Goal: Task Accomplishment & Management: Manage account settings

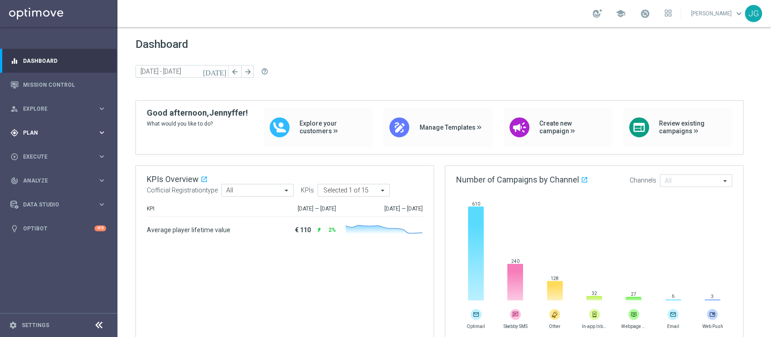
click at [65, 130] on span "Plan" at bounding box center [60, 132] width 75 height 5
click at [51, 153] on link "Target Groups" at bounding box center [58, 151] width 70 height 7
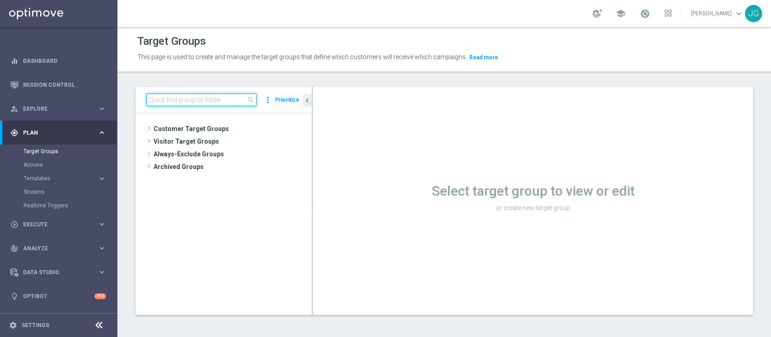
click at [206, 104] on input at bounding box center [201, 100] width 110 height 13
paste input "1^ PRODOTTO CASINO' - MEDIUM 1.001 - 3.000 GGR CASINO' M08"
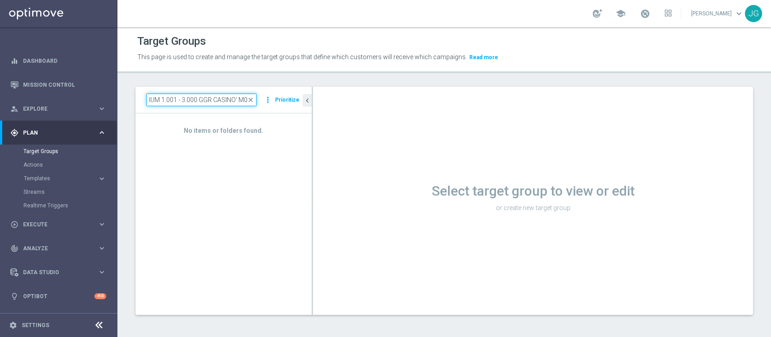
type input "1^ PRODOTTO CASINO' - MEDIUM 1.001 - 3.000 GGR CASINO' M08"
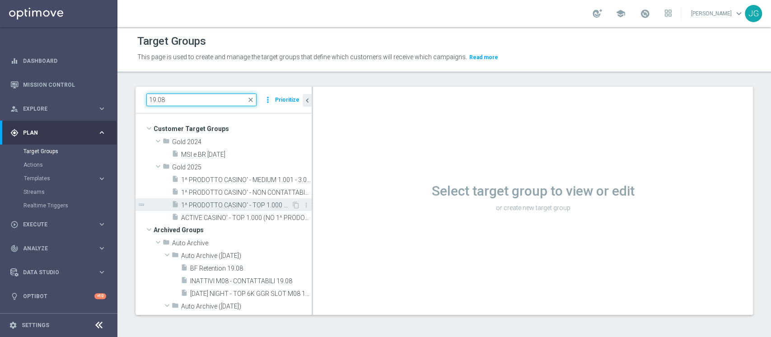
type input "19.08"
click at [234, 201] on span "1^ PRODOTTO CASINO' - TOP 1.000 GGR CASINO' M08 19.08" at bounding box center [236, 205] width 110 height 8
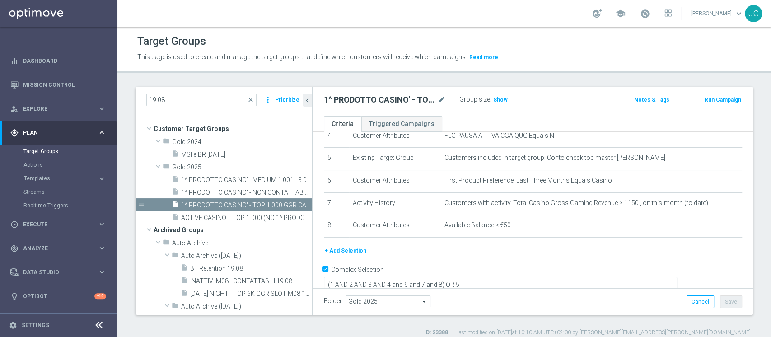
scroll to position [107, 0]
click at [258, 204] on span "1^ PRODOTTO CASINO' - TOP 1.000 GGR CASINO' M08 19.08" at bounding box center [236, 205] width 110 height 8
click at [207, 204] on span "1^ PRODOTTO CASINO' - TOP 1.000 GGR CASINO' M08 19.08" at bounding box center [236, 205] width 110 height 8
click at [292, 206] on icon "content_copy" at bounding box center [295, 204] width 7 height 7
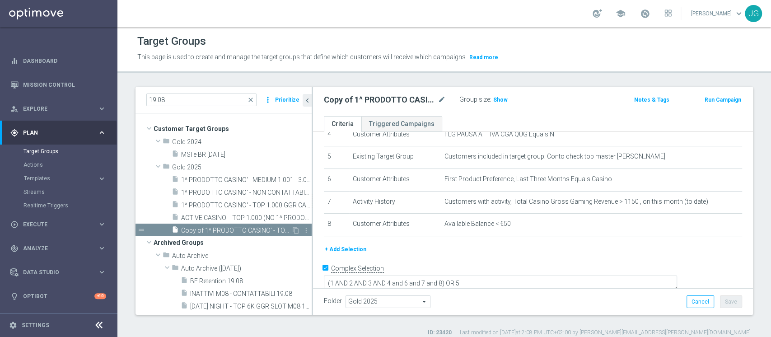
click at [232, 227] on span "Copy of 1^ PRODOTTO CASINO' - TOP 1.000 GGR CASINO' M08 19.08" at bounding box center [236, 231] width 110 height 8
click at [441, 99] on icon "mode_edit" at bounding box center [442, 99] width 8 height 11
type input "1^ PRODOTTO L3M POKER/SKILL 21.08"
click at [531, 108] on div "1^ PRODOTTO L3M POKER/SKILL 21.08 Group size : Show Notes & Tags Run Campaign" at bounding box center [533, 101] width 440 height 29
click at [723, 301] on button "Save" at bounding box center [731, 301] width 22 height 13
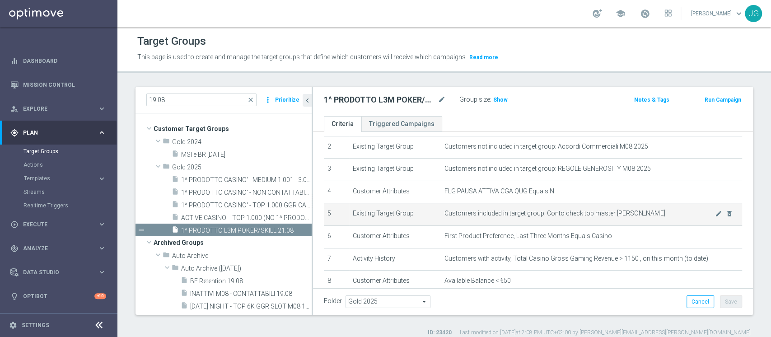
scroll to position [51, 0]
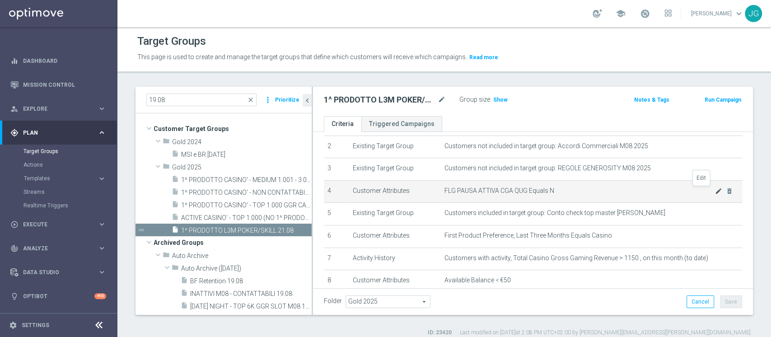
click at [715, 194] on icon "mode_edit" at bounding box center [718, 190] width 7 height 7
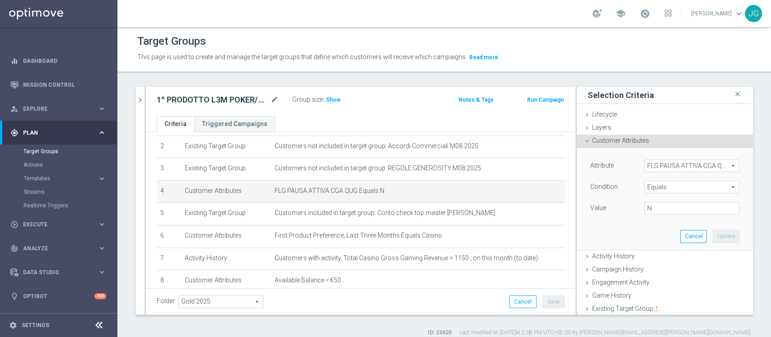
click at [679, 169] on span "FLG PAUSA ATTIVA CGA QUG" at bounding box center [692, 166] width 94 height 12
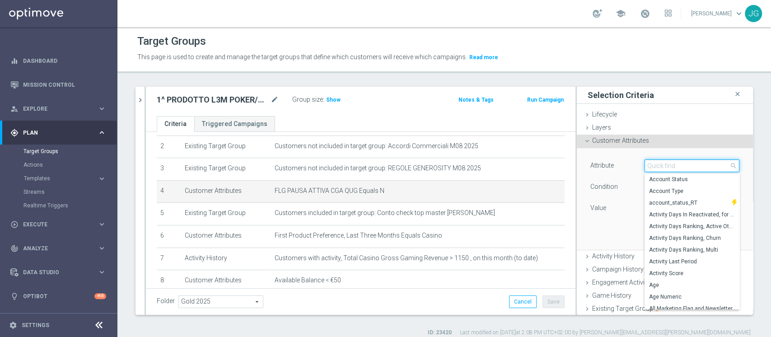
click at [679, 168] on input "search" at bounding box center [692, 165] width 95 height 13
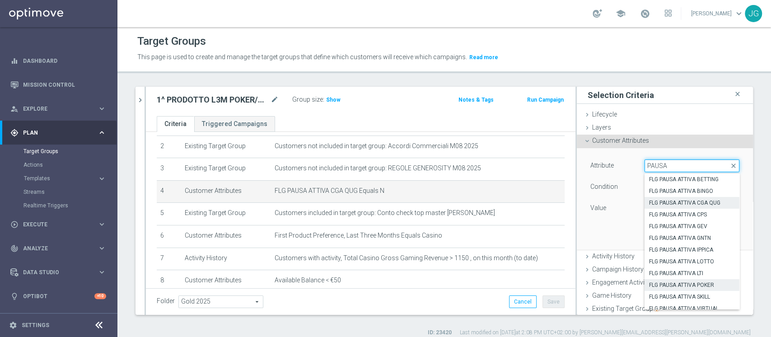
scroll to position [5, 0]
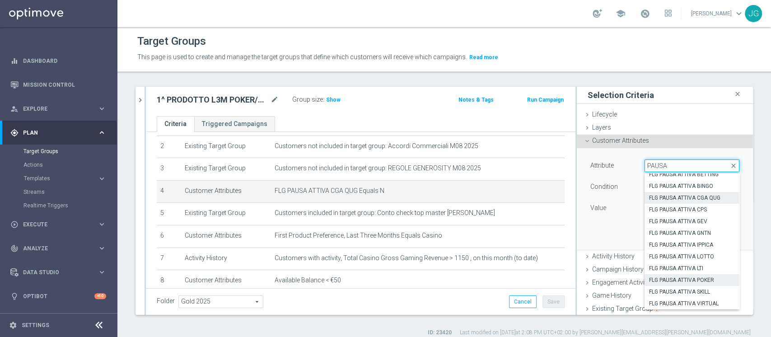
type input "PAUSA"
click at [675, 284] on label "FLG PAUSA ATTIVA POKER" at bounding box center [692, 280] width 95 height 12
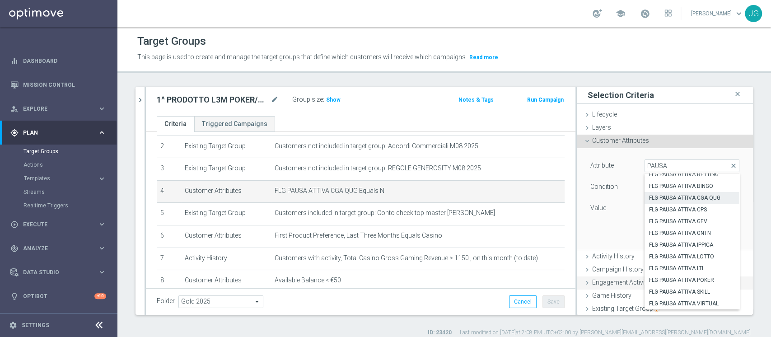
type input "FLG PAUSA ATTIVA POKER"
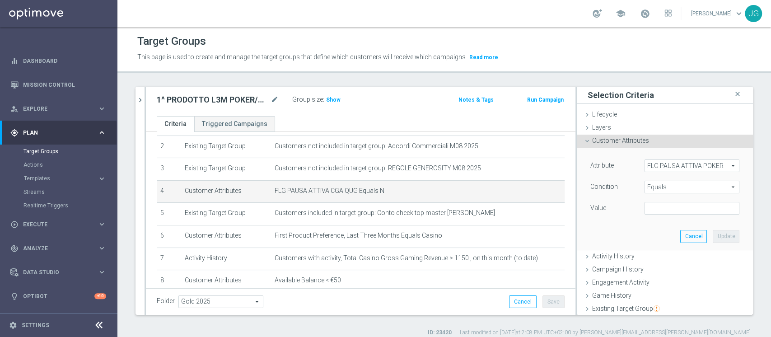
click at [674, 215] on div "Value" at bounding box center [665, 209] width 163 height 14
click at [672, 211] on input "text" at bounding box center [692, 208] width 95 height 13
type input "N"
click at [713, 238] on button "Update" at bounding box center [726, 236] width 27 height 13
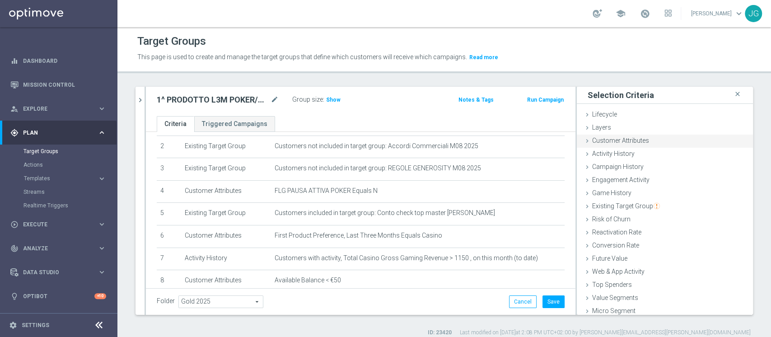
click at [620, 138] on span "Customer Attributes" at bounding box center [620, 140] width 57 height 7
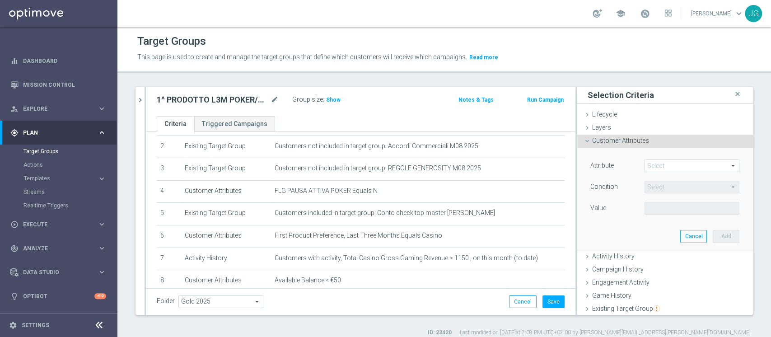
click at [653, 166] on span at bounding box center [692, 166] width 94 height 12
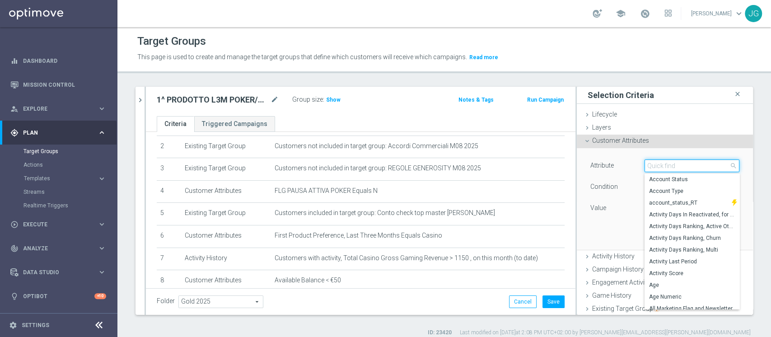
click at [653, 166] on input "search" at bounding box center [692, 165] width 95 height 13
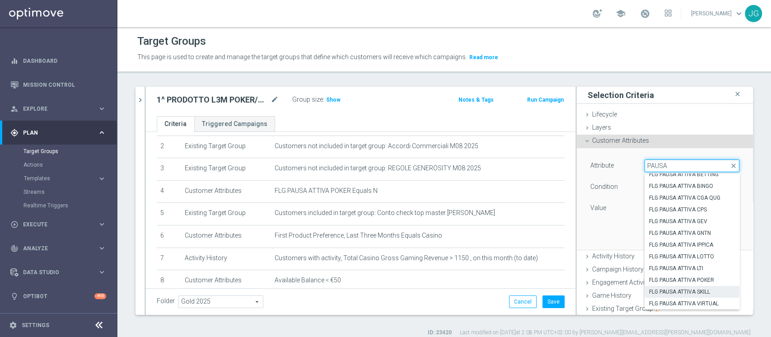
type input "PAUSA"
click at [678, 294] on span "FLG PAUSA ATTIVA SKILL" at bounding box center [692, 291] width 86 height 7
type input "FLG PAUSA ATTIVA SKILL"
type input "Equals"
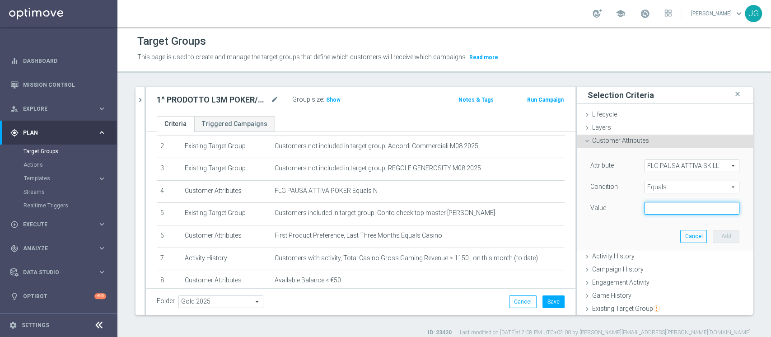
click at [671, 210] on input "text" at bounding box center [692, 208] width 95 height 13
type input "N"
click at [713, 238] on button "Add" at bounding box center [726, 236] width 27 height 13
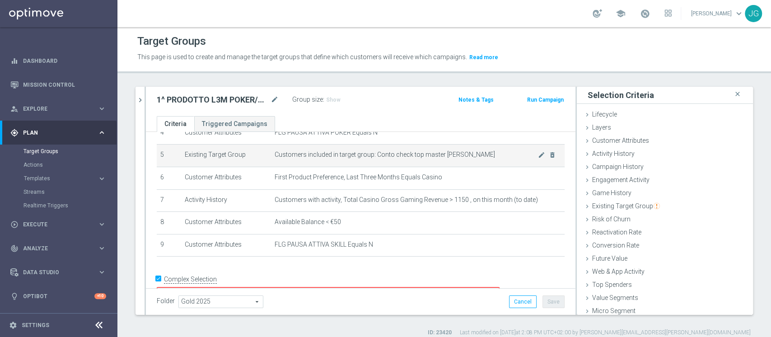
scroll to position [106, 0]
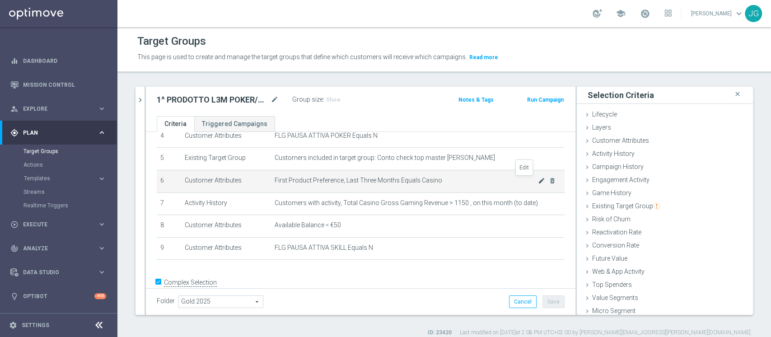
click at [538, 182] on icon "mode_edit" at bounding box center [541, 180] width 7 height 7
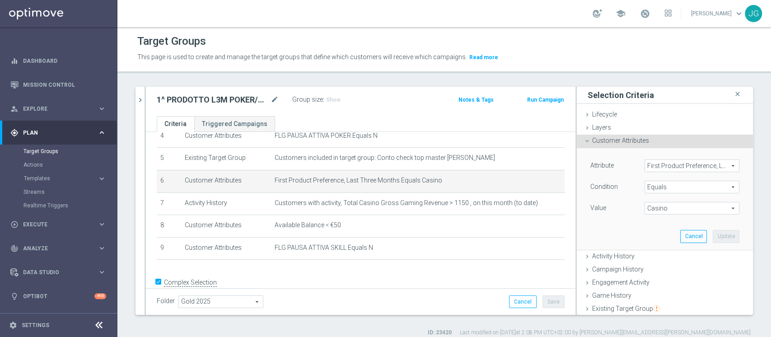
click at [645, 189] on span "Equals" at bounding box center [692, 187] width 94 height 12
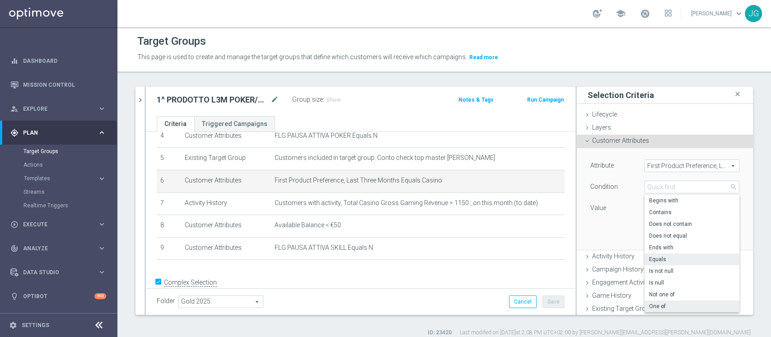
click at [660, 307] on span "One of" at bounding box center [692, 306] width 86 height 7
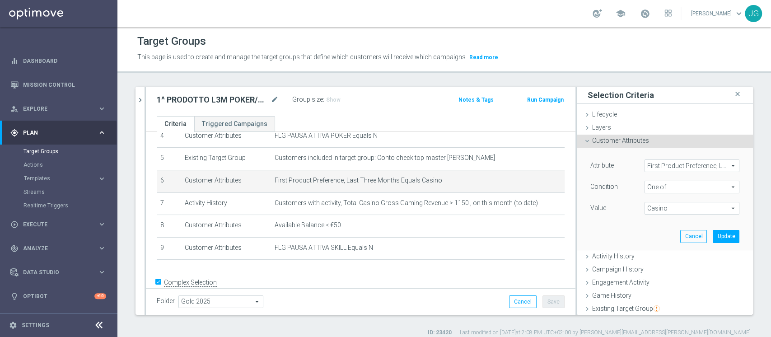
click at [664, 185] on span "One of" at bounding box center [692, 187] width 94 height 12
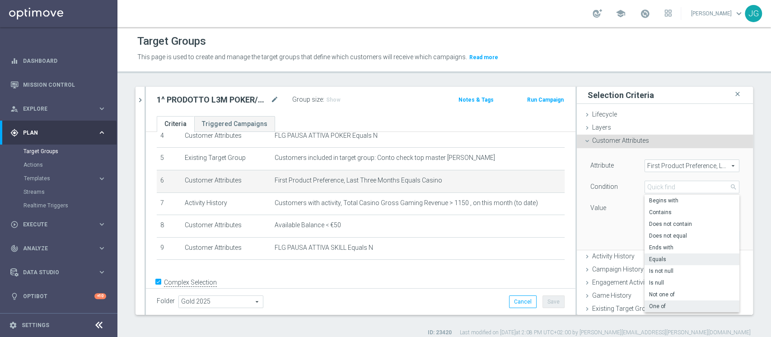
click at [651, 260] on span "Equals" at bounding box center [692, 259] width 86 height 7
type input "Equals"
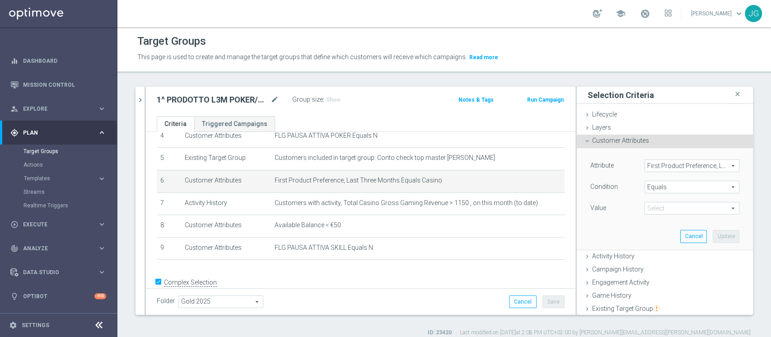
click at [657, 210] on span at bounding box center [692, 208] width 94 height 12
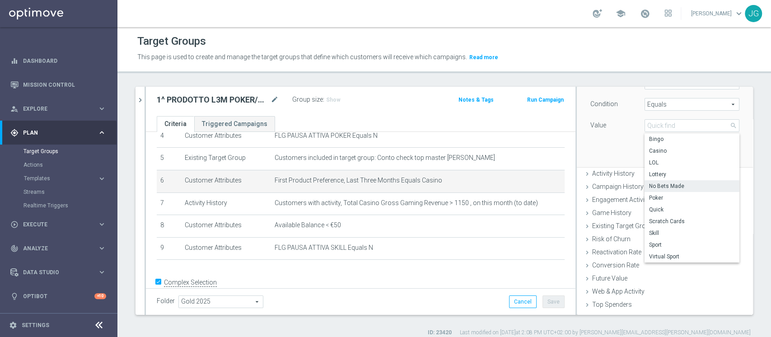
scroll to position [84, 0]
click at [668, 234] on span "Skill" at bounding box center [692, 231] width 86 height 7
type input "Skill"
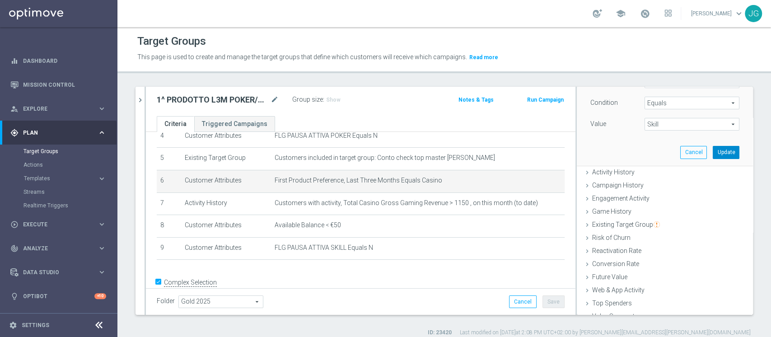
click at [713, 147] on button "Update" at bounding box center [726, 152] width 27 height 13
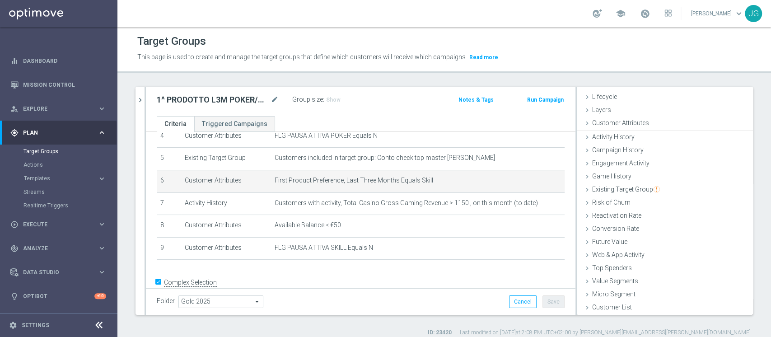
scroll to position [17, 0]
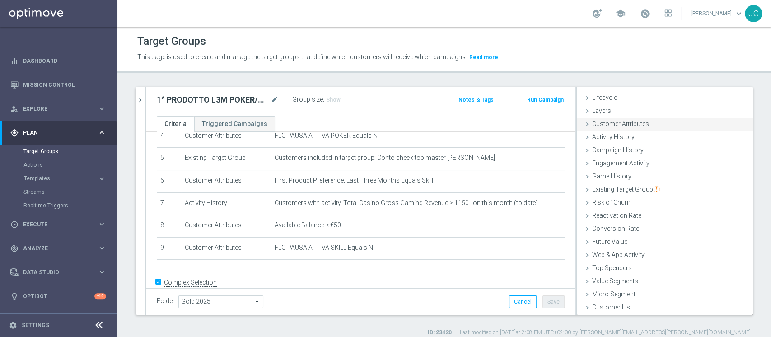
click at [622, 124] on span "Customer Attributes" at bounding box center [620, 123] width 57 height 7
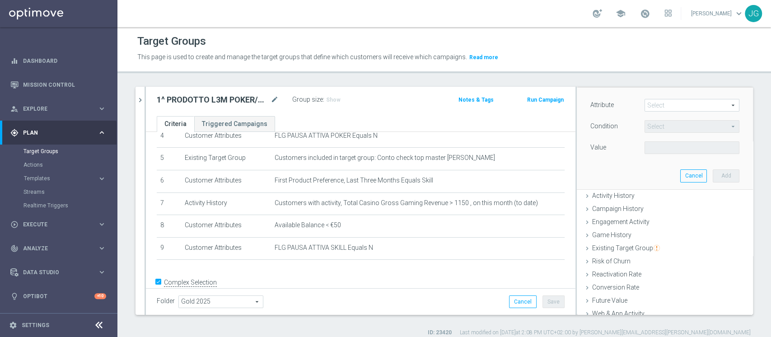
scroll to position [12, 0]
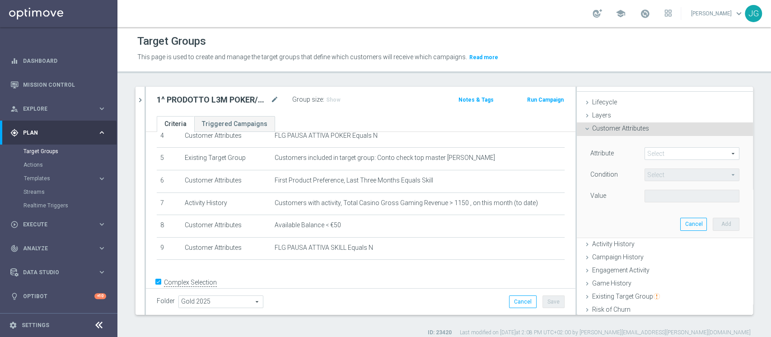
click at [645, 151] on span at bounding box center [692, 154] width 94 height 12
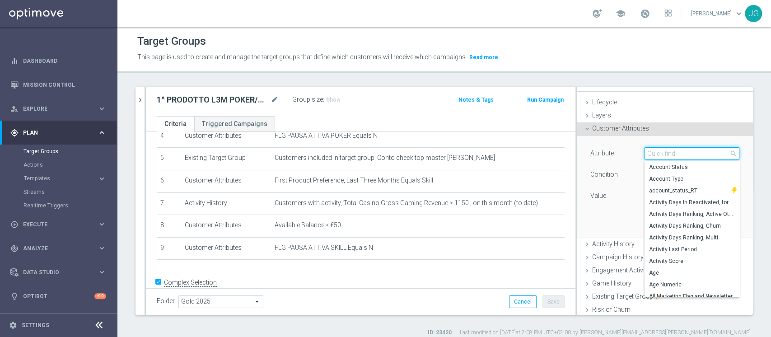
click at [645, 151] on input "search" at bounding box center [692, 153] width 95 height 13
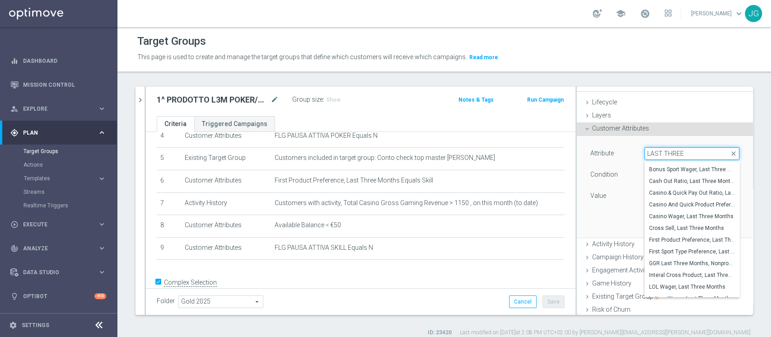
scroll to position [43, 0]
type input "LAST THREE"
click at [686, 238] on span "First Product Preference, Last Three Months" at bounding box center [692, 240] width 86 height 7
type input "First Product Preference, Last Three Months"
type input "Equals"
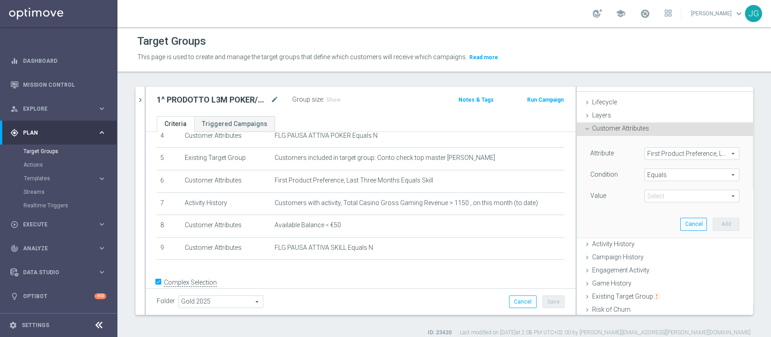
click at [670, 174] on span "Equals" at bounding box center [692, 175] width 94 height 12
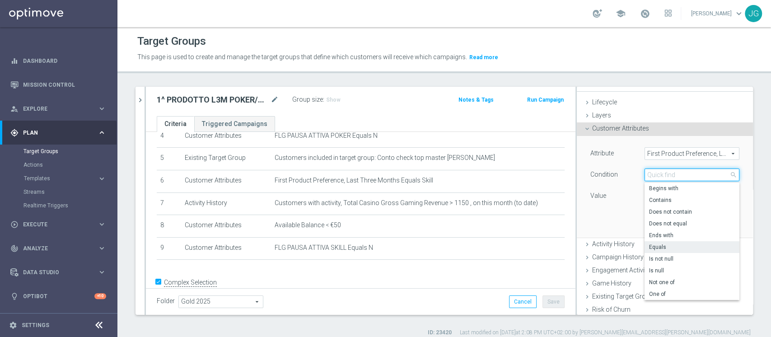
click at [670, 174] on input "search" at bounding box center [692, 174] width 95 height 13
click at [584, 236] on div "Attribute First Product Preference, Last Three Months First Product Preference,…" at bounding box center [665, 186] width 163 height 101
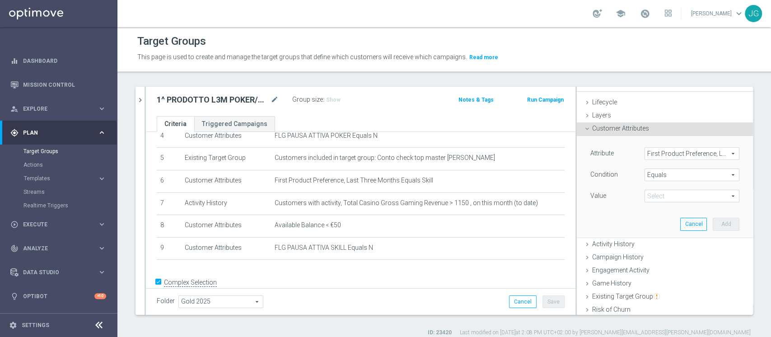
click at [665, 200] on span at bounding box center [692, 196] width 94 height 12
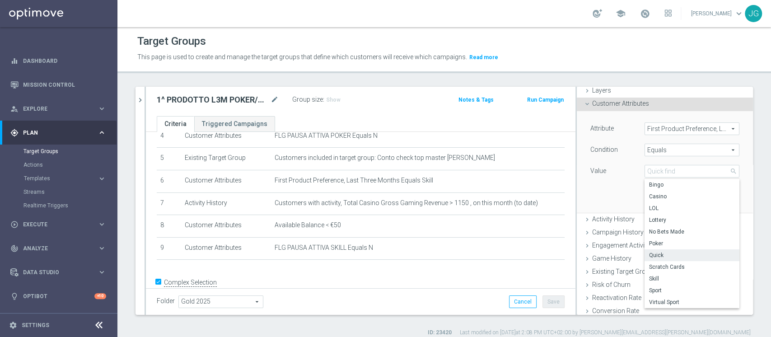
scroll to position [37, 0]
click at [664, 245] on span "Poker" at bounding box center [692, 242] width 86 height 7
type input "Poker"
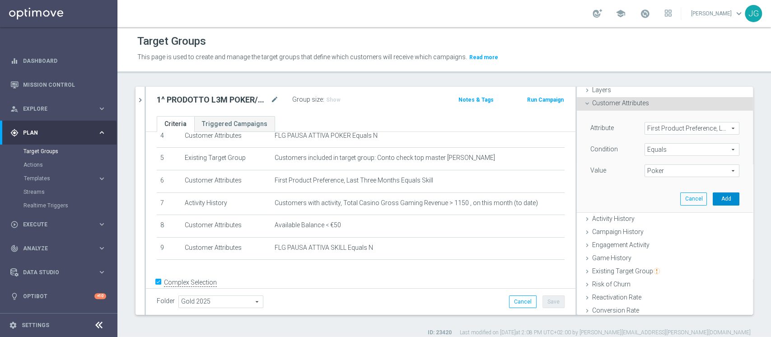
click at [713, 197] on button "Add" at bounding box center [726, 198] width 27 height 13
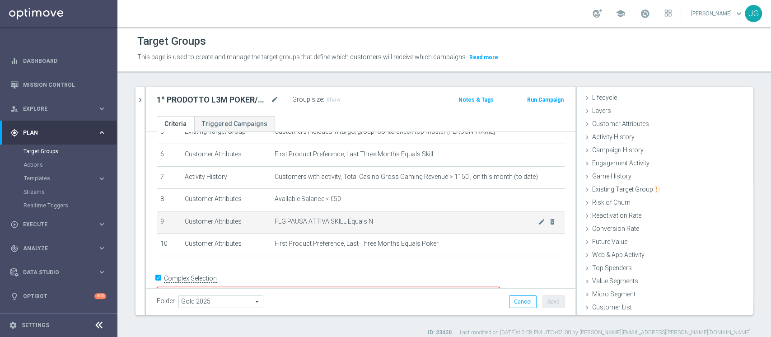
scroll to position [134, 0]
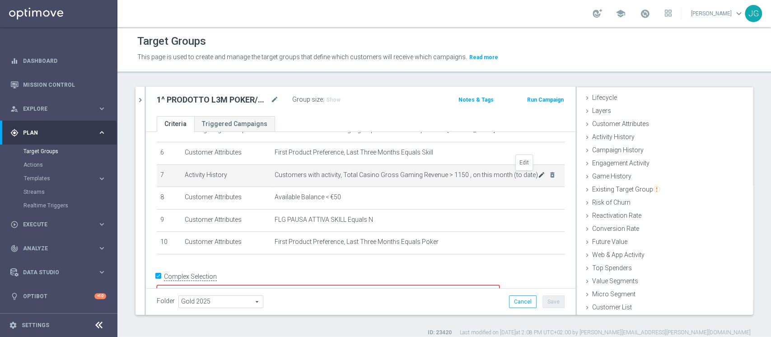
click at [538, 176] on icon "mode_edit" at bounding box center [541, 174] width 7 height 7
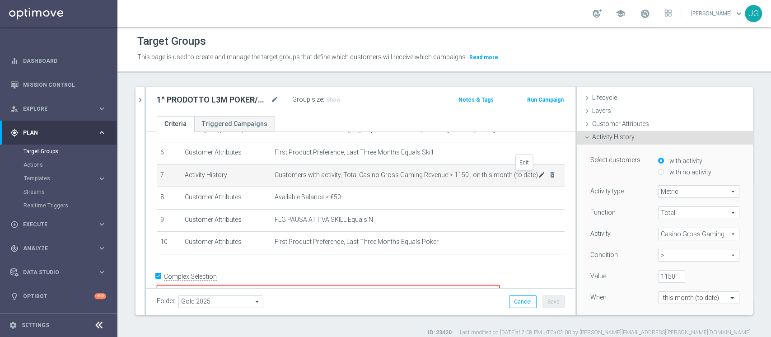
scroll to position [37, 0]
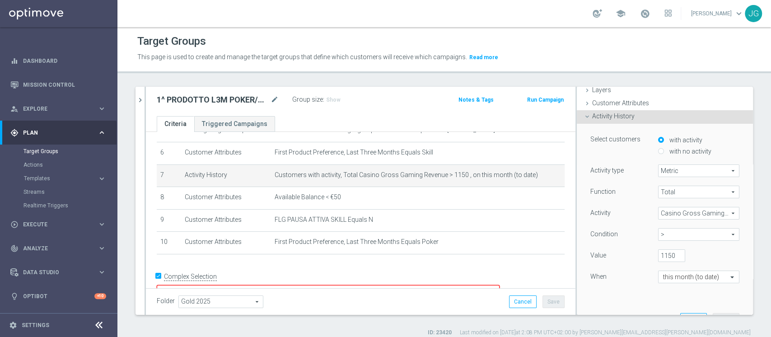
click at [699, 213] on span "Casino Gross Gaming Revenue" at bounding box center [699, 213] width 80 height 12
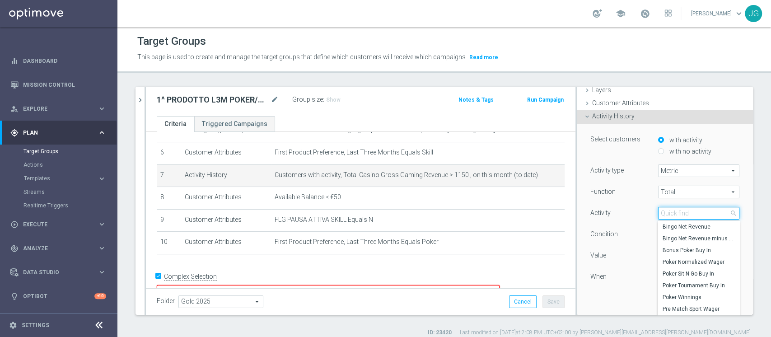
click at [699, 213] on input "search" at bounding box center [698, 213] width 81 height 13
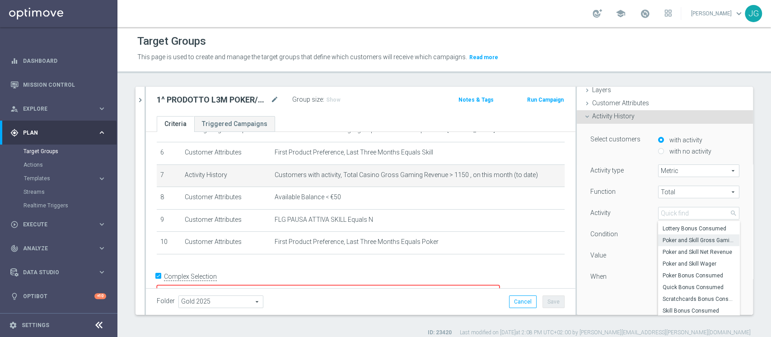
click at [691, 242] on span "Poker and Skill Gross Gaming Revenue" at bounding box center [699, 240] width 72 height 7
type input "Poker and Skill Gross Gaming Revenue"
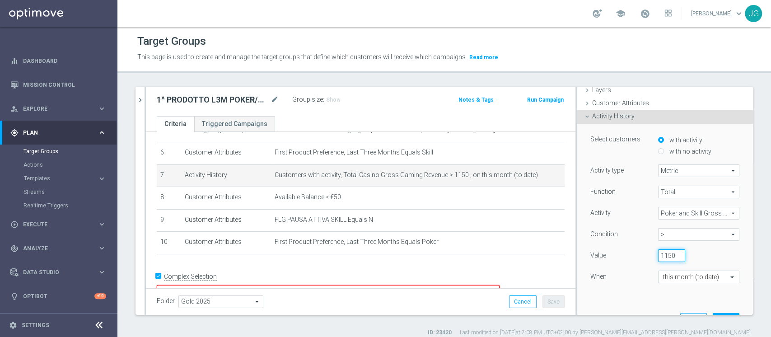
click at [658, 255] on input "1150" at bounding box center [671, 255] width 27 height 13
type input "1150"
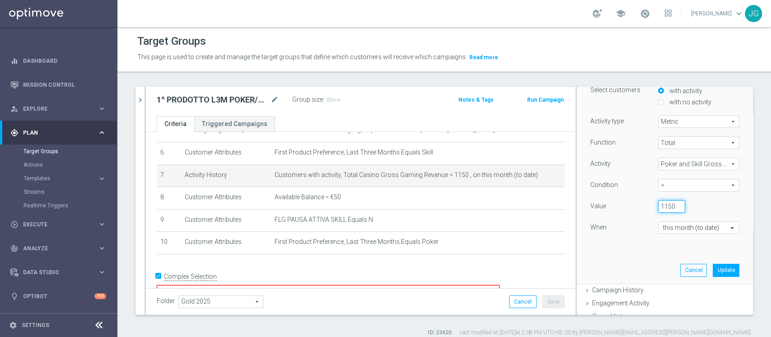
scroll to position [87, 0]
click at [713, 267] on button "Update" at bounding box center [726, 270] width 27 height 13
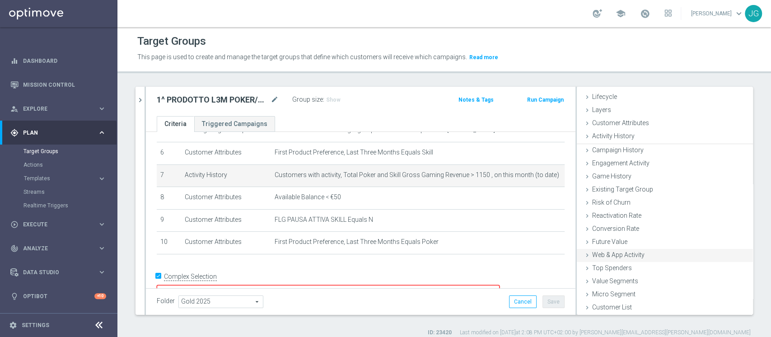
scroll to position [17, 0]
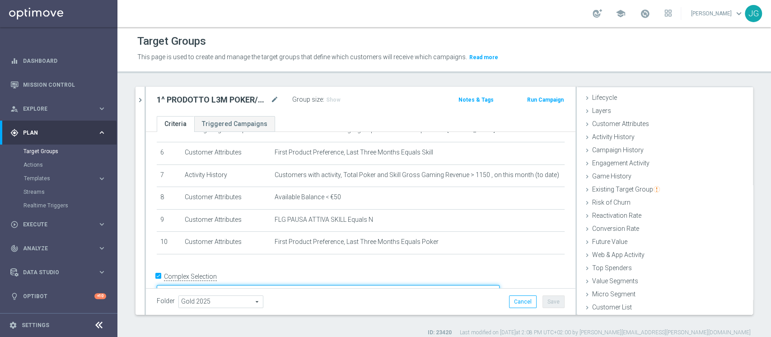
click at [339, 285] on textarea "(1 AND 2 AND 3 AND 4 and 6 and 7 and 8) OR 5" at bounding box center [328, 293] width 343 height 16
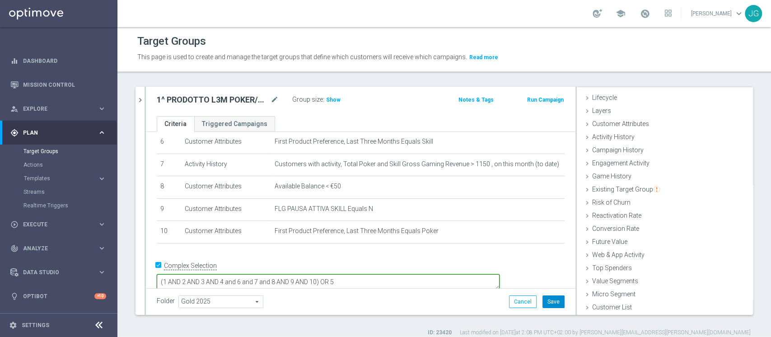
type textarea "(1 AND 2 AND 3 AND 4 and 6 and 7 and 8 AND 9 AND 10) OR 5"
click at [547, 299] on button "Save" at bounding box center [554, 301] width 22 height 13
click at [334, 103] on h3 "Show" at bounding box center [333, 100] width 16 height 10
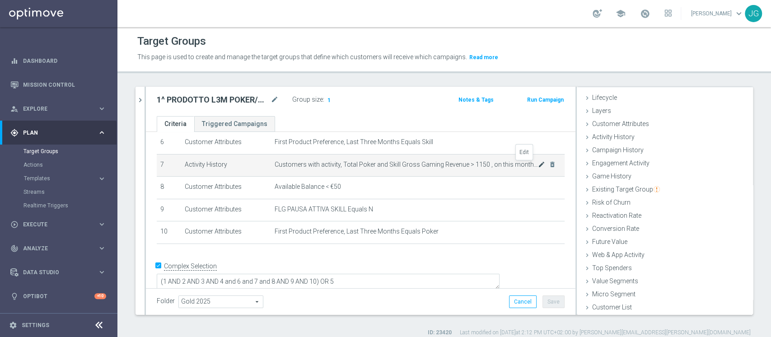
click at [538, 165] on icon "mode_edit" at bounding box center [541, 164] width 7 height 7
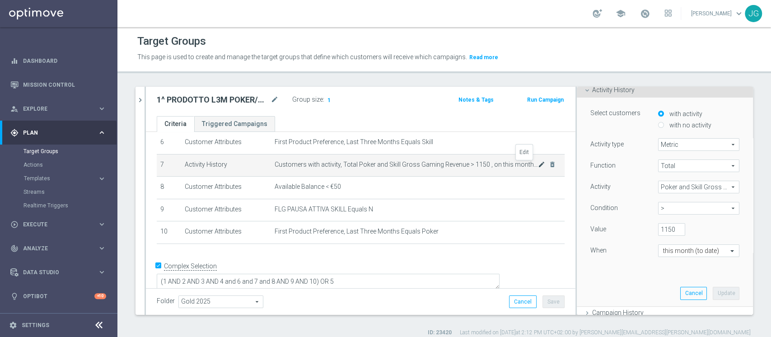
scroll to position [64, 0]
click at [658, 227] on input "1150" at bounding box center [671, 229] width 27 height 13
type input "150"
click at [713, 293] on button "Update" at bounding box center [726, 293] width 27 height 13
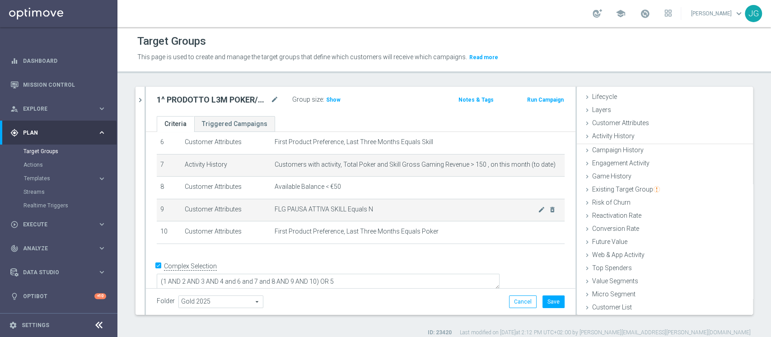
scroll to position [17, 0]
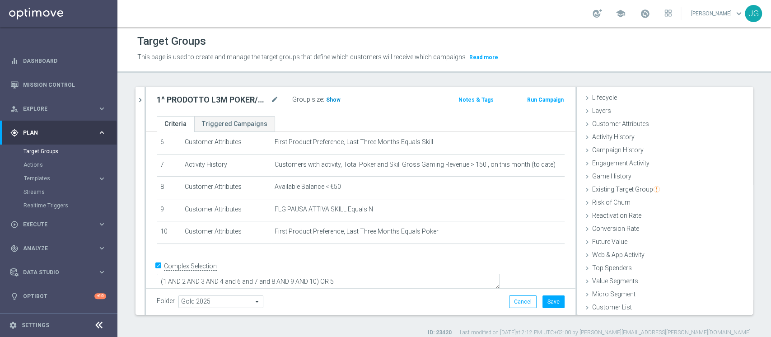
click at [333, 98] on span "Show" at bounding box center [333, 100] width 14 height 6
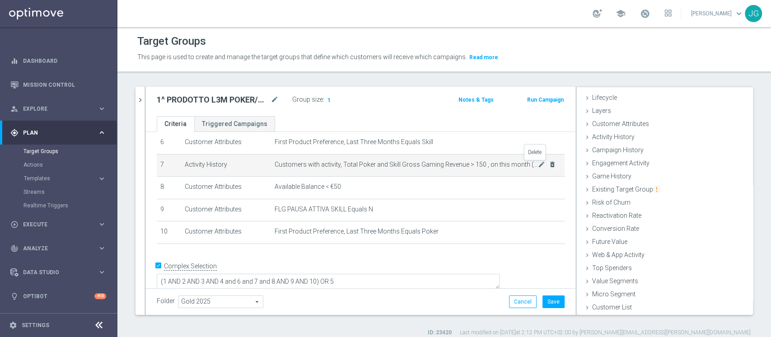
click at [549, 165] on icon "delete_forever" at bounding box center [552, 164] width 7 height 7
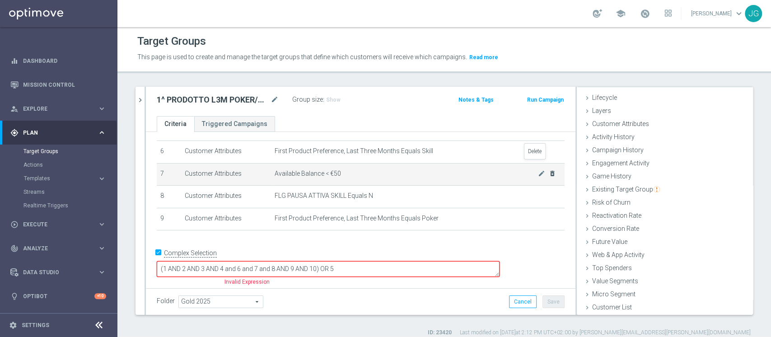
scroll to position [122, 0]
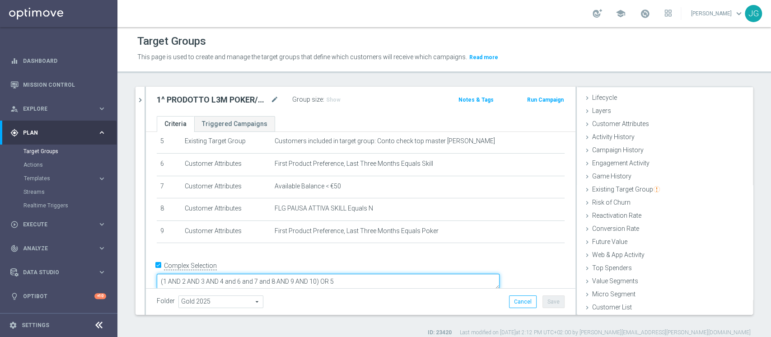
click at [381, 274] on textarea "(1 AND 2 AND 3 AND 4 and 6 and 7 and 8 AND 9 AND 10) OR 5" at bounding box center [328, 282] width 343 height 16
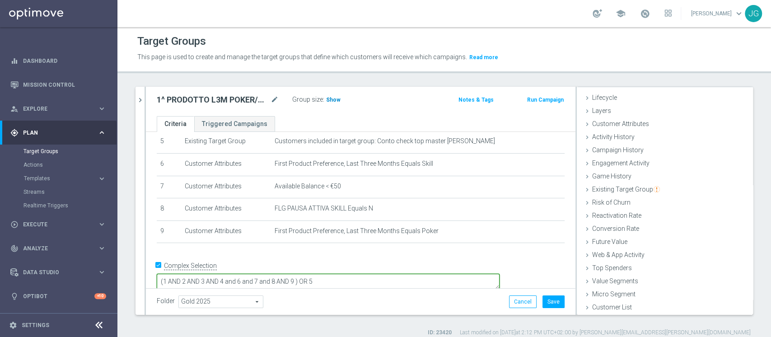
type textarea "(1 AND 2 AND 3 AND 4 and 6 and 7 and 8 AND 9 ) OR 5"
click at [334, 100] on span "Show" at bounding box center [333, 100] width 14 height 6
click at [545, 300] on button "Save" at bounding box center [554, 301] width 22 height 13
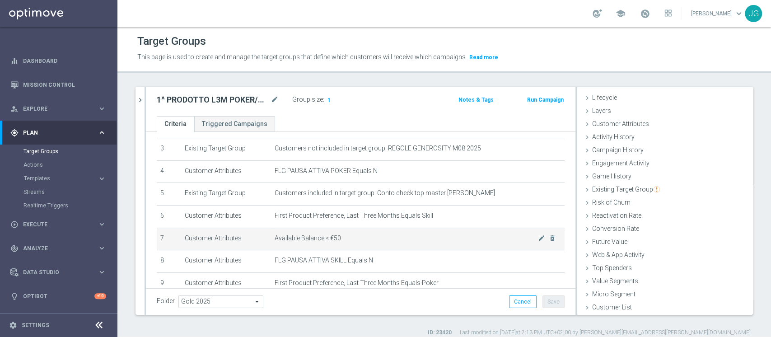
scroll to position [70, 0]
click at [361, 178] on td "FLG PAUSA ATTIVA POKER Equals N mode_edit delete_forever" at bounding box center [418, 172] width 294 height 23
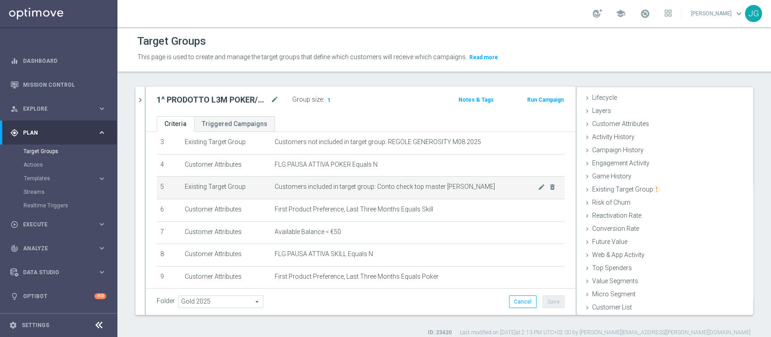
scroll to position [78, 0]
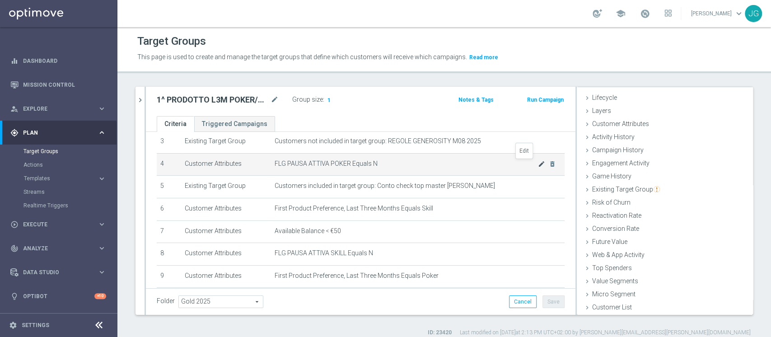
click at [538, 164] on icon "mode_edit" at bounding box center [541, 163] width 7 height 7
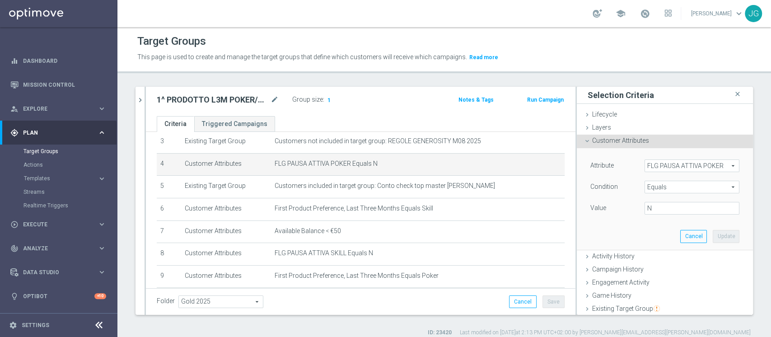
click at [675, 188] on span "Equals" at bounding box center [692, 187] width 94 height 12
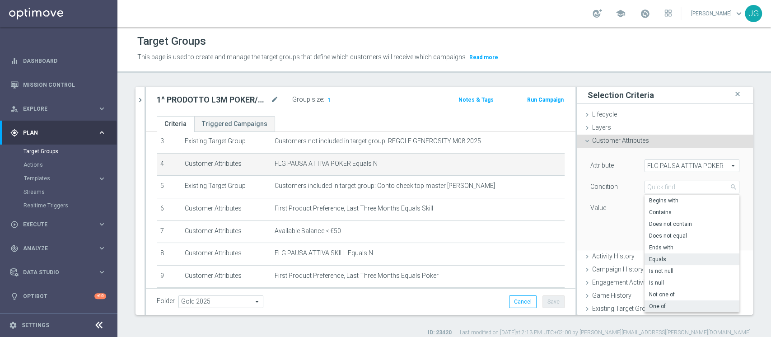
click at [656, 309] on span "One of" at bounding box center [692, 306] width 86 height 7
type input "One of"
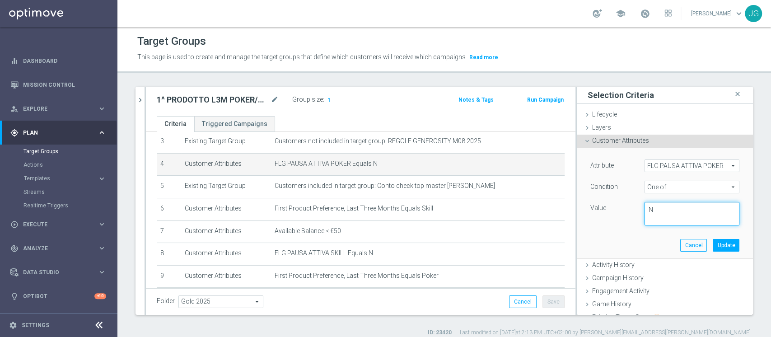
click at [659, 213] on textarea "N" at bounding box center [692, 213] width 95 height 23
click at [646, 222] on textarea at bounding box center [692, 214] width 95 height 23
drag, startPoint x: 646, startPoint y: 222, endPoint x: 669, endPoint y: 189, distance: 40.0
click at [669, 189] on div "Attribute FLG PAUSA ATTIVA POKER FLG PAUSA ATTIVA POKER arrow_drop_down search …" at bounding box center [664, 197] width 149 height 77
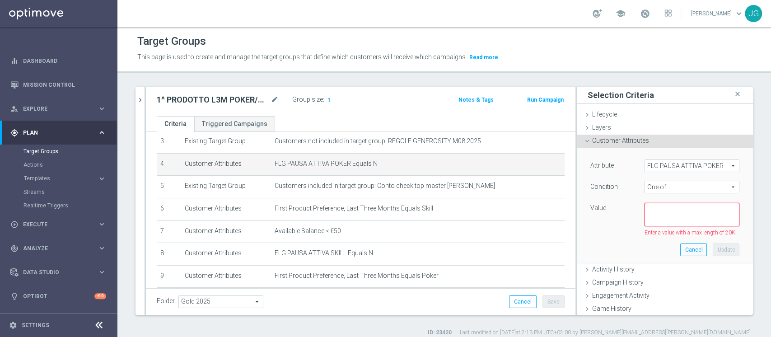
click at [669, 189] on span "One of" at bounding box center [692, 187] width 94 height 12
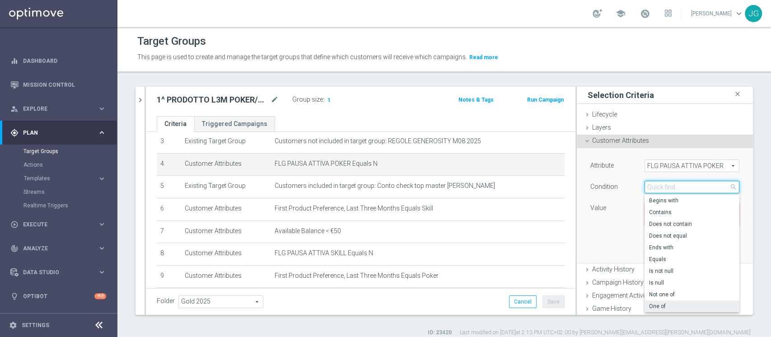
click at [669, 189] on input "search" at bounding box center [692, 187] width 95 height 13
click at [584, 228] on div "Enter a value with a max length of 20K" at bounding box center [665, 231] width 163 height 10
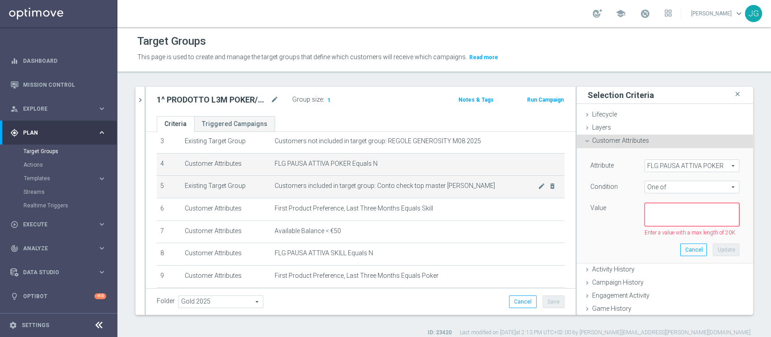
click at [346, 192] on td "Customers included in target group: Conto check top master Luigi mode_edit dele…" at bounding box center [418, 187] width 294 height 23
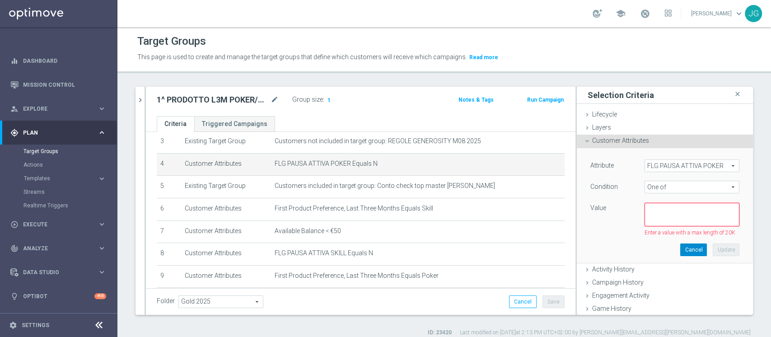
click at [680, 251] on button "Cancel" at bounding box center [693, 249] width 27 height 13
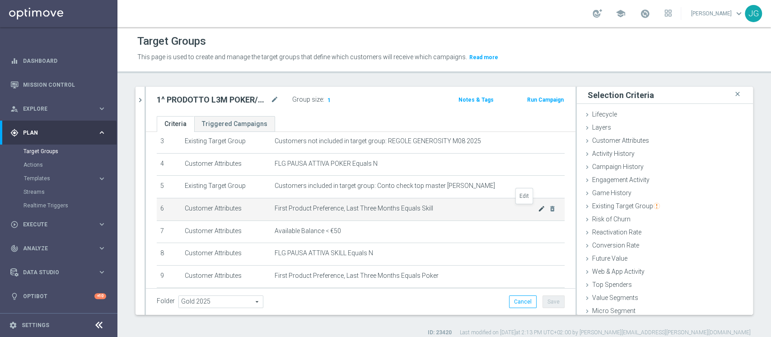
click at [538, 209] on icon "mode_edit" at bounding box center [541, 208] width 7 height 7
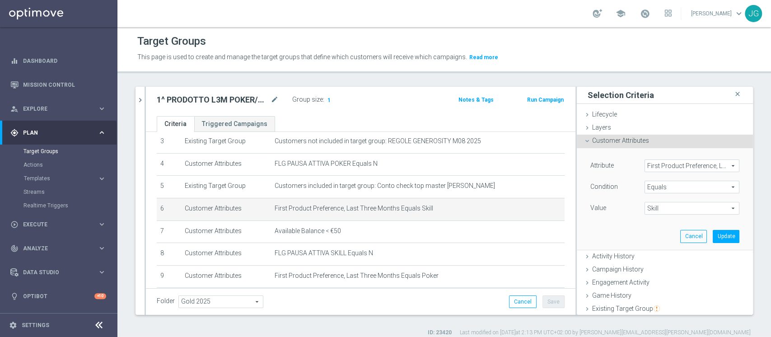
click at [669, 187] on span "Equals" at bounding box center [692, 187] width 94 height 12
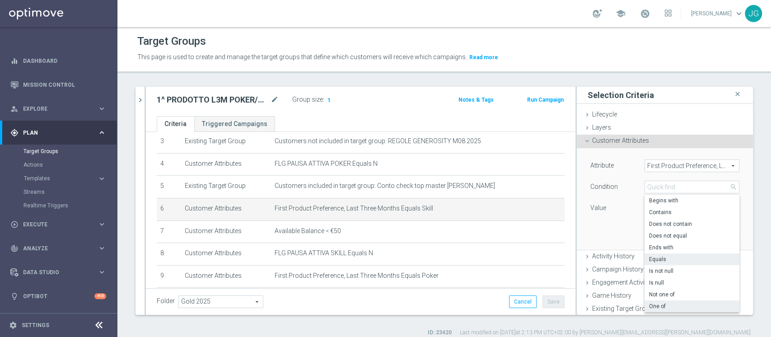
click at [649, 306] on span "One of" at bounding box center [692, 306] width 86 height 7
type input "One of"
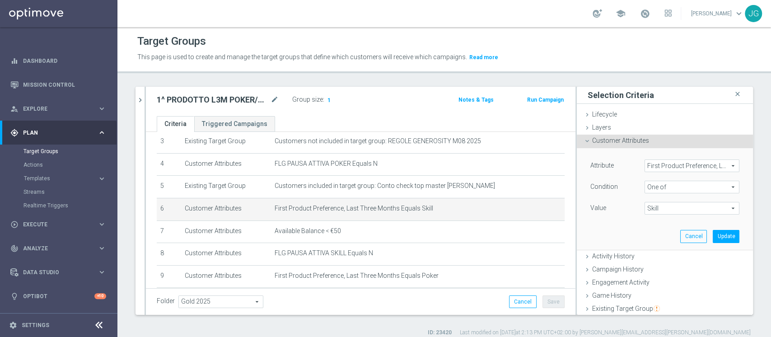
click at [683, 208] on span "Skill" at bounding box center [692, 208] width 94 height 12
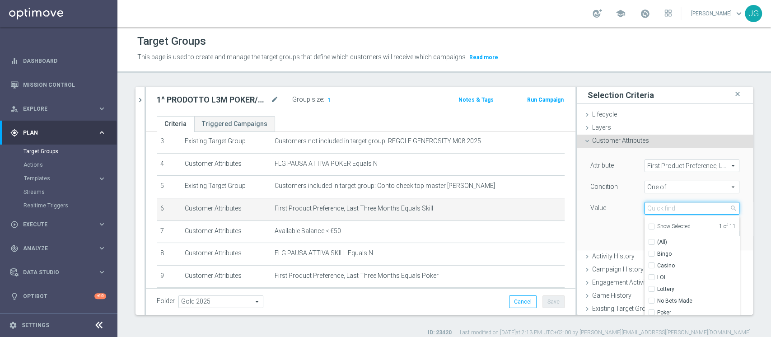
click at [683, 208] on input "search" at bounding box center [692, 208] width 95 height 13
click at [651, 306] on input "Poker" at bounding box center [654, 308] width 6 height 6
checkbox input "true"
type input "Selected 2 of 11"
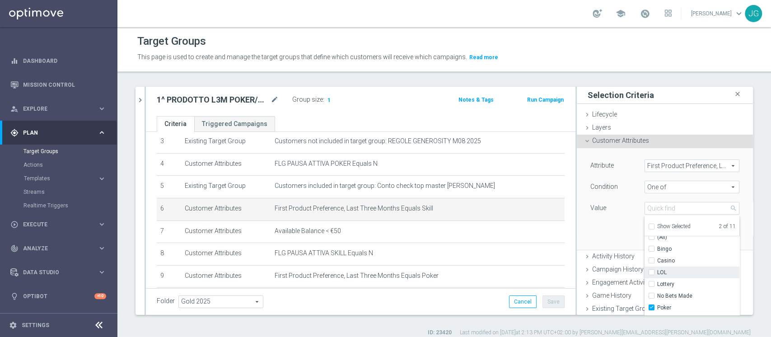
scroll to position [0, 0]
click at [603, 235] on div "Attribute First Product Preference, Last Three Months First Product Preference,…" at bounding box center [665, 198] width 163 height 101
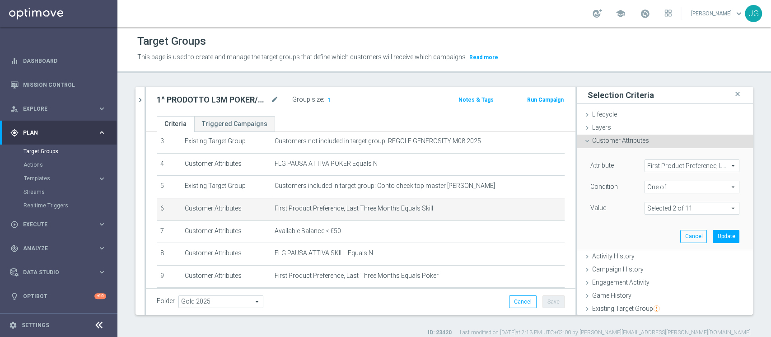
click at [669, 209] on span at bounding box center [692, 208] width 94 height 12
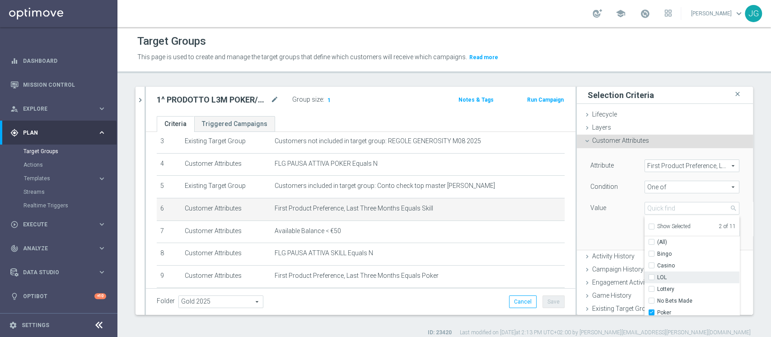
scroll to position [5, 0]
click at [608, 225] on div "Attribute First Product Preference, Last Three Months First Product Preference,…" at bounding box center [665, 198] width 163 height 101
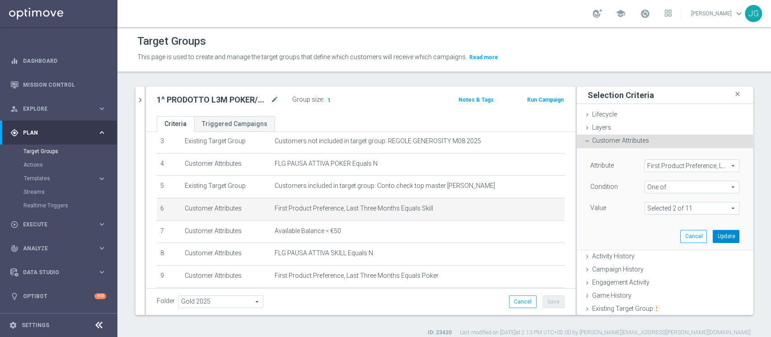
click at [713, 237] on button "Update" at bounding box center [726, 236] width 27 height 13
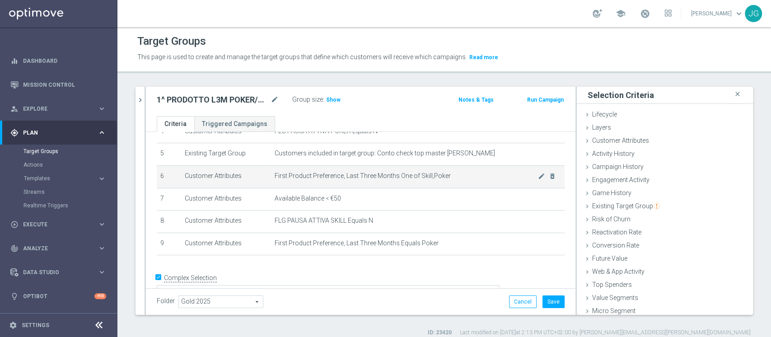
scroll to position [112, 0]
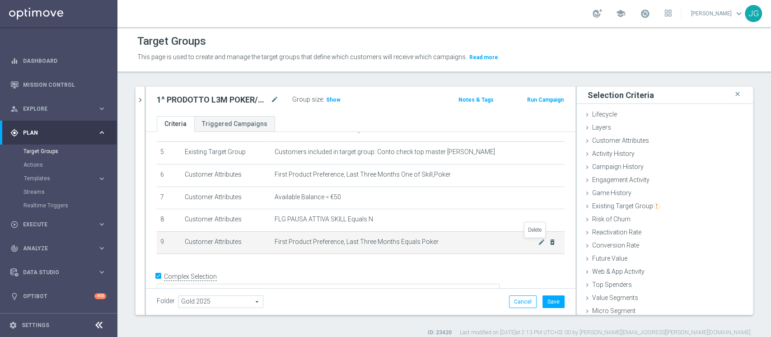
click at [549, 243] on icon "delete_forever" at bounding box center [552, 242] width 7 height 7
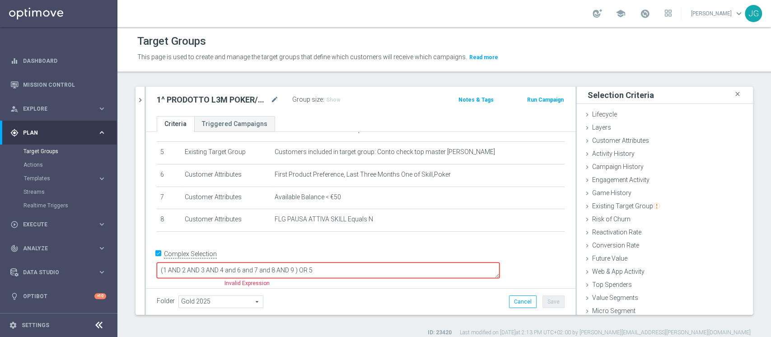
scroll to position [99, 0]
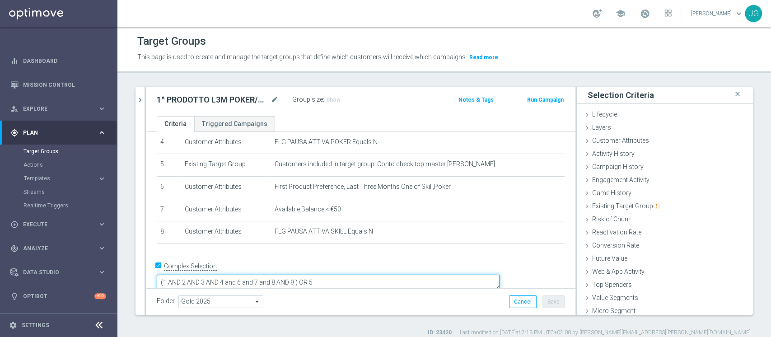
click at [358, 275] on textarea "(1 AND 2 AND 3 AND 4 and 6 and 7 and 8 AND 9 ) OR 5" at bounding box center [328, 283] width 343 height 16
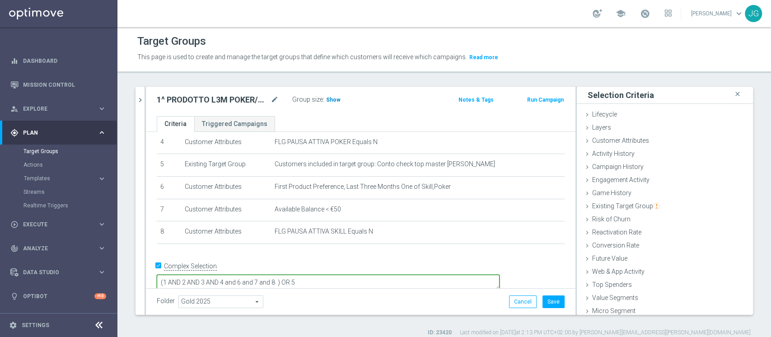
type textarea "(1 AND 2 AND 3 AND 4 and 6 and 7 and 8 ) OR 5"
click at [331, 102] on span "Show" at bounding box center [333, 100] width 14 height 6
click at [549, 304] on button "Save" at bounding box center [554, 301] width 22 height 13
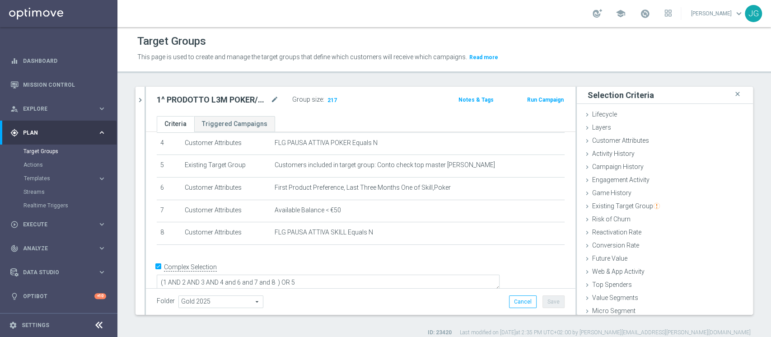
scroll to position [0, 0]
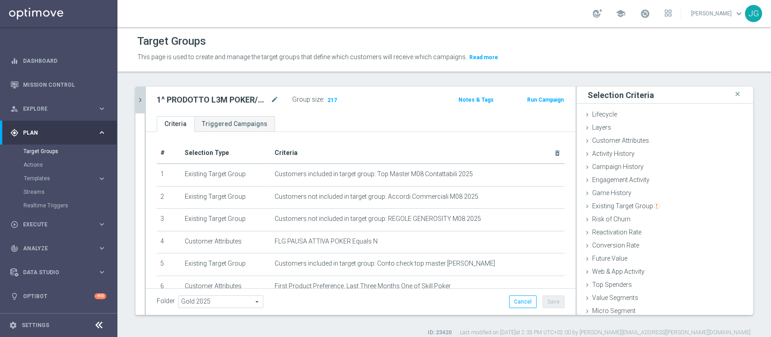
click at [137, 97] on icon "chevron_right" at bounding box center [140, 100] width 9 height 9
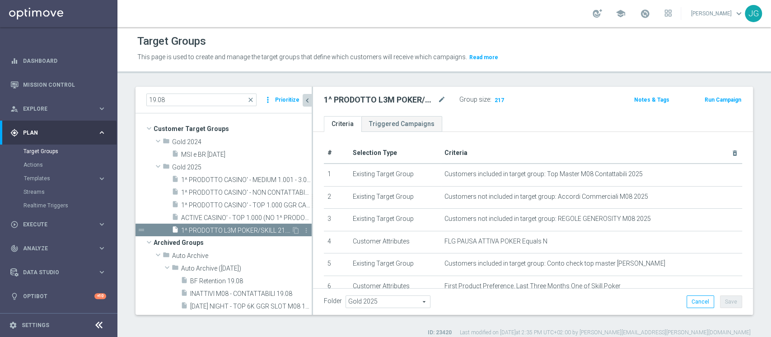
click at [208, 232] on span "1^ PRODOTTO L3M POKER/SKILL 21.08" at bounding box center [236, 231] width 110 height 8
click at [292, 229] on icon "content_copy" at bounding box center [295, 230] width 7 height 7
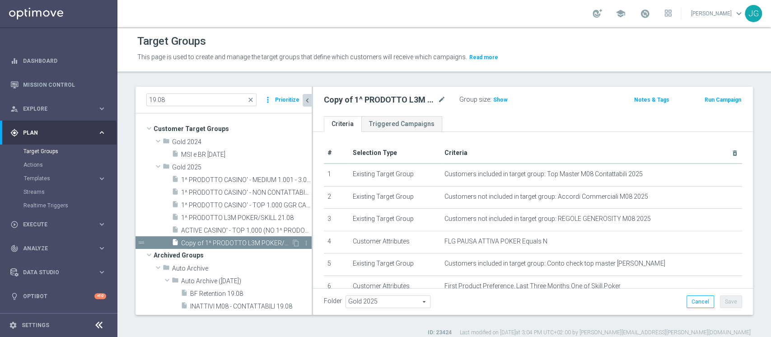
click at [238, 243] on span "Copy of 1^ PRODOTTO L3M POKER/SKILL 21.08" at bounding box center [236, 243] width 110 height 8
click at [443, 98] on icon "mode_edit" at bounding box center [442, 99] width 8 height 11
type input "2^ PRODOTTO POKER/SKILL M08 - GGR POKER/SKILL M08 >10 EURO 21.08"
click at [571, 113] on div "2^ PRODOTTO POKER/SKILL M08 - GGR POKER/SKILL M08 >10 EURO 21.08 Group size : S…" at bounding box center [533, 101] width 440 height 29
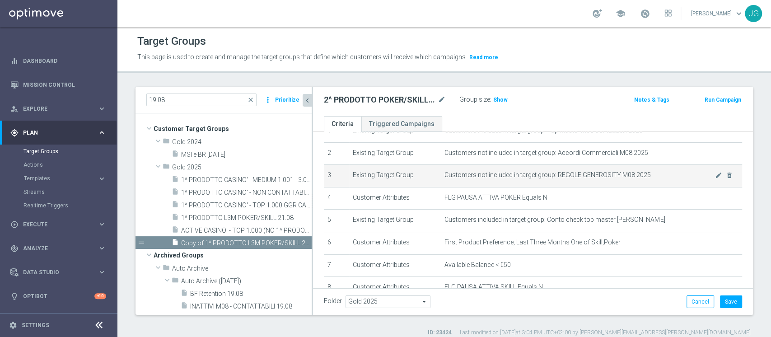
scroll to position [45, 0]
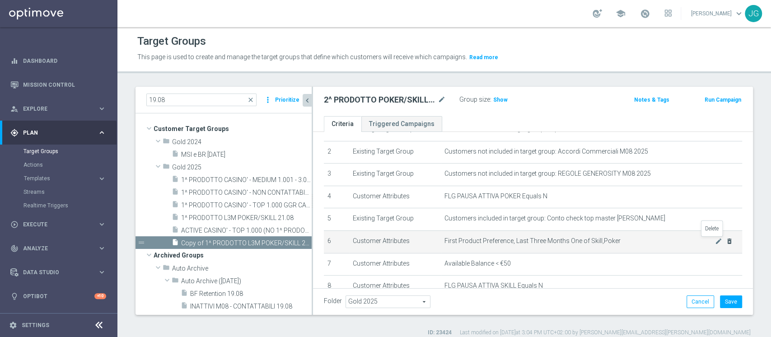
click at [726, 240] on icon "delete_forever" at bounding box center [729, 241] width 7 height 7
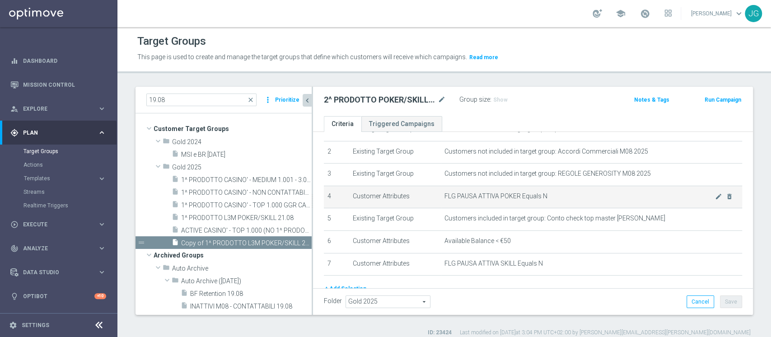
scroll to position [87, 0]
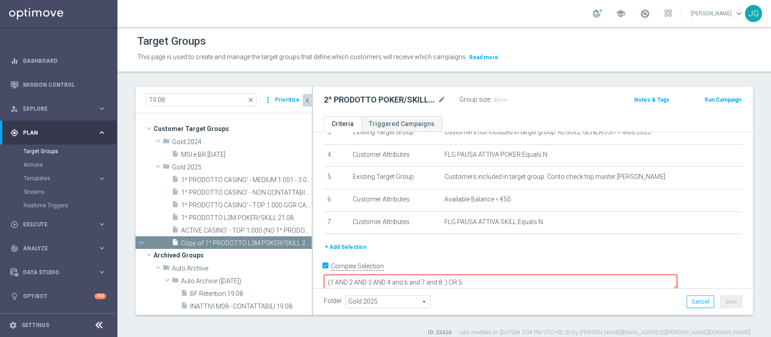
click at [354, 248] on button "+ Add Selection" at bounding box center [345, 247] width 43 height 10
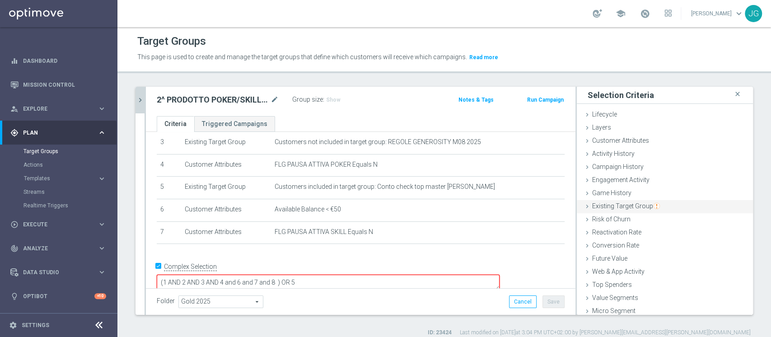
click at [613, 208] on span "Existing Target Group" at bounding box center [626, 205] width 68 height 7
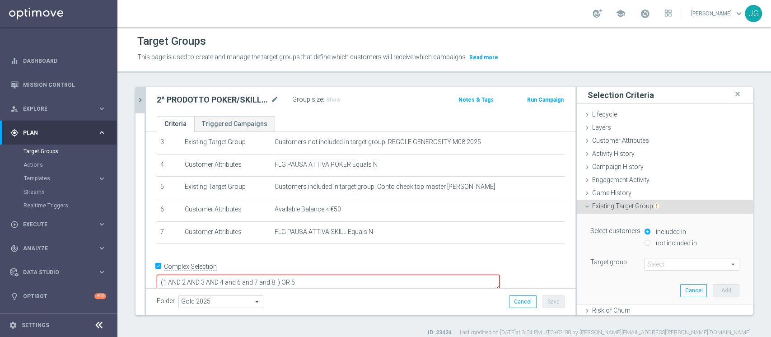
click at [654, 245] on label "not included in" at bounding box center [675, 243] width 43 height 8
click at [648, 245] on input "not included in" at bounding box center [648, 243] width 6 height 6
radio input "true"
click at [655, 269] on span at bounding box center [692, 264] width 94 height 12
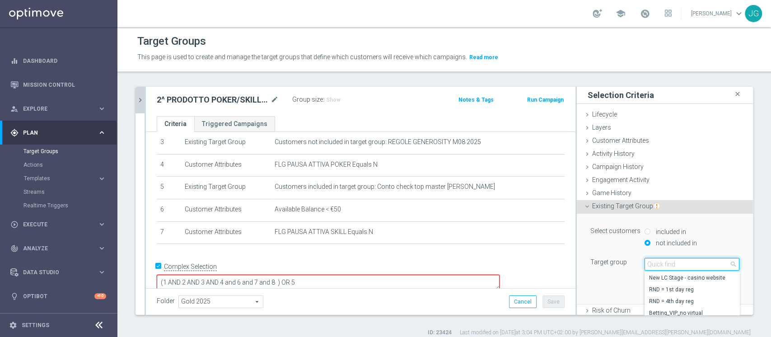
click at [655, 269] on input "search" at bounding box center [692, 264] width 95 height 13
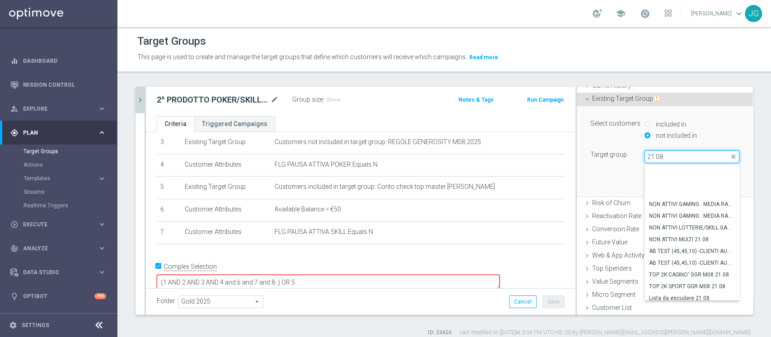
scroll to position [39, 0]
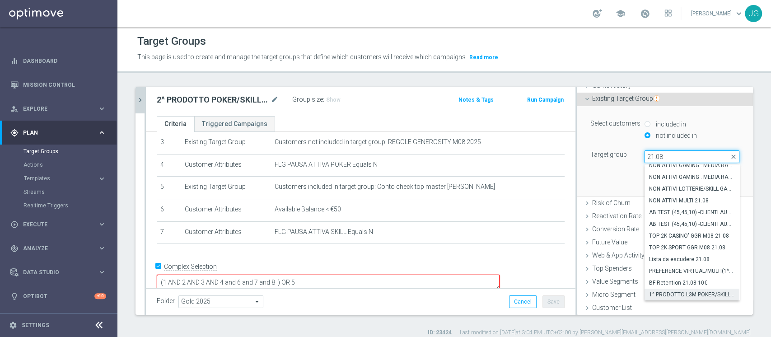
type input "21.08"
click at [672, 295] on span "1^ PRODOTTO L3M POKER/SKILL 21.08" at bounding box center [692, 294] width 86 height 7
type input "1^ PRODOTTO L3M POKER/SKILL 21.08"
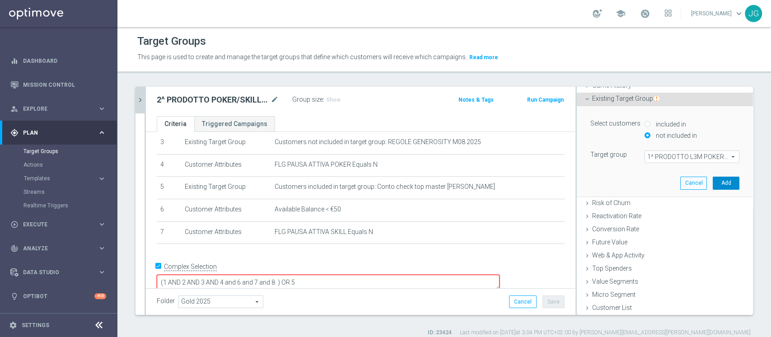
click at [713, 181] on button "Add" at bounding box center [726, 183] width 27 height 13
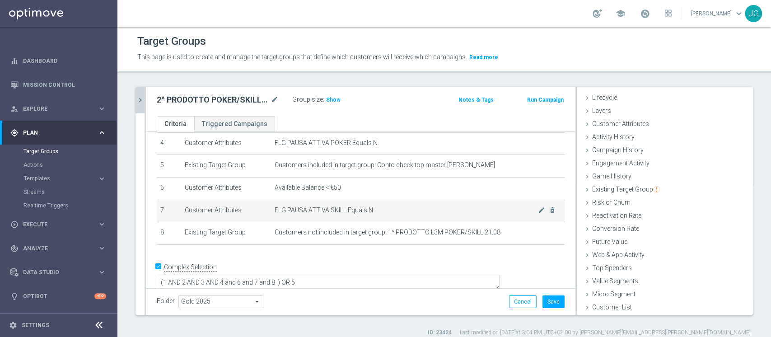
scroll to position [7, 0]
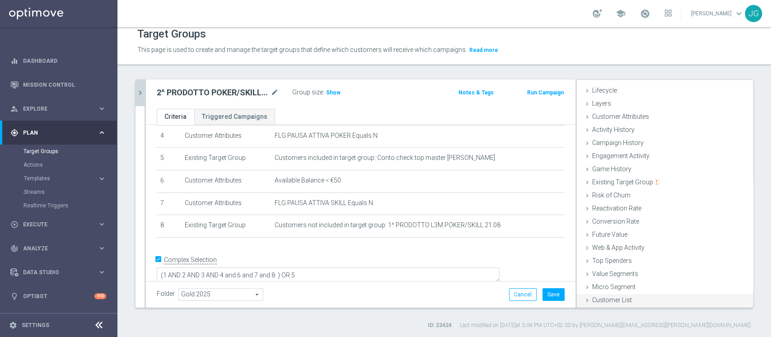
click at [598, 297] on span "Customer List" at bounding box center [612, 299] width 40 height 7
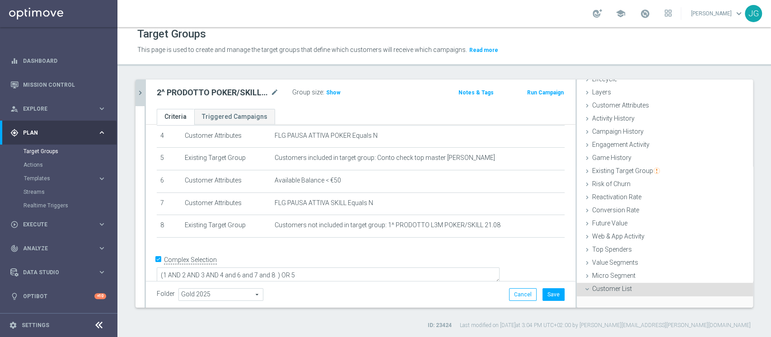
scroll to position [98, 0]
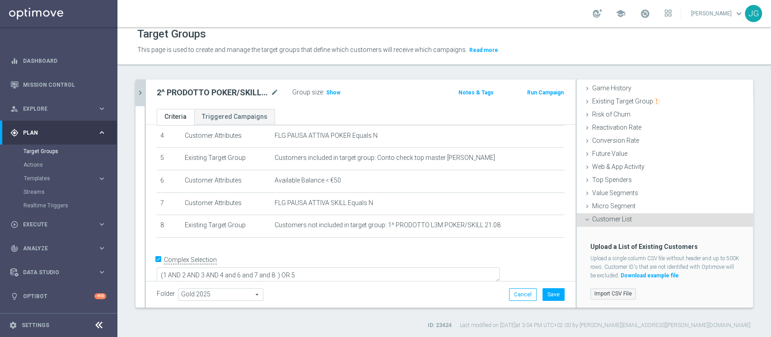
click at [600, 290] on label "Import CSV File" at bounding box center [613, 293] width 46 height 11
click at [0, 0] on input "Import CSV File" at bounding box center [0, 0] width 0 height 0
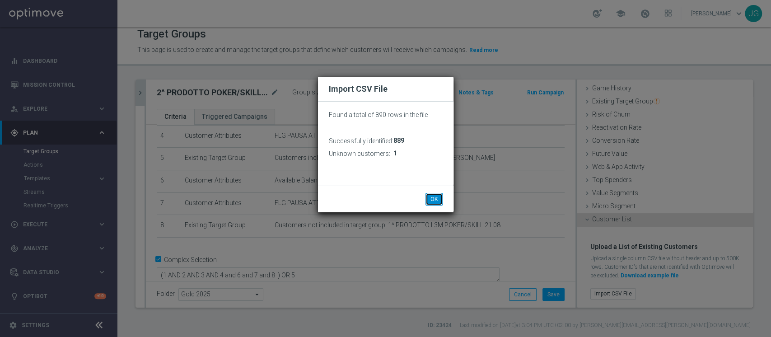
click at [434, 197] on button "OK" at bounding box center [434, 199] width 17 height 13
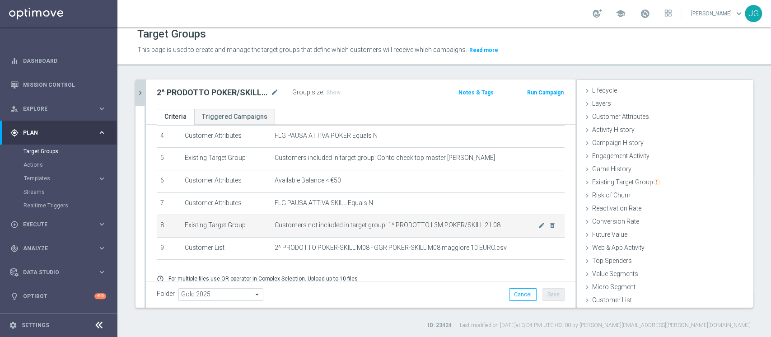
scroll to position [136, 0]
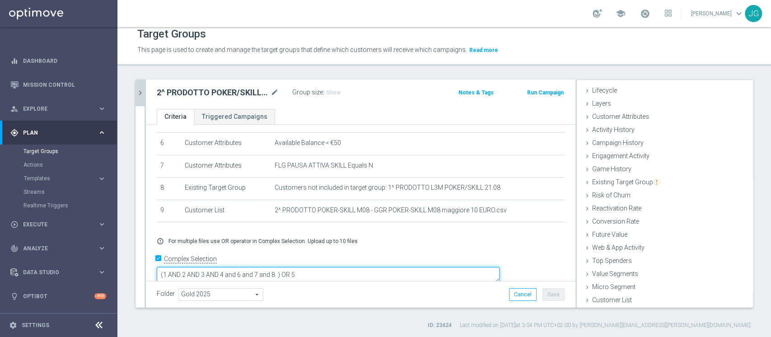
click at [340, 267] on textarea "(1 AND 2 AND 3 AND 4 and 6 and 7 and 8 ) OR 5" at bounding box center [328, 275] width 343 height 16
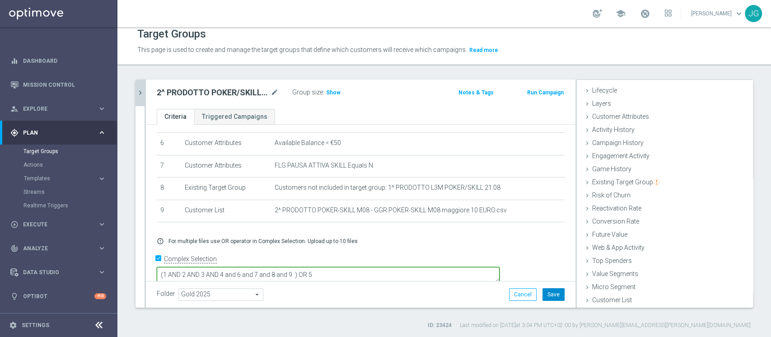
type textarea "(1 AND 2 AND 3 AND 4 and 6 and 7 and 8 and 9 ) OR 5"
click at [543, 293] on button "Save" at bounding box center [554, 294] width 22 height 13
click at [330, 90] on span "Show" at bounding box center [333, 92] width 14 height 6
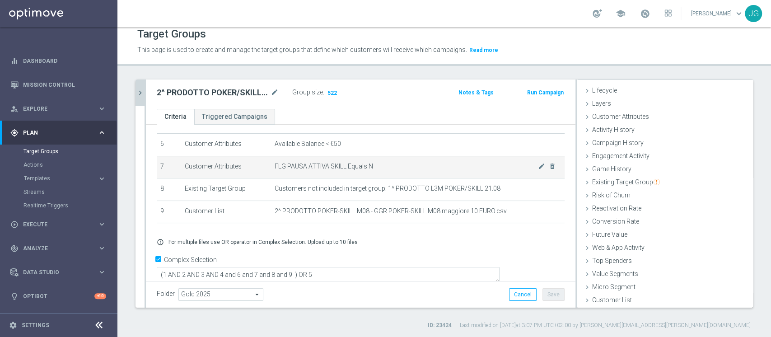
scroll to position [0, 0]
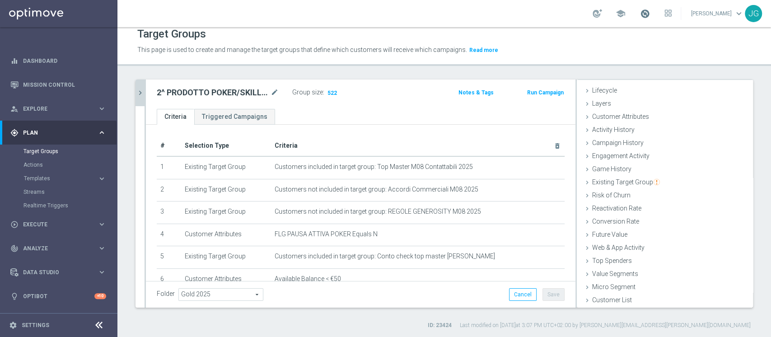
click at [640, 16] on span at bounding box center [645, 14] width 10 height 10
click at [641, 17] on span at bounding box center [645, 14] width 10 height 10
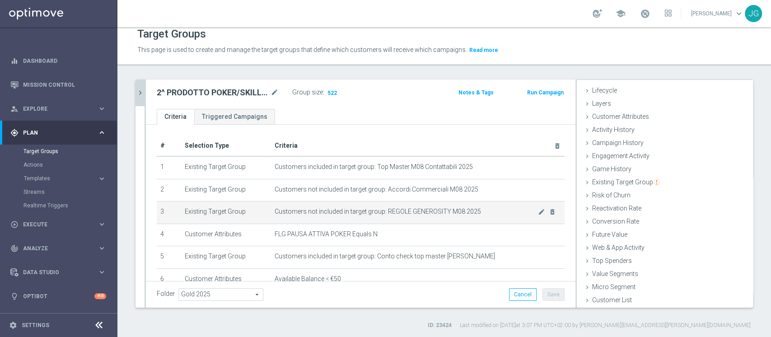
scroll to position [135, 0]
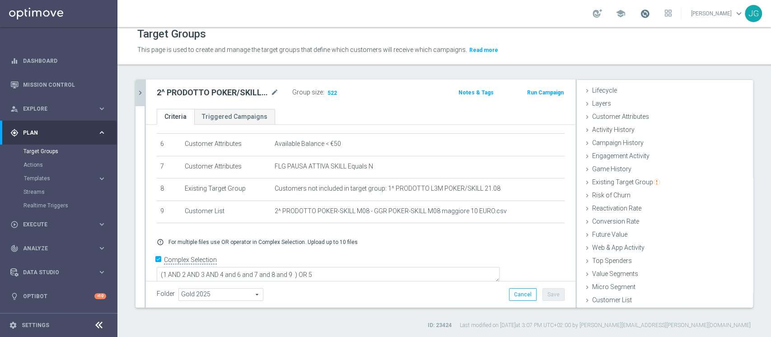
click at [641, 15] on span at bounding box center [645, 14] width 10 height 10
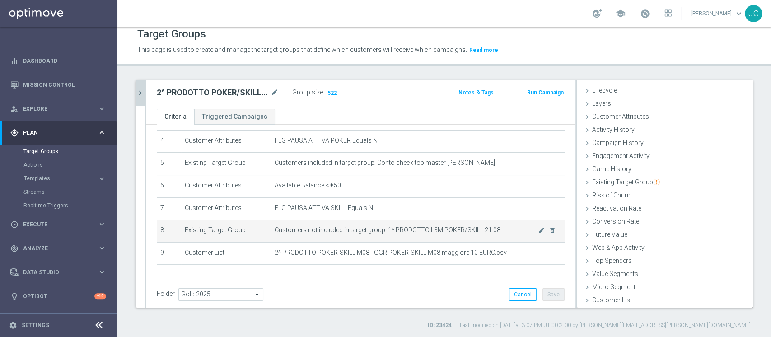
scroll to position [105, 0]
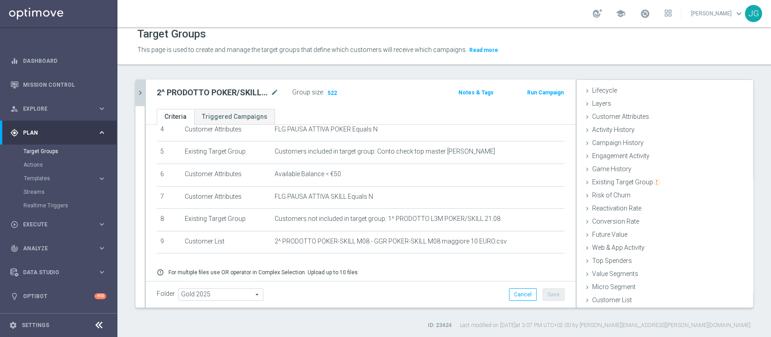
click at [43, 175] on button "Templates keyboard_arrow_right" at bounding box center [64, 178] width 83 height 7
click at [41, 191] on link "Optimail" at bounding box center [61, 191] width 66 height 7
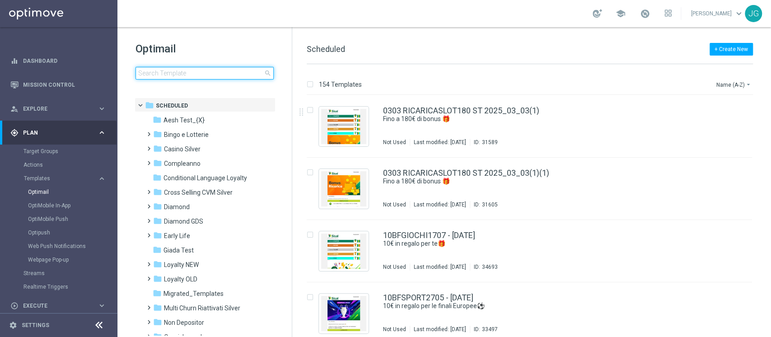
click at [202, 74] on input at bounding box center [205, 73] width 138 height 13
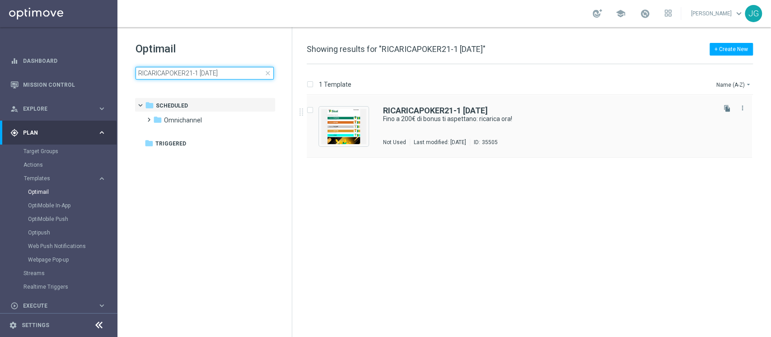
type input "RICARICAPOKER21-1 21.08.2025"
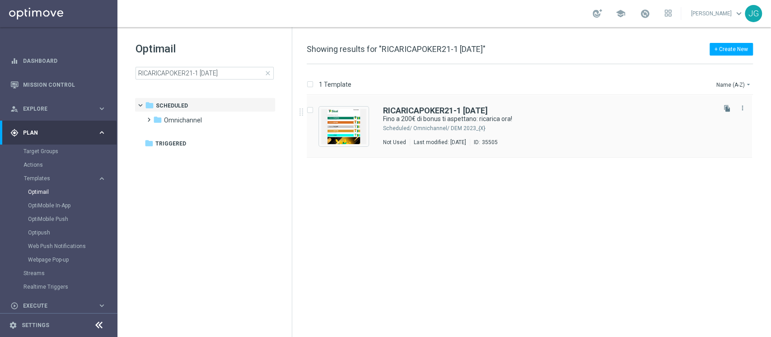
click at [603, 131] on div "RICARICAPOKER21-1 21.08.2025 Fino a 200€ di bonus ti aspettano: ricarica ora! S…" at bounding box center [548, 126] width 331 height 39
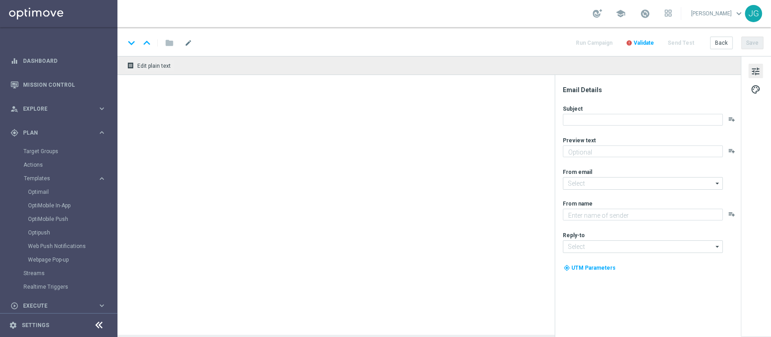
type textarea "Non perderti la promozione!✨"
type input "[EMAIL_ADDRESS][DOMAIN_NAME]"
type textarea "Sisal"
type input "[EMAIL_ADDRESS][DOMAIN_NAME]"
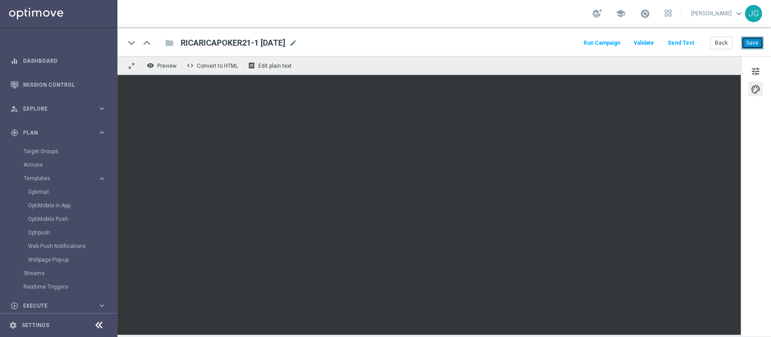
click at [758, 43] on button "Save" at bounding box center [752, 43] width 22 height 13
click at [46, 150] on link "Target Groups" at bounding box center [58, 151] width 70 height 7
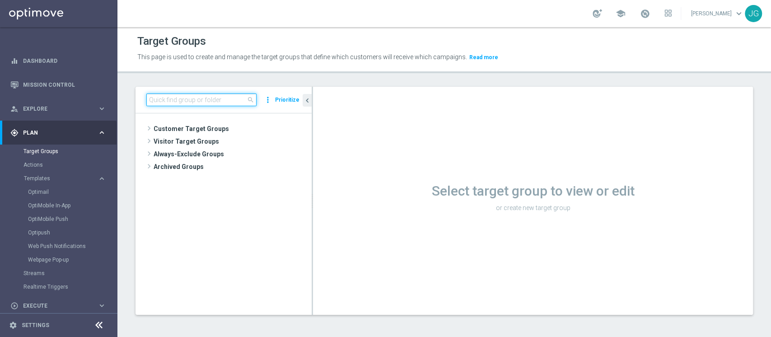
click at [192, 99] on input at bounding box center [201, 100] width 110 height 13
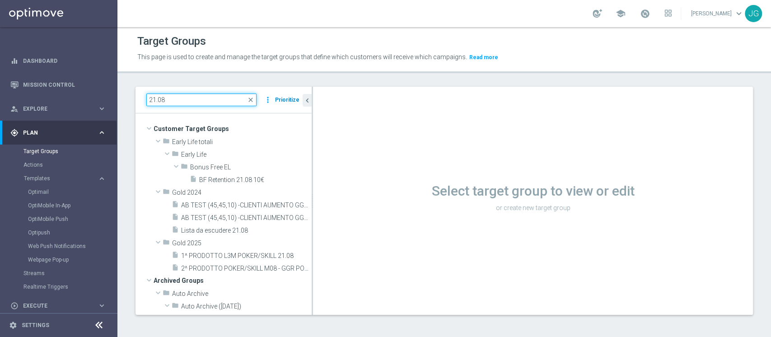
type input "21.08"
click at [286, 100] on button "Prioritize" at bounding box center [287, 100] width 27 height 12
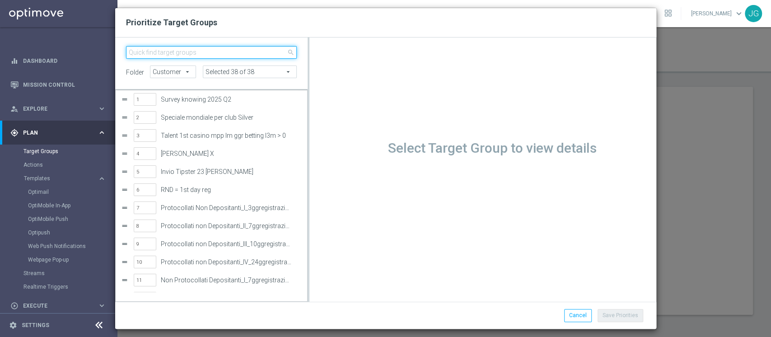
click at [186, 52] on input "search" at bounding box center [211, 52] width 171 height 13
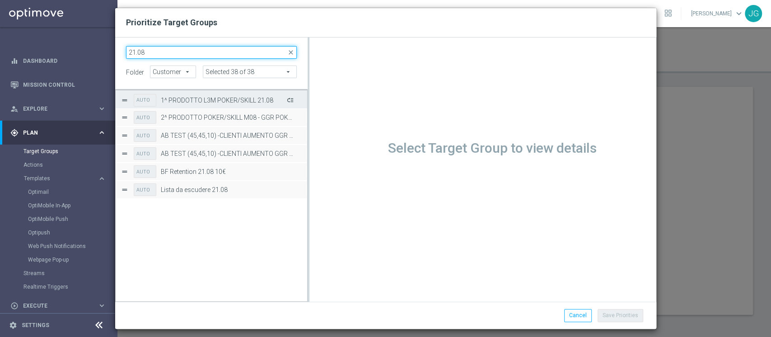
type input "21.08"
click at [292, 98] on button "Press SPACE to select this row." at bounding box center [289, 99] width 9 height 13
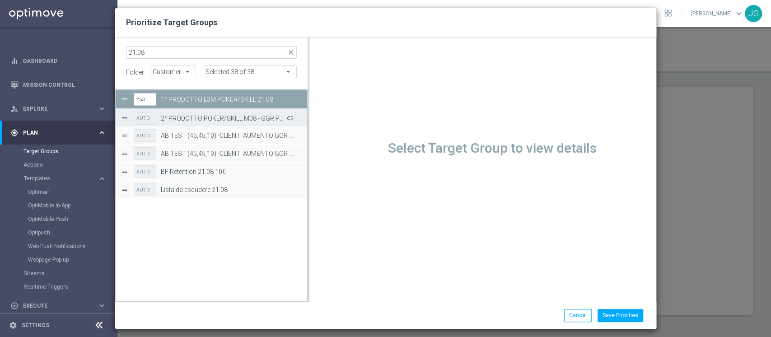
click at [290, 117] on button "Press SPACE to select this row." at bounding box center [289, 117] width 9 height 13
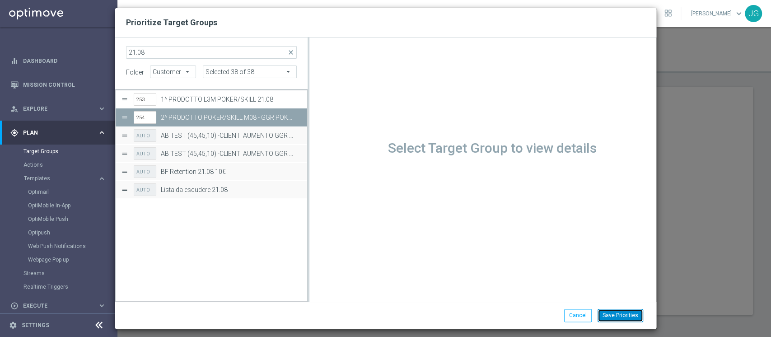
click at [622, 315] on button "Save Priorities" at bounding box center [621, 315] width 46 height 13
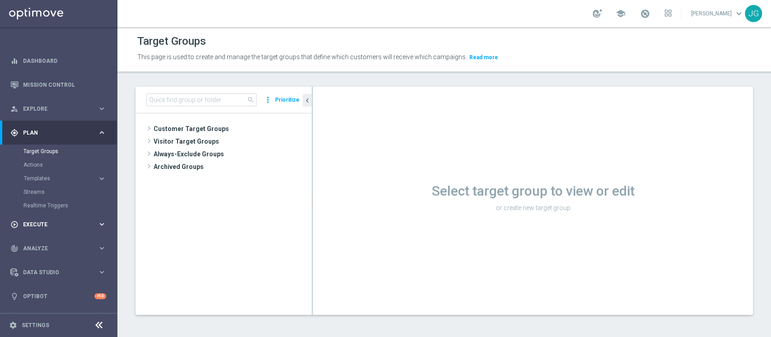
click at [44, 223] on span "Execute" at bounding box center [60, 224] width 75 height 5
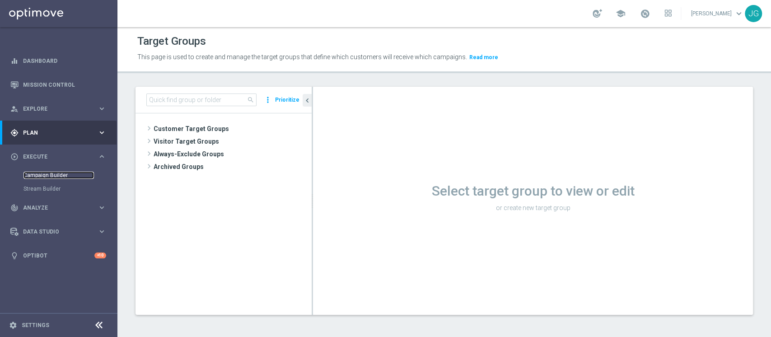
click at [51, 175] on link "Campaign Builder" at bounding box center [58, 175] width 70 height 7
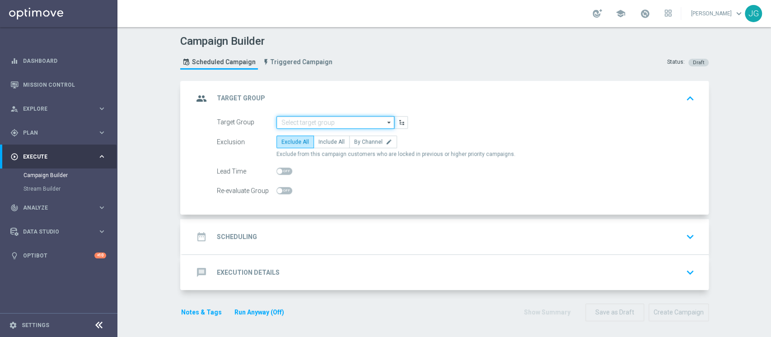
click at [321, 121] on input at bounding box center [335, 122] width 118 height 13
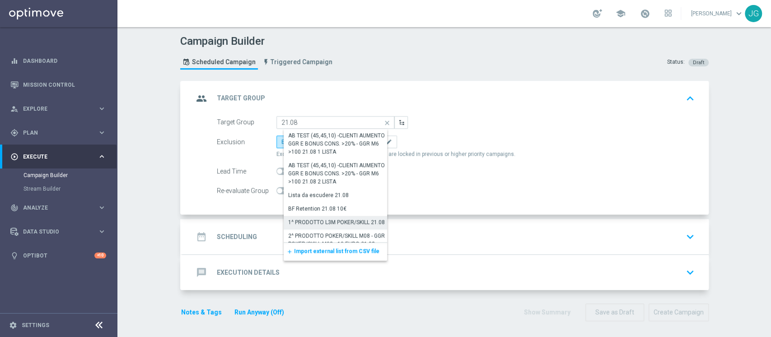
click at [320, 221] on div "1^ PRODOTTO L3M POKER/SKILL 21.08" at bounding box center [336, 222] width 97 height 8
type input "1^ PRODOTTO L3M POKER/SKILL 21.08"
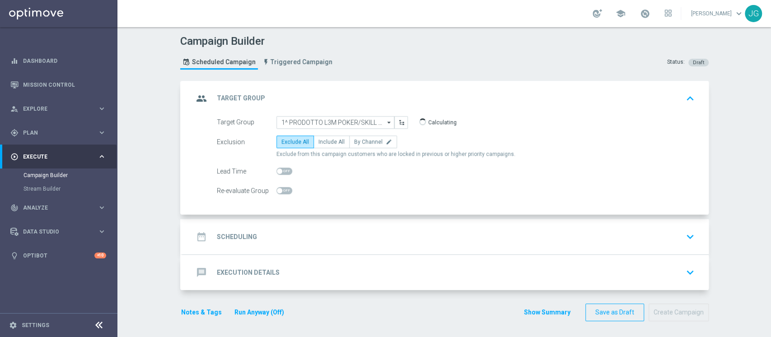
click at [279, 173] on span at bounding box center [284, 171] width 16 height 7
click at [279, 173] on input "checkbox" at bounding box center [284, 171] width 16 height 7
checkbox input "true"
click at [325, 234] on div "date_range Scheduling keyboard_arrow_down" at bounding box center [445, 236] width 505 height 17
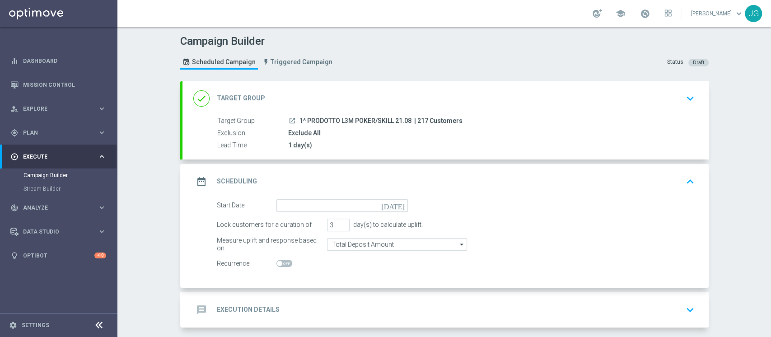
click at [338, 107] on div "done Target Group keyboard_arrow_down" at bounding box center [445, 98] width 526 height 35
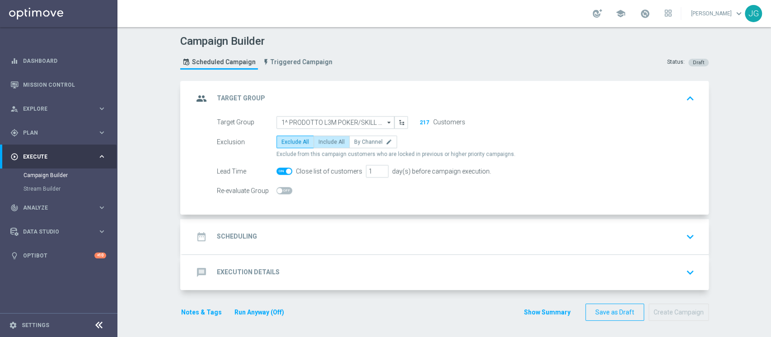
click at [321, 144] on span "Include All" at bounding box center [331, 142] width 26 height 6
click at [321, 144] on input "Include All" at bounding box center [321, 143] width 6 height 6
radio input "true"
click at [318, 225] on div "date_range Scheduling keyboard_arrow_down" at bounding box center [445, 236] width 526 height 35
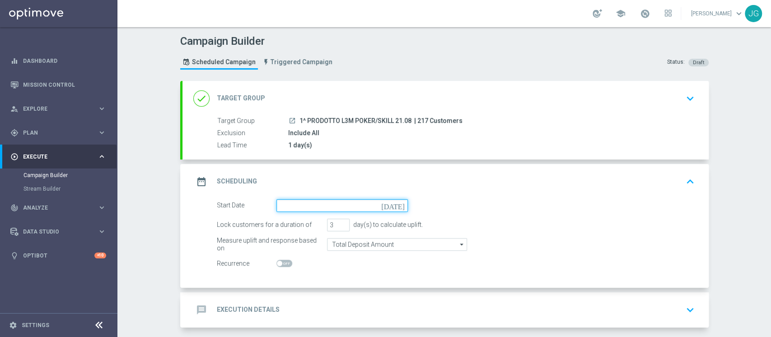
click at [317, 210] on input at bounding box center [341, 205] width 131 height 13
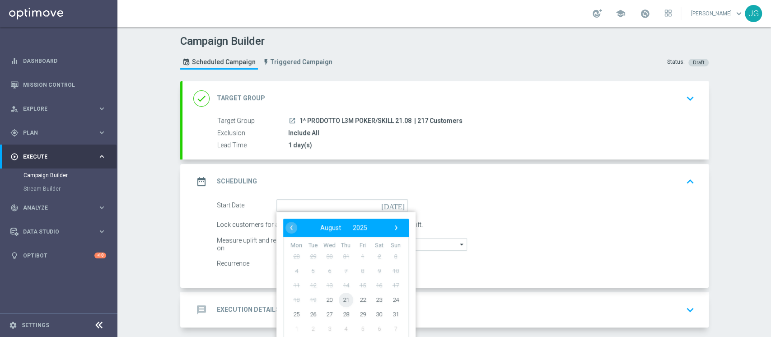
click at [343, 298] on span "21" at bounding box center [345, 299] width 14 height 14
type input "21 Aug 2025"
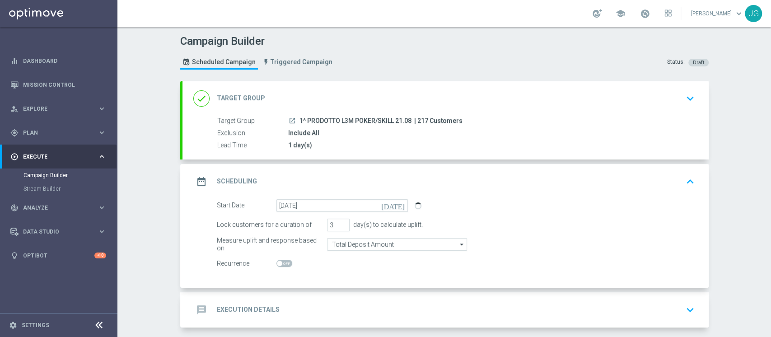
click at [386, 309] on div "message Execution Details keyboard_arrow_down" at bounding box center [445, 309] width 505 height 17
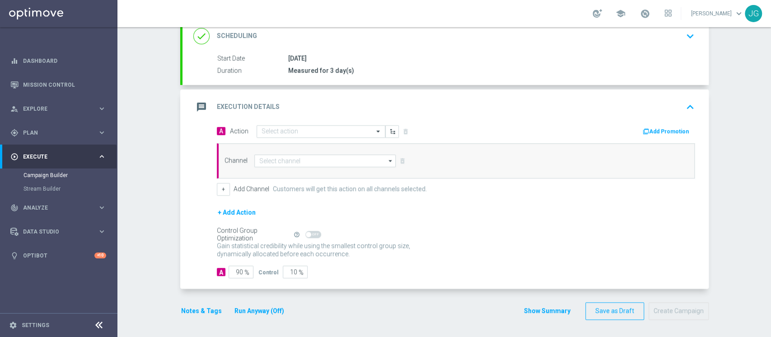
scroll to position [141, 0]
click at [299, 130] on input "text" at bounding box center [312, 132] width 101 height 8
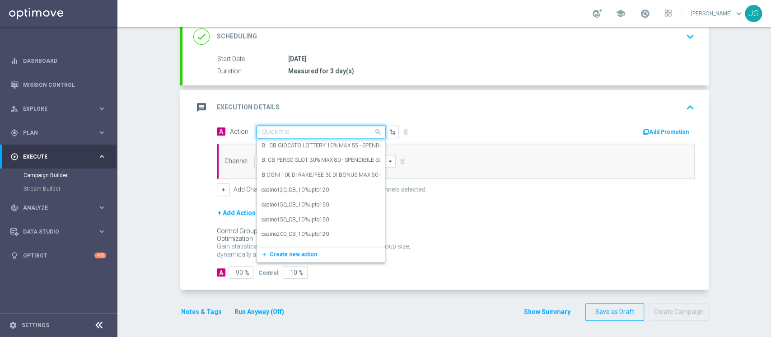
paste input "PROMO RICARICA 25% MAX 200 EURO - SPENDIBILE POKER/SKILL"
type input "PROMO RICARICA 25% MAX 200 EURO - SPENDIBILE POKER/SKILL"
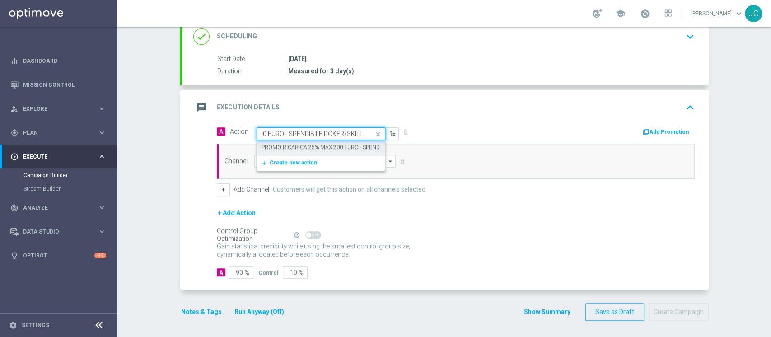
click at [303, 150] on label "PROMO RICARICA 25% MAX 200 EURO - SPENDIBILE POKER/SKILL" at bounding box center [344, 148] width 165 height 8
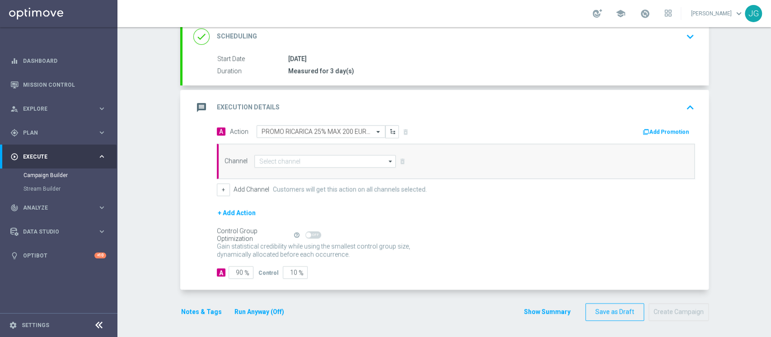
scroll to position [0, 0]
click at [652, 128] on button "Add Promotion" at bounding box center [667, 132] width 50 height 10
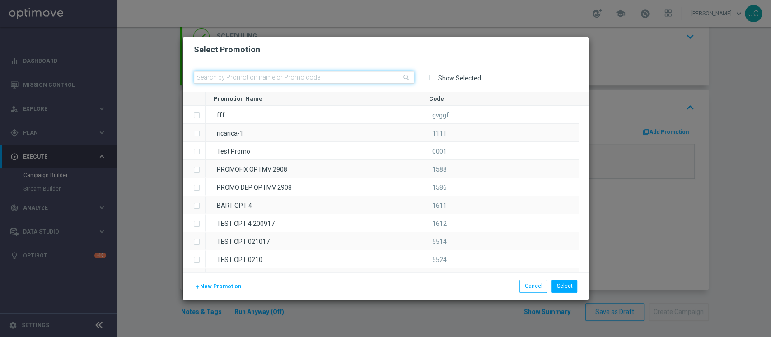
click at [342, 75] on input "text" at bounding box center [304, 77] width 220 height 13
paste input "RICARICAPOKER21-1"
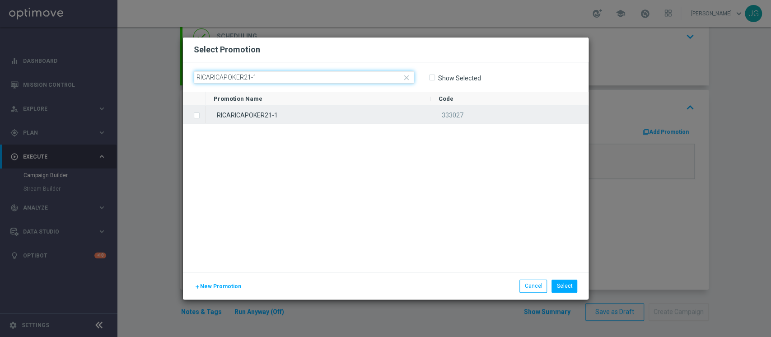
type input "RICARICAPOKER21-1"
click at [309, 113] on div "RICARICAPOKER21-1" at bounding box center [318, 115] width 225 height 18
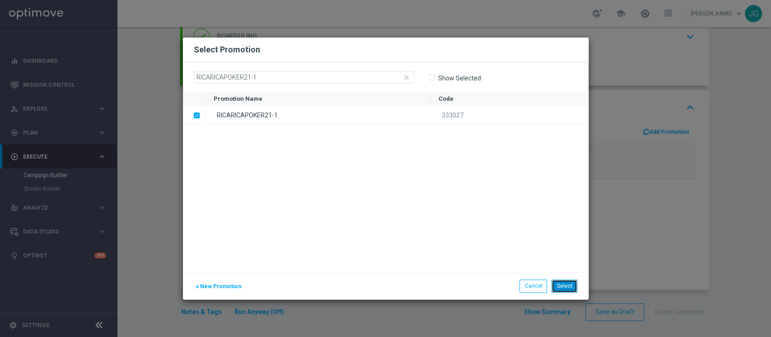
click at [561, 284] on button "Select" at bounding box center [565, 286] width 26 height 13
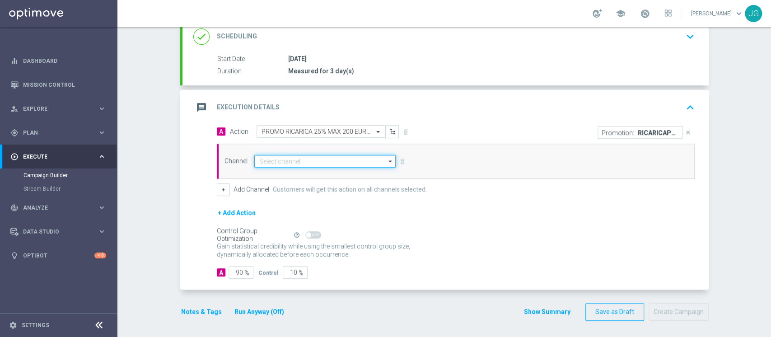
click at [333, 163] on input at bounding box center [325, 161] width 142 height 13
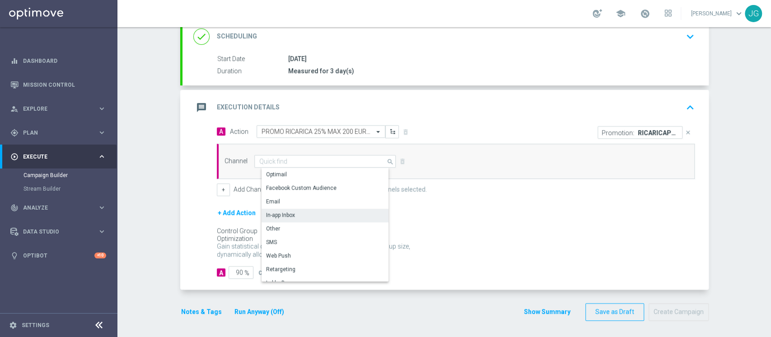
click at [304, 215] on div "In-app Inbox" at bounding box center [329, 215] width 135 height 13
type input "In-app Inbox"
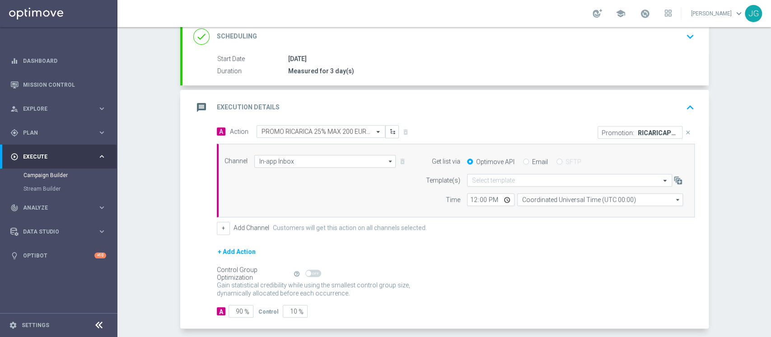
click at [524, 158] on div "Email" at bounding box center [535, 162] width 25 height 8
click at [523, 160] on input "Email" at bounding box center [526, 162] width 6 height 6
radio input "true"
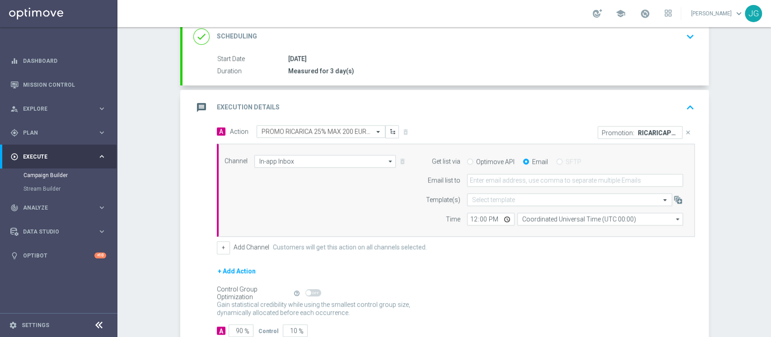
click at [493, 188] on form "Get list via Optimove API Email SFTP Email list to Template(s) Select template …" at bounding box center [552, 190] width 262 height 71
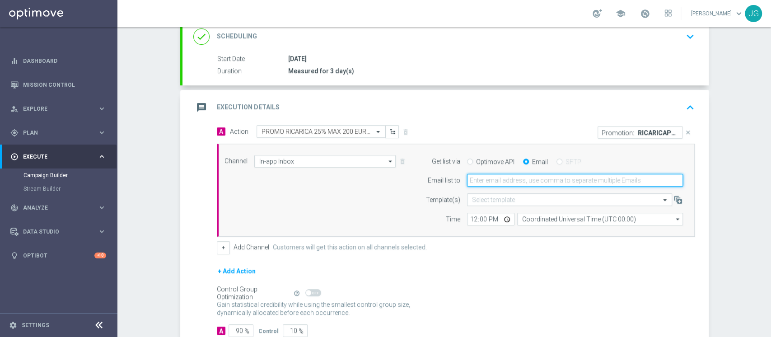
click at [502, 182] on input "email" at bounding box center [575, 180] width 216 height 13
type input "jennyffer.gonzalez@sisal.it"
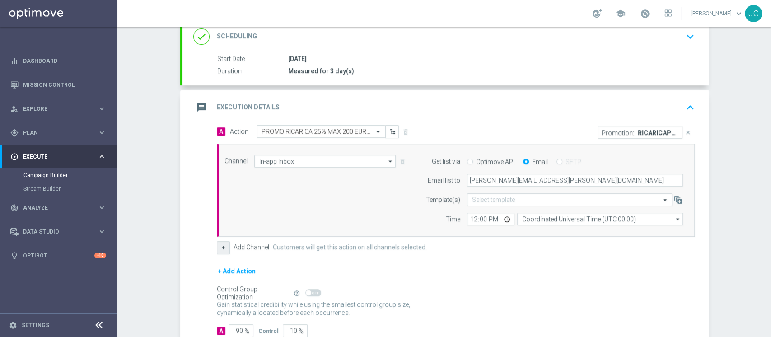
click at [220, 248] on button "+" at bounding box center [223, 247] width 13 height 13
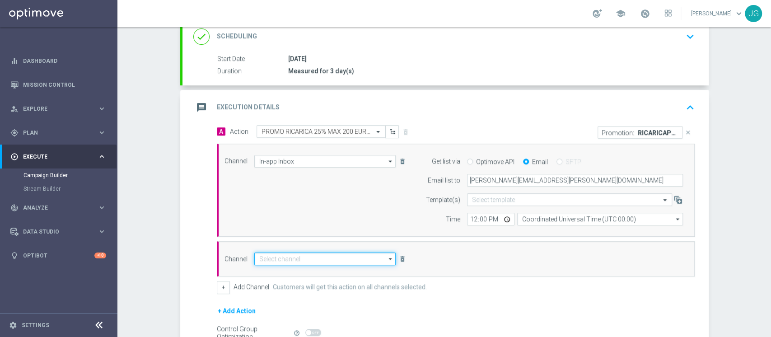
click at [363, 261] on input at bounding box center [325, 259] width 142 height 13
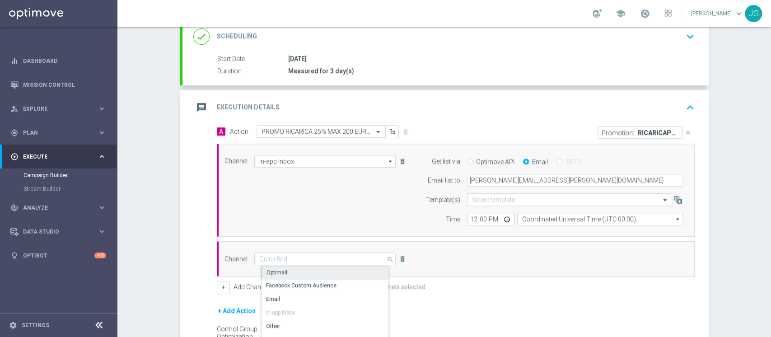
click at [318, 266] on div "Optimail" at bounding box center [329, 273] width 135 height 14
type input "Optimail"
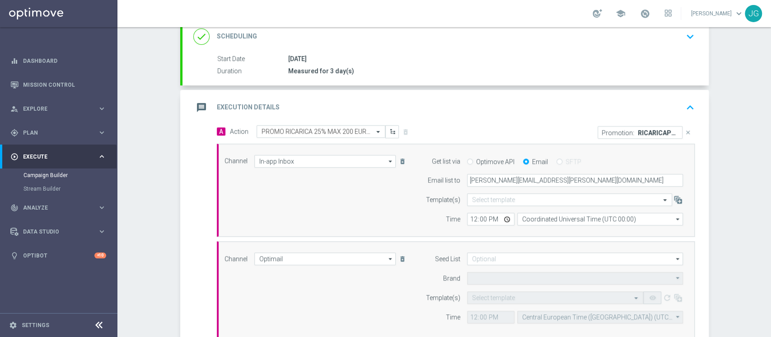
type input "Sisal Marketing"
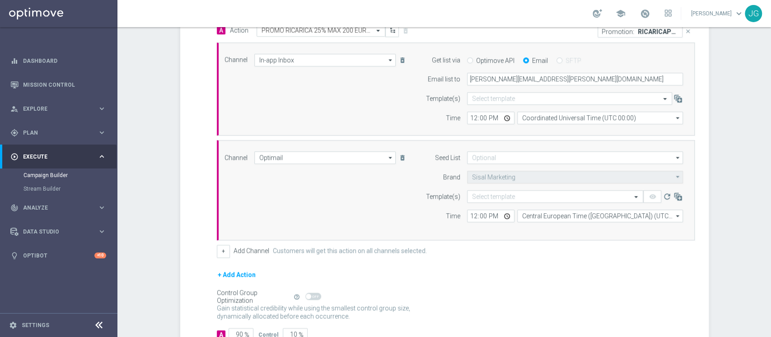
scroll to position [242, 0]
click at [538, 195] on input "text" at bounding box center [546, 197] width 148 height 8
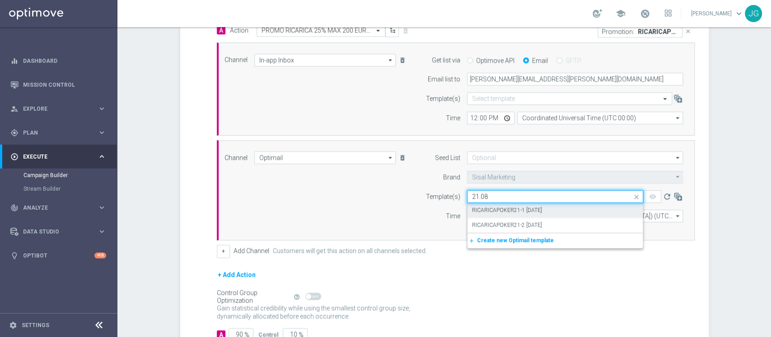
click at [519, 213] on div "RICARICAPOKER21-1 21.08.2025" at bounding box center [555, 210] width 166 height 15
type input "21.08"
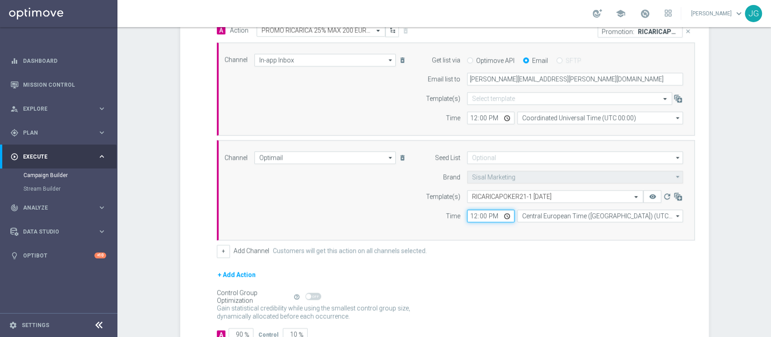
click at [500, 216] on input "12:00" at bounding box center [490, 216] width 47 height 13
type input "18:00"
click at [506, 263] on form "A Action Select action PROMO RICARICA 25% MAX 200 EURO - SPENDIBILE POKER/SKILL…" at bounding box center [456, 182] width 478 height 317
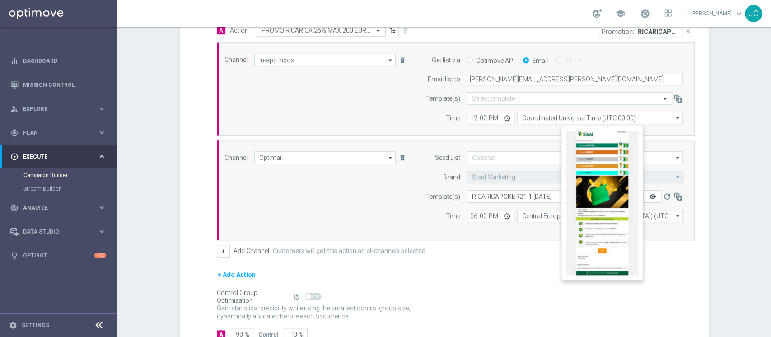
click at [649, 197] on icon "remove_red_eye" at bounding box center [652, 196] width 7 height 7
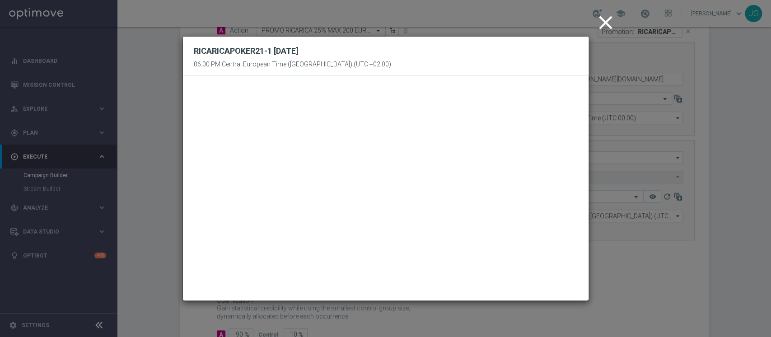
click at [608, 23] on icon "close" at bounding box center [605, 22] width 23 height 23
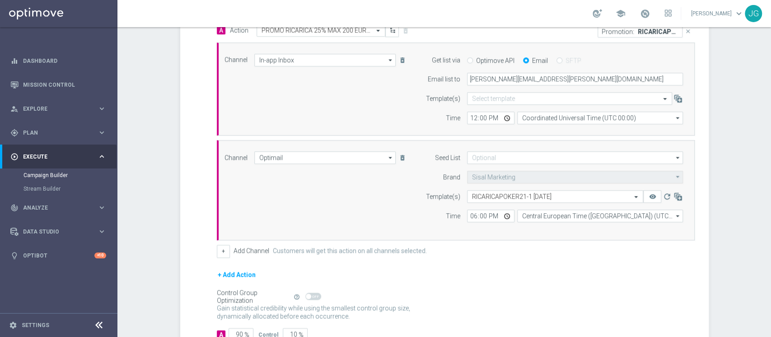
scroll to position [304, 0]
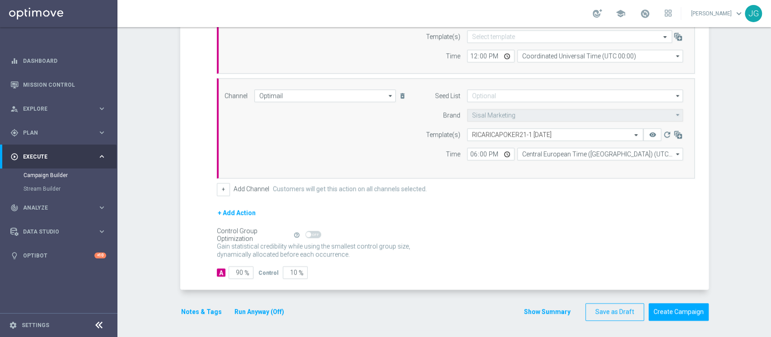
click at [188, 313] on button "Notes & Tags" at bounding box center [201, 311] width 42 height 11
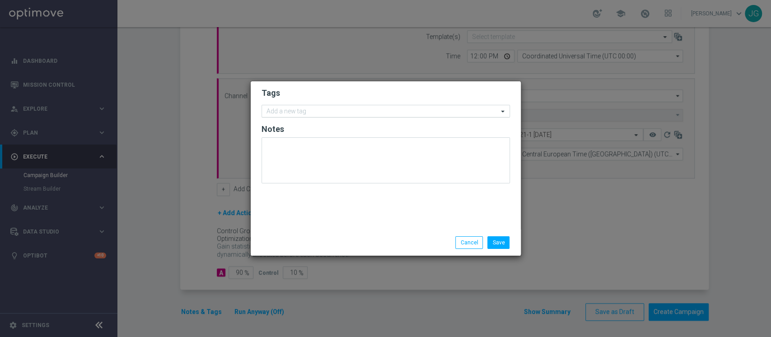
click at [321, 114] on input "text" at bounding box center [383, 112] width 232 height 8
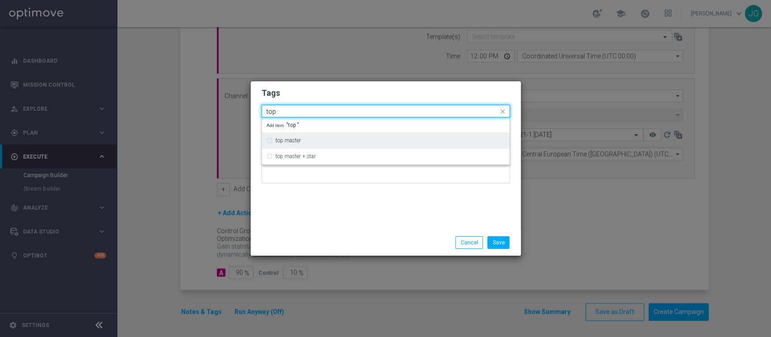
click at [308, 134] on div "top master" at bounding box center [386, 140] width 239 height 14
type input "top"
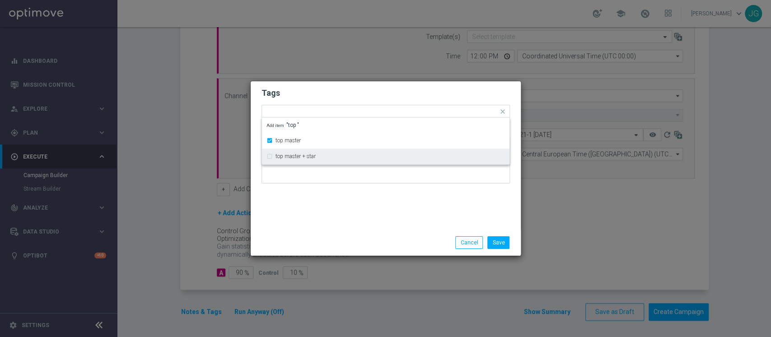
click at [329, 205] on div "Tags Quick find × top master top master top master + star Add item "top " Notes" at bounding box center [386, 155] width 270 height 148
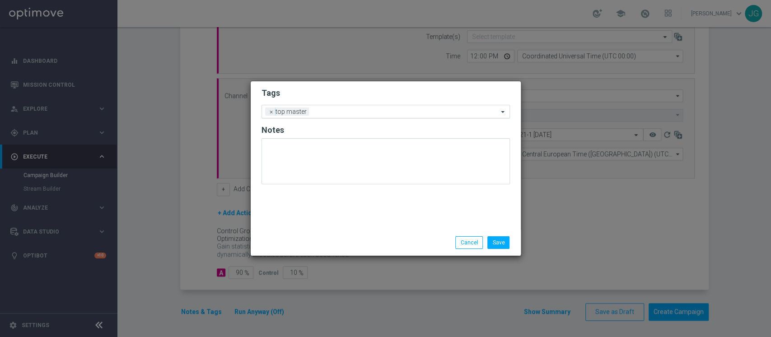
click at [338, 115] on input "text" at bounding box center [406, 112] width 186 height 8
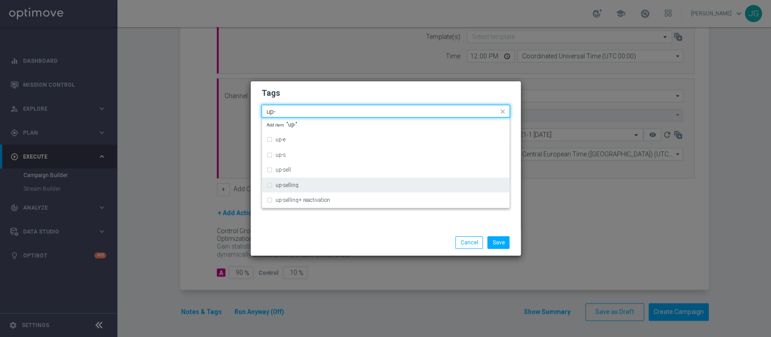
click at [281, 182] on label "up-selling" at bounding box center [287, 184] width 23 height 5
type input "up-"
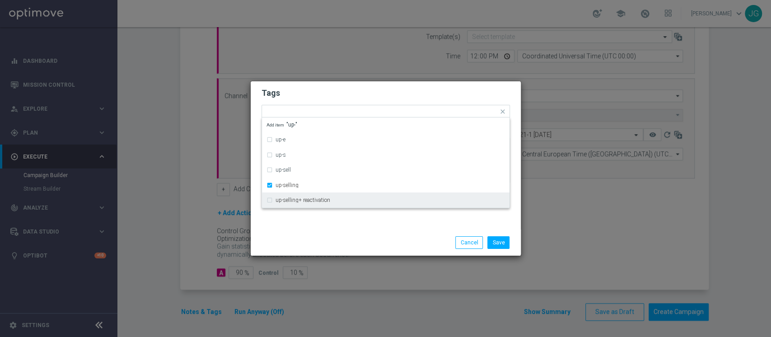
click at [325, 241] on div "Save Cancel" at bounding box center [386, 242] width 262 height 13
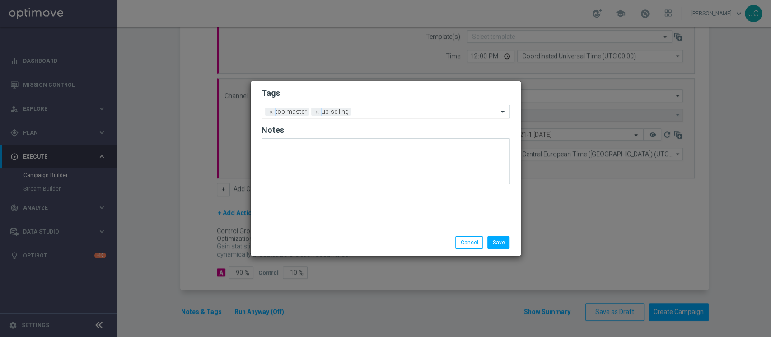
click at [377, 114] on input "text" at bounding box center [427, 112] width 144 height 8
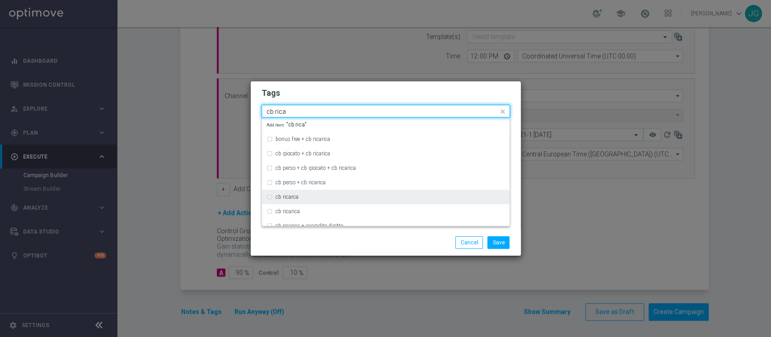
click at [312, 196] on div "cb ricarca" at bounding box center [390, 196] width 229 height 5
type input "cb rica"
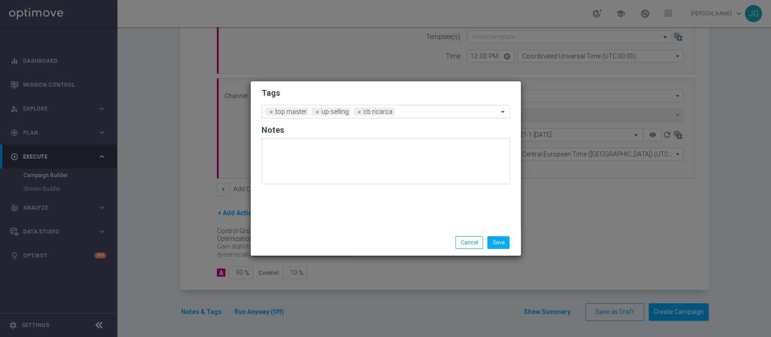
click at [356, 247] on div "Save Cancel" at bounding box center [429, 242] width 175 height 13
click at [418, 112] on input "text" at bounding box center [448, 112] width 100 height 8
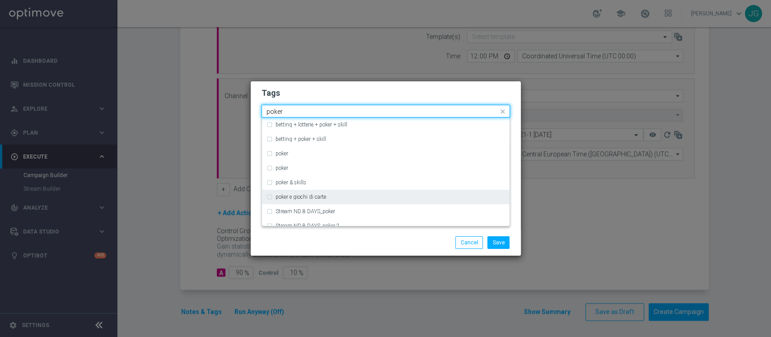
click at [318, 199] on label "poker e giochi di carte" at bounding box center [301, 196] width 51 height 5
type input "poker"
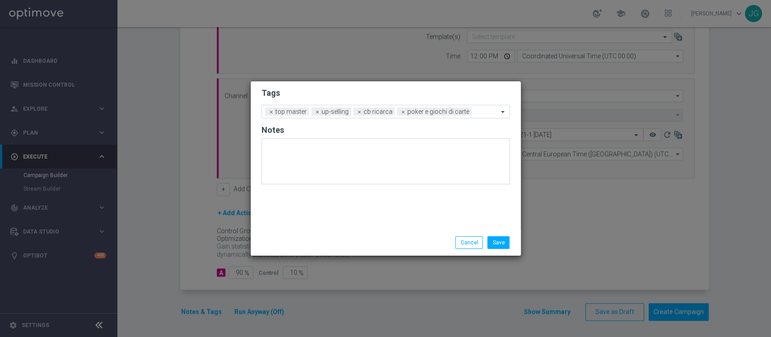
click at [329, 246] on div "Save Cancel" at bounding box center [386, 242] width 262 height 13
click at [479, 109] on input "text" at bounding box center [486, 112] width 23 height 8
click at [413, 243] on div "Save Cancel" at bounding box center [429, 242] width 175 height 13
click at [382, 111] on span "×" at bounding box center [378, 112] width 8 height 8
click at [477, 114] on input "text" at bounding box center [487, 112] width 21 height 8
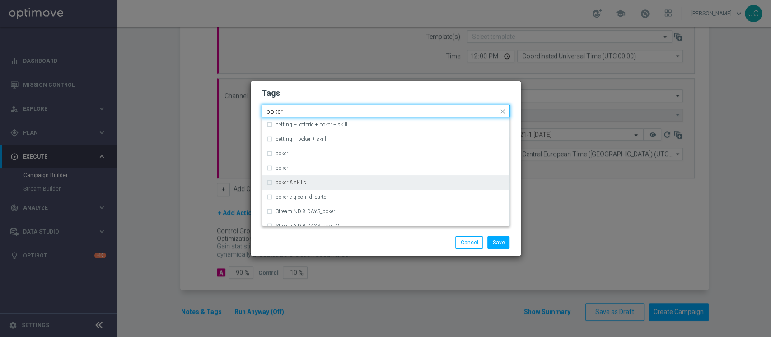
click at [315, 178] on div "poker & skills" at bounding box center [386, 182] width 239 height 14
type input "poker"
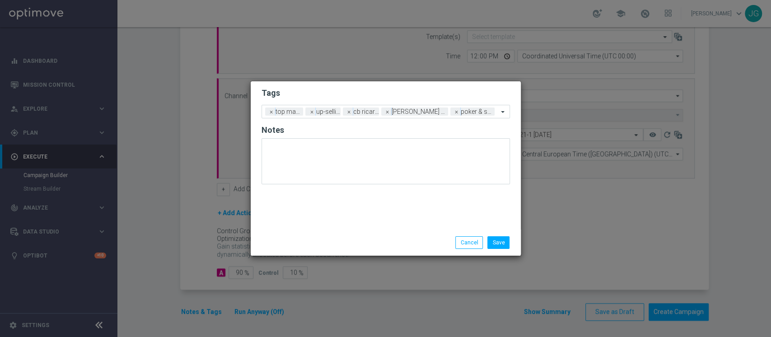
click at [392, 246] on div "Save Cancel" at bounding box center [429, 242] width 175 height 13
click at [500, 241] on button "Save" at bounding box center [498, 242] width 22 height 13
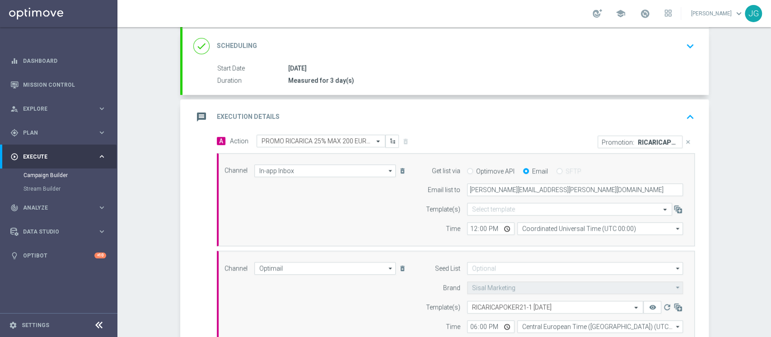
scroll to position [131, 0]
click at [417, 114] on div "message Execution Details keyboard_arrow_up" at bounding box center [445, 117] width 505 height 17
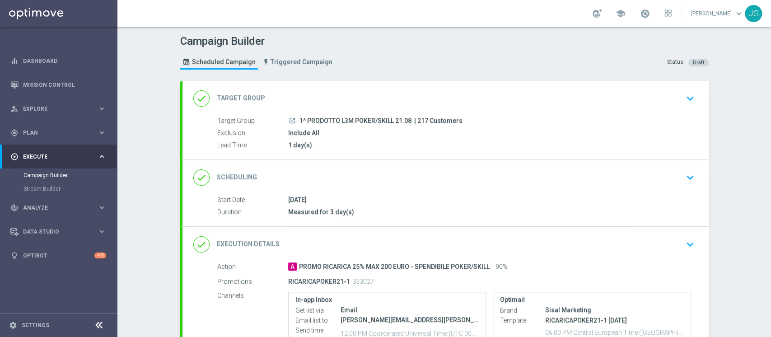
scroll to position [131, 0]
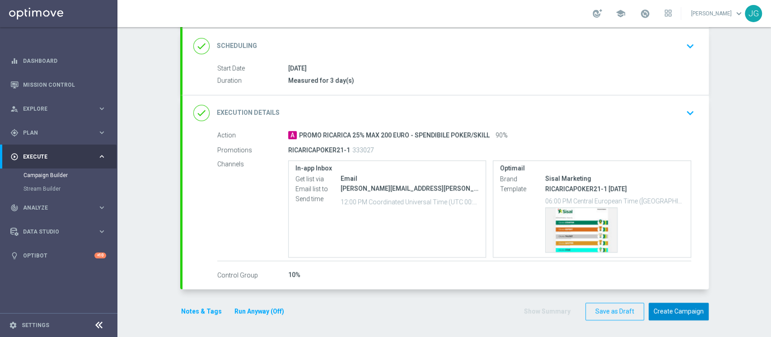
click at [676, 310] on button "Create Campaign" at bounding box center [679, 312] width 60 height 18
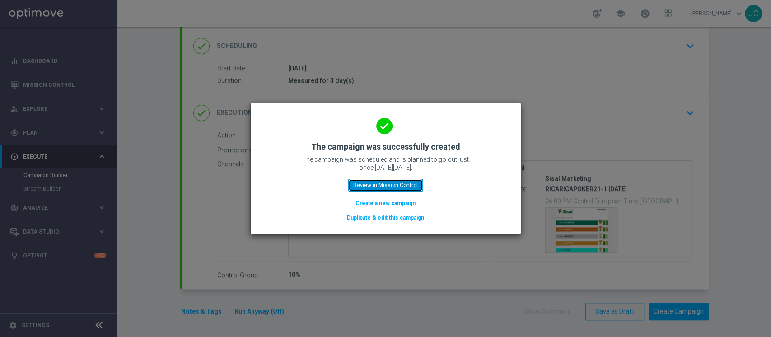
click at [398, 183] on button "Review in Mission Control" at bounding box center [385, 185] width 75 height 13
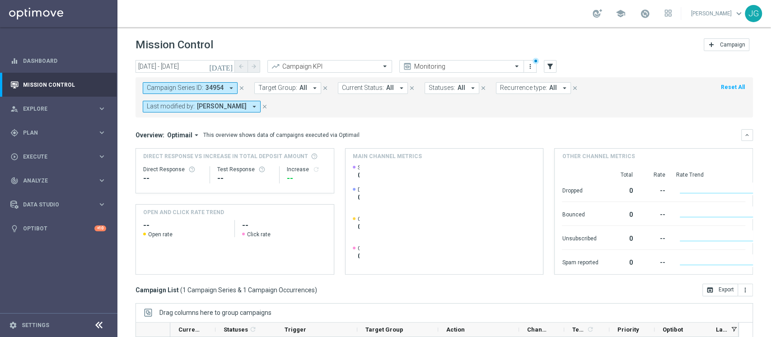
scroll to position [133, 0]
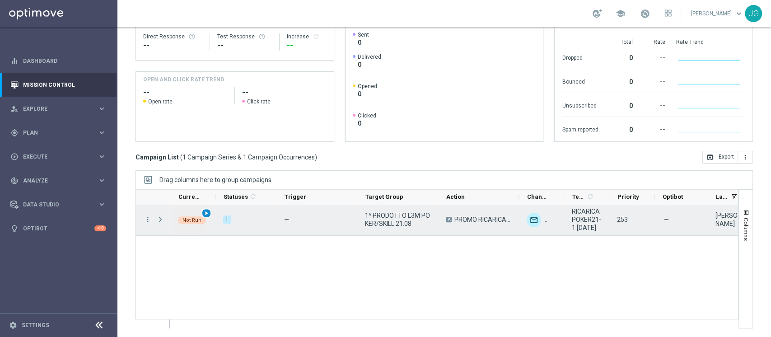
click at [208, 215] on span "play_arrow" at bounding box center [206, 213] width 6 height 6
click at [160, 220] on span "Press SPACE to select this row." at bounding box center [160, 219] width 8 height 7
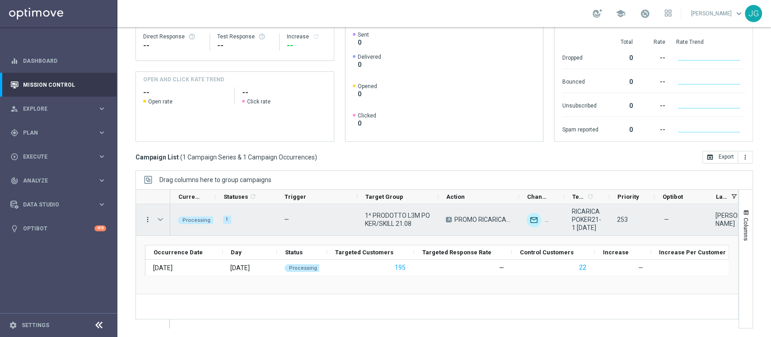
click at [146, 216] on icon "more_vert" at bounding box center [148, 219] width 8 height 8
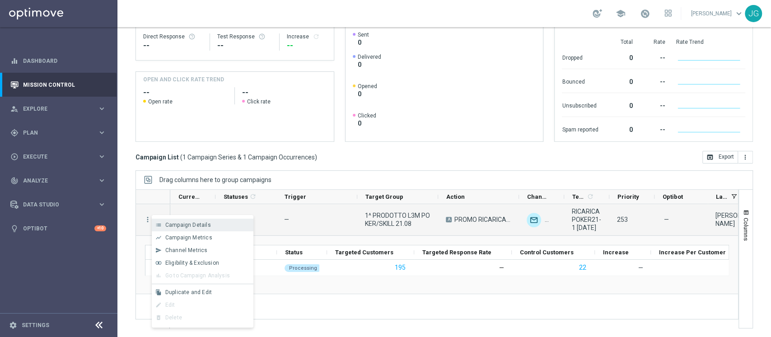
click at [190, 225] on span "Campaign Details" at bounding box center [188, 225] width 46 height 6
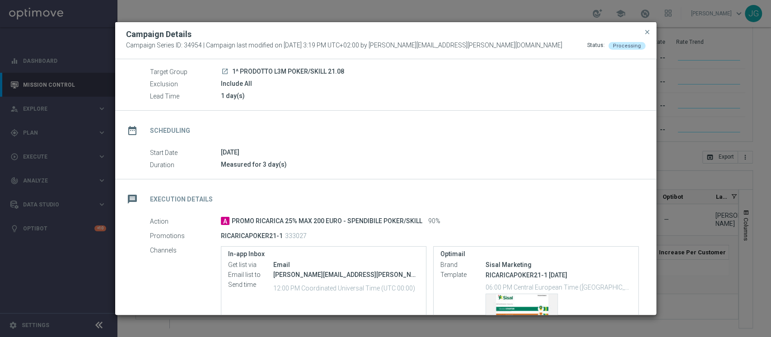
scroll to position [28, 0]
click at [649, 32] on span "close" at bounding box center [647, 31] width 7 height 7
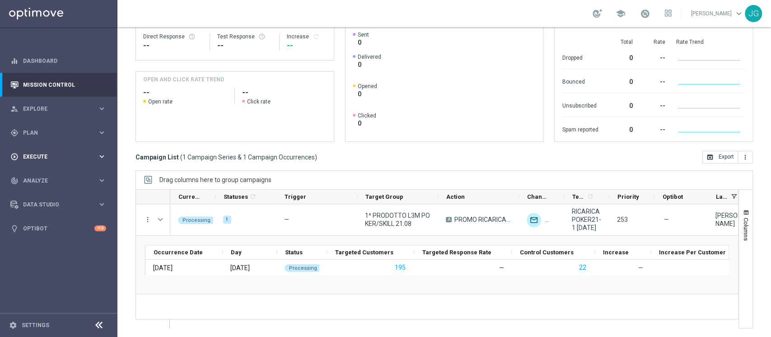
click at [61, 158] on span "Execute" at bounding box center [60, 156] width 75 height 5
click at [54, 177] on link "Campaign Builder" at bounding box center [58, 175] width 70 height 7
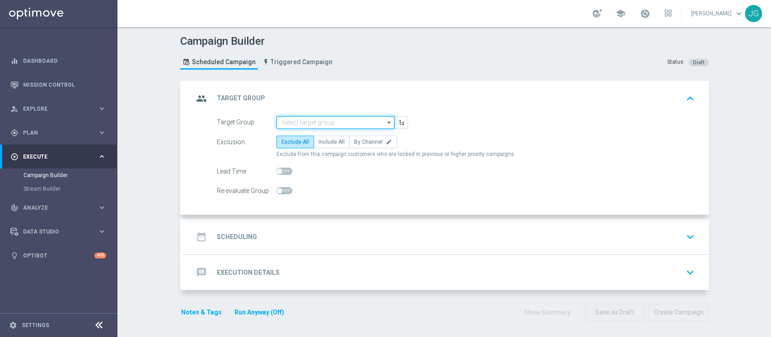
click at [314, 119] on input at bounding box center [335, 122] width 118 height 13
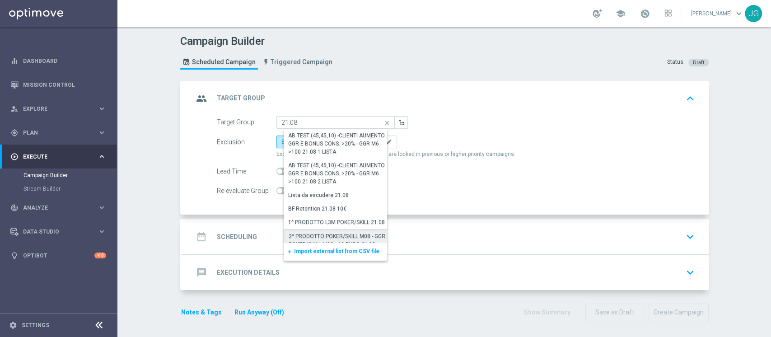
click at [337, 233] on div "2^ PRODOTTO POKER/SKILL M08 - GGR POKER/SKILL M08 >10 EURO 21.08" at bounding box center [339, 240] width 101 height 16
type input "2^ PRODOTTO POKER/SKILL M08 - GGR POKER/SKILL M08 >10 EURO 21.08"
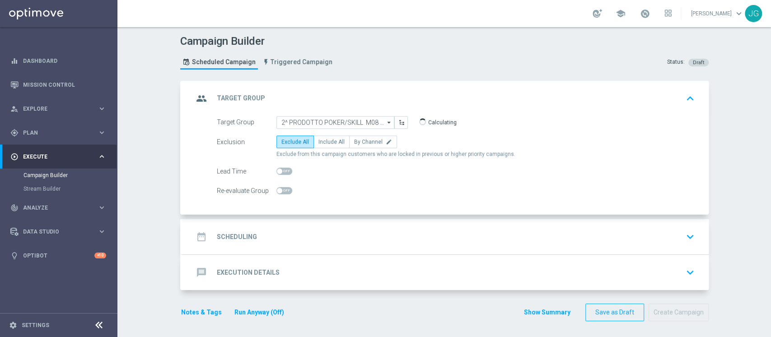
click at [277, 172] on span at bounding box center [279, 170] width 5 height 5
click at [276, 172] on input "checkbox" at bounding box center [284, 171] width 16 height 7
checkbox input "true"
click at [336, 239] on div "date_range Scheduling keyboard_arrow_down" at bounding box center [445, 236] width 505 height 17
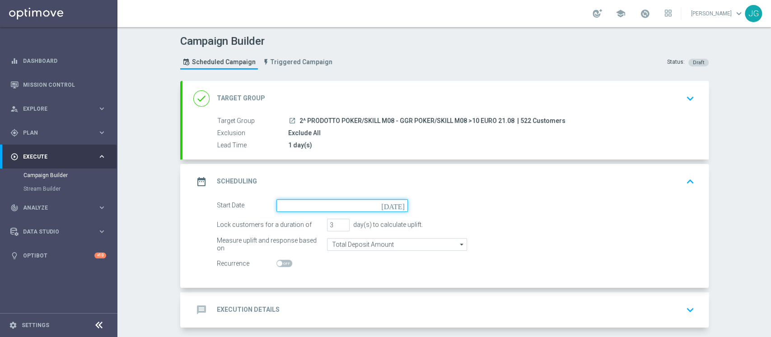
click at [348, 207] on input at bounding box center [341, 205] width 131 height 13
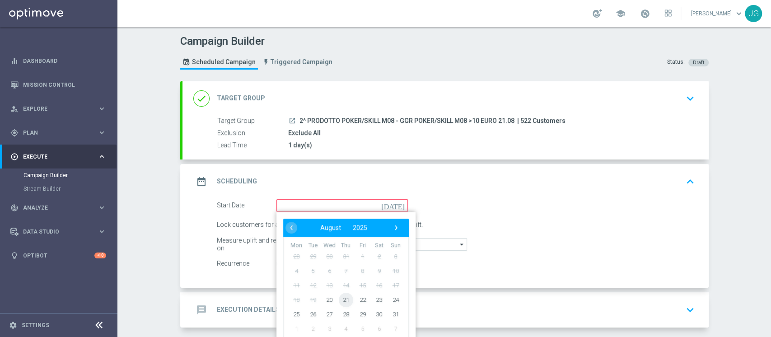
click at [338, 301] on span "21" at bounding box center [345, 299] width 14 height 14
type input "21 Aug 2025"
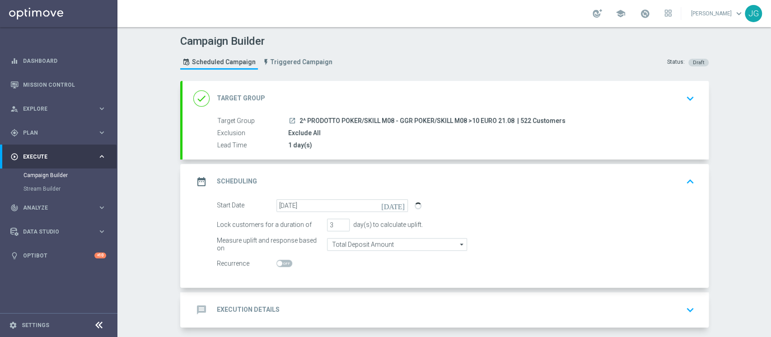
scroll to position [38, 0]
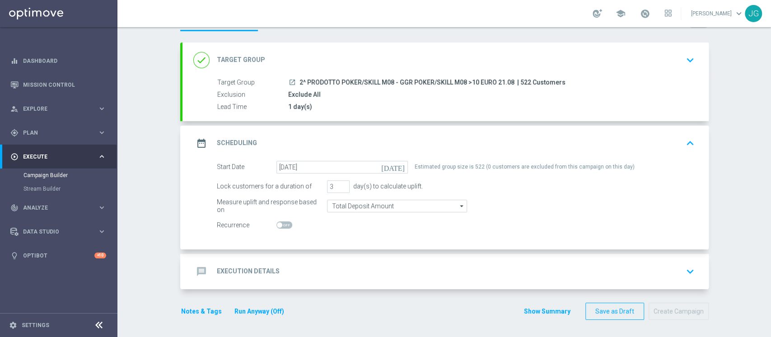
click at [360, 53] on div "done Target Group keyboard_arrow_down" at bounding box center [445, 59] width 505 height 17
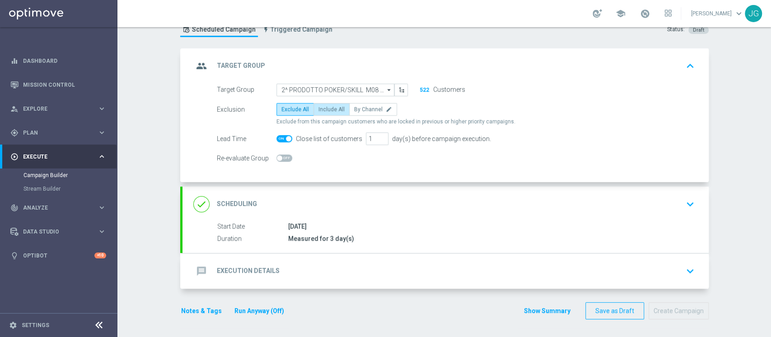
scroll to position [32, 0]
click at [329, 103] on label "Include All" at bounding box center [331, 109] width 36 height 13
click at [324, 108] on input "Include All" at bounding box center [321, 111] width 6 height 6
radio input "true"
click at [336, 282] on div "message Execution Details keyboard_arrow_down" at bounding box center [445, 271] width 526 height 35
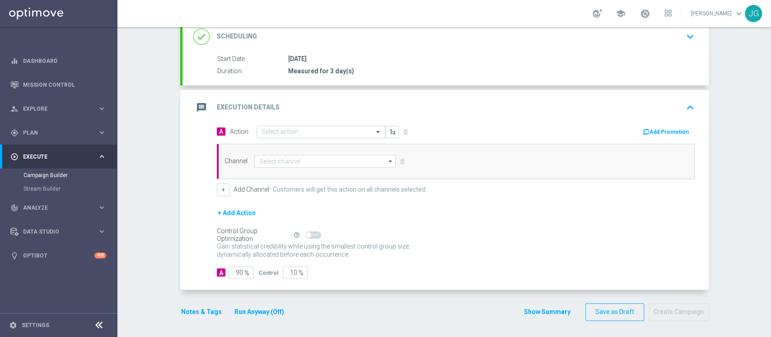
scroll to position [0, 0]
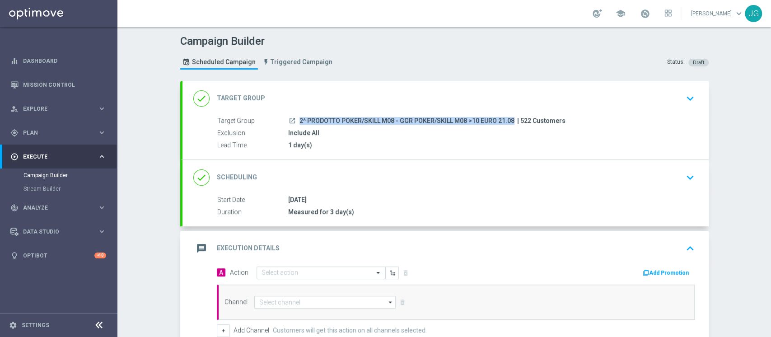
drag, startPoint x: 511, startPoint y: 122, endPoint x: 292, endPoint y: 120, distance: 219.1
click at [292, 120] on div "launch 2^ PRODOTTO POKER/SKILL M08 - GGR POKER/SKILL M08 >10 EURO 21.08 | 522 C…" at bounding box center [489, 120] width 403 height 9
copy div "2^ PRODOTTO POKER/SKILL M08 - GGR POKER/SKILL M08 >10 EURO 21.08"
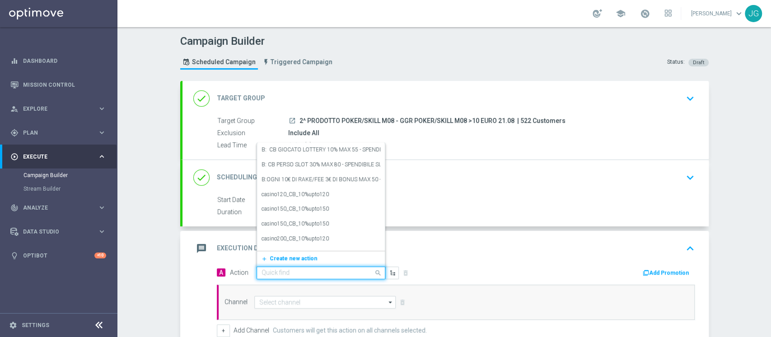
click at [336, 276] on input "text" at bounding box center [312, 273] width 101 height 8
paste input "PROMO RICARICA 25% MAX 100 EURO - SPENDIBILE POKER/SKILL"
type input "PROMO RICARICA 25% MAX 100 EURO - SPENDIBILE POKER/SKILL"
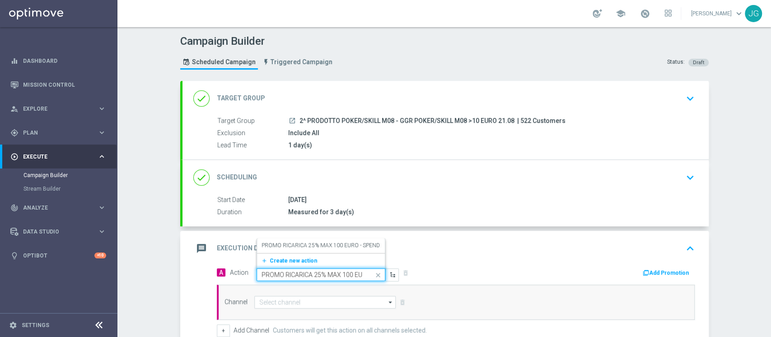
scroll to position [0, 87]
click at [325, 238] on div "PROMO RICARICA 25% MAX 100 EURO - SPENDIBILE POKER/SKILL edit" at bounding box center [321, 245] width 119 height 15
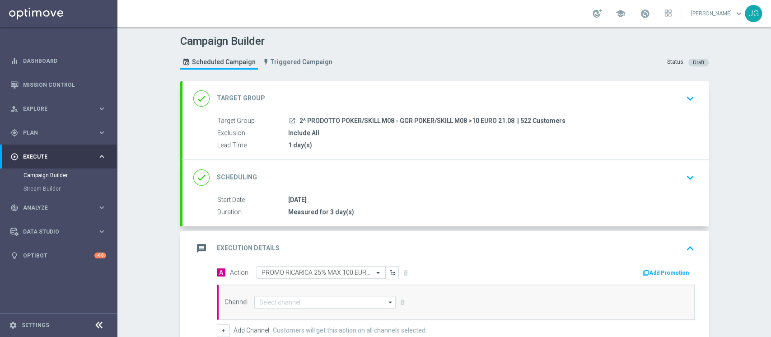
scroll to position [0, 0]
click at [651, 271] on button "Add Promotion" at bounding box center [667, 273] width 50 height 10
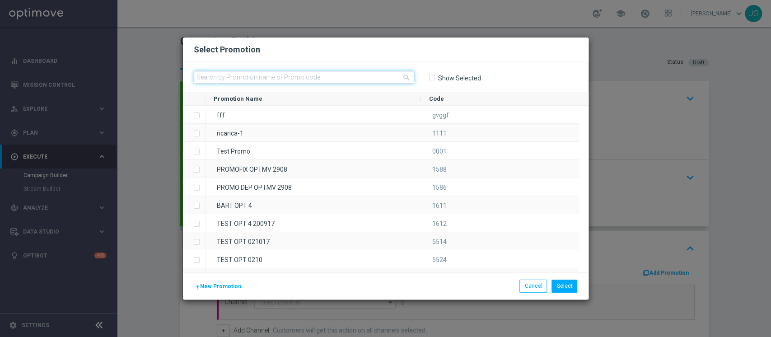
click at [384, 76] on input "text" at bounding box center [304, 77] width 220 height 13
paste input "RICARICAPOKER21-2"
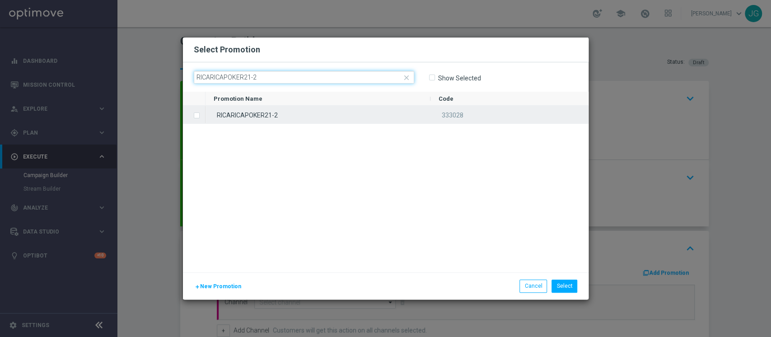
type input "RICARICAPOKER21-2"
click at [339, 114] on div "RICARICAPOKER21-2" at bounding box center [318, 115] width 225 height 18
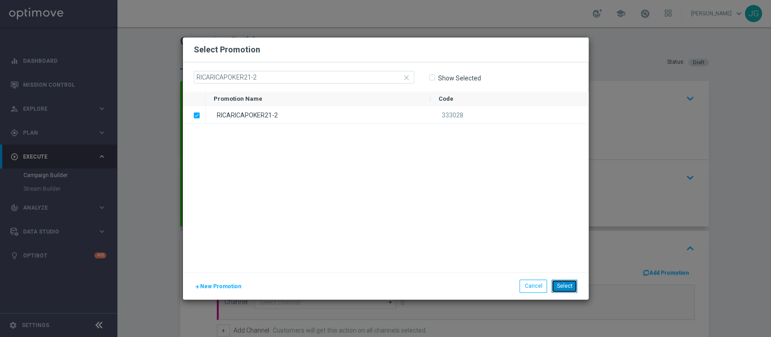
click at [572, 289] on button "Select" at bounding box center [565, 286] width 26 height 13
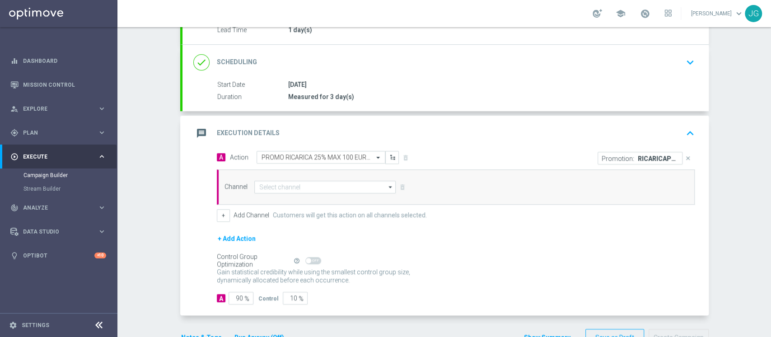
scroll to position [118, 0]
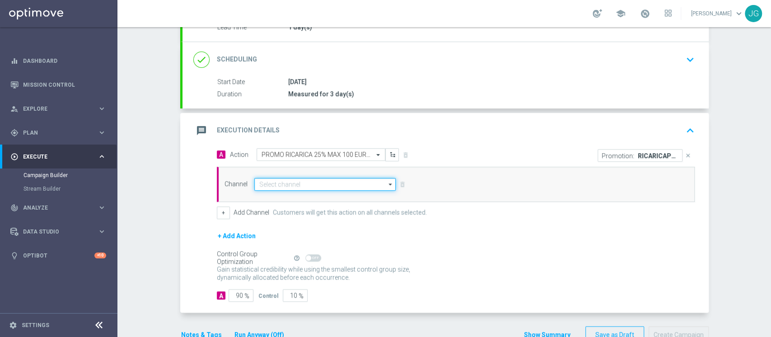
click at [334, 180] on input at bounding box center [325, 184] width 142 height 13
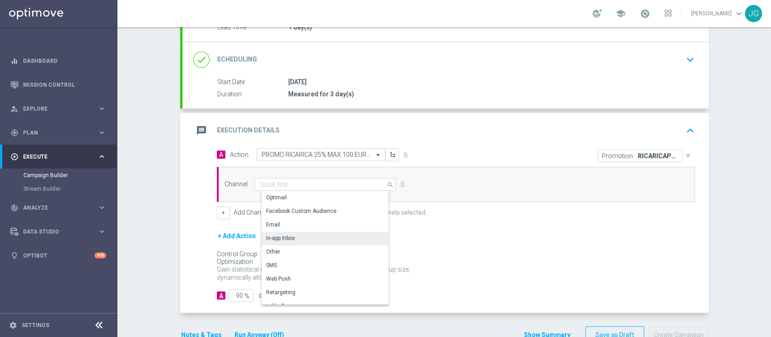
click at [293, 237] on div "In-app Inbox" at bounding box center [329, 238] width 135 height 13
type input "In-app Inbox"
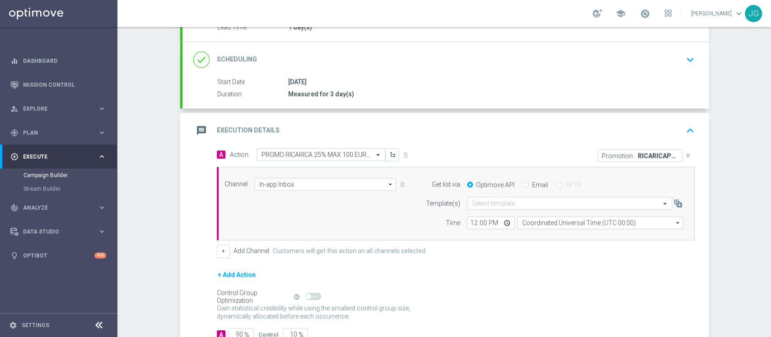
click at [523, 182] on input "Email" at bounding box center [526, 185] width 6 height 6
radio input "true"
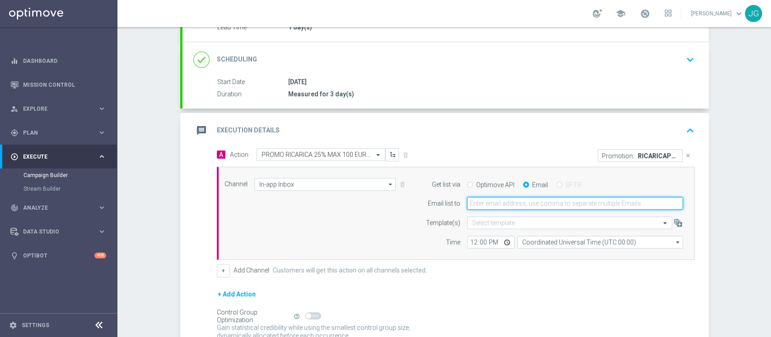
click at [510, 201] on input "email" at bounding box center [575, 203] width 216 height 13
type input "jennyffer.gonzalez@sisal.it"
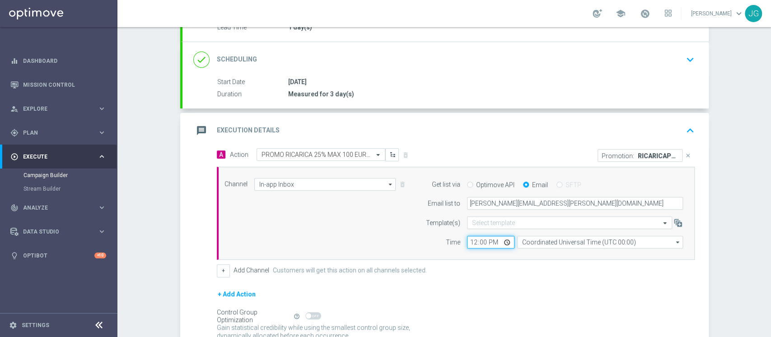
click at [502, 242] on input "12:00" at bounding box center [490, 242] width 47 height 13
click at [493, 294] on div "+ Add Action" at bounding box center [456, 300] width 478 height 23
click at [217, 272] on button "+" at bounding box center [223, 270] width 13 height 13
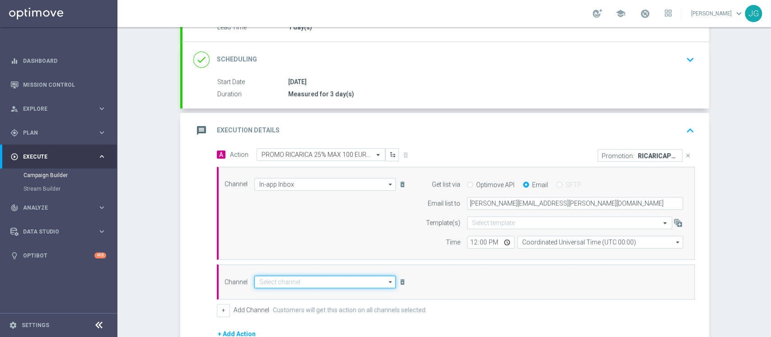
click at [271, 276] on input at bounding box center [325, 282] width 142 height 13
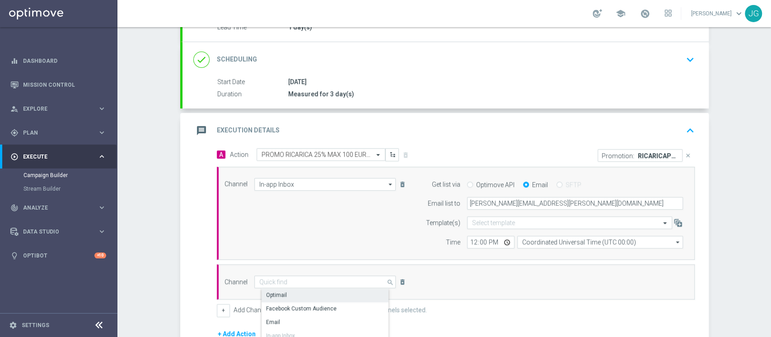
click at [292, 293] on div "Optimail" at bounding box center [329, 295] width 135 height 13
type input "Optimail"
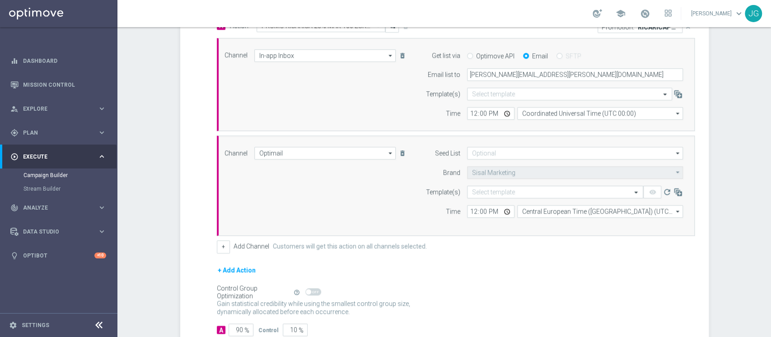
scroll to position [254, 0]
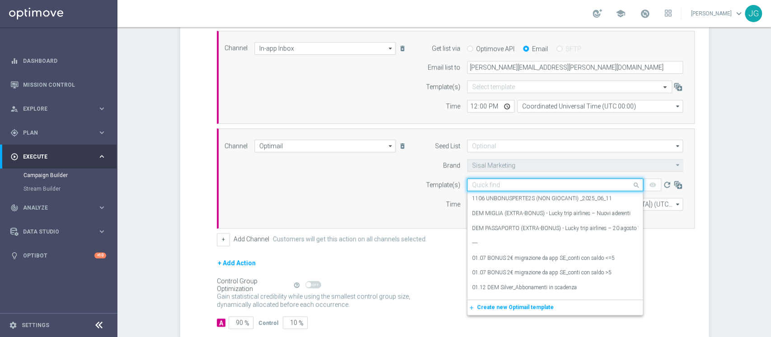
click at [522, 185] on input "text" at bounding box center [546, 185] width 148 height 8
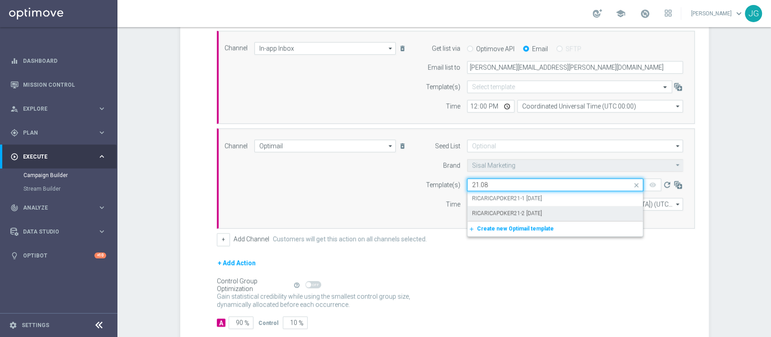
click at [530, 211] on label "RICARICAPOKER21-2 [DATE]" at bounding box center [507, 214] width 70 height 8
type input "21.08"
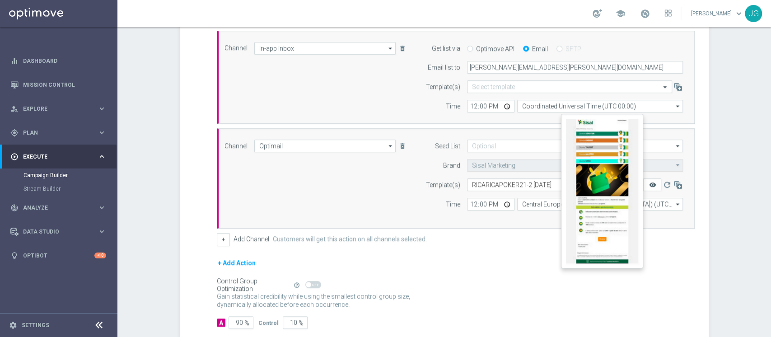
click at [649, 183] on icon "remove_red_eye" at bounding box center [652, 184] width 7 height 7
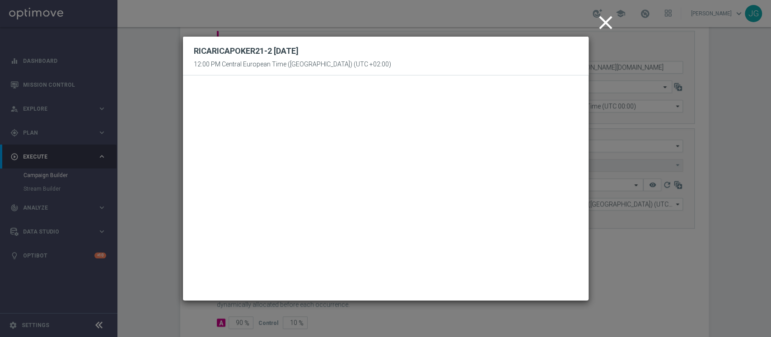
click at [606, 25] on icon "close" at bounding box center [605, 22] width 23 height 23
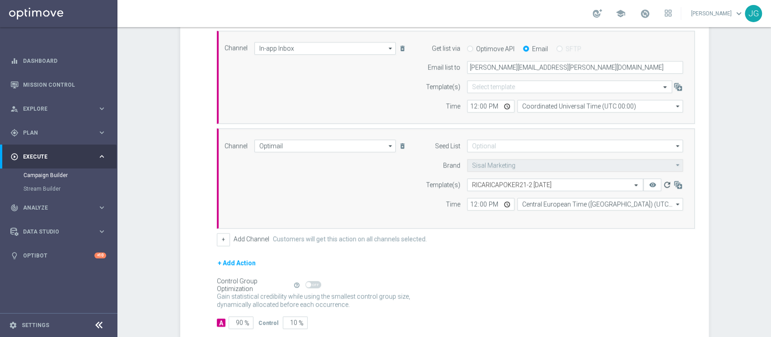
click at [662, 183] on icon "refresh" at bounding box center [666, 184] width 9 height 9
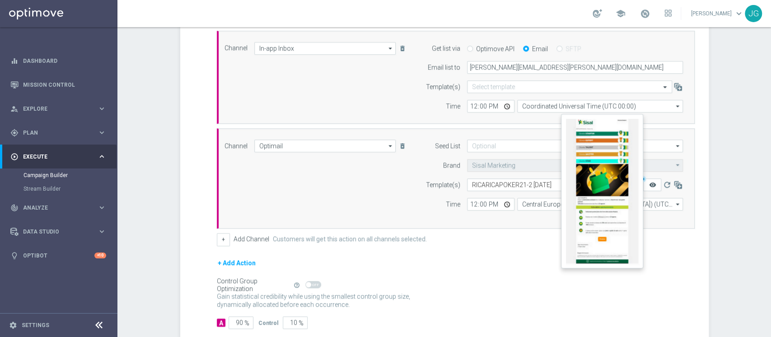
click at [649, 185] on icon "remove_red_eye" at bounding box center [652, 184] width 7 height 7
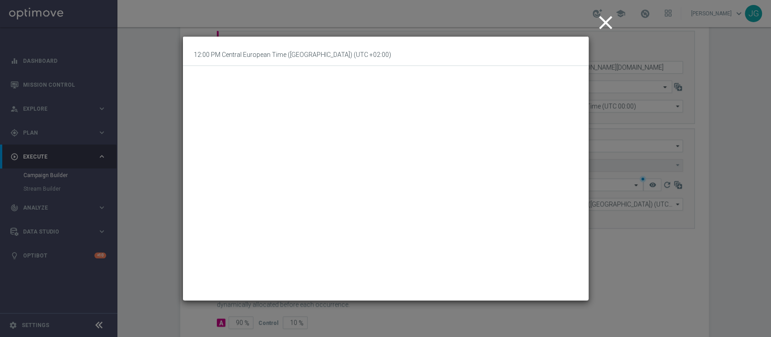
click at [604, 17] on icon "close" at bounding box center [605, 22] width 23 height 23
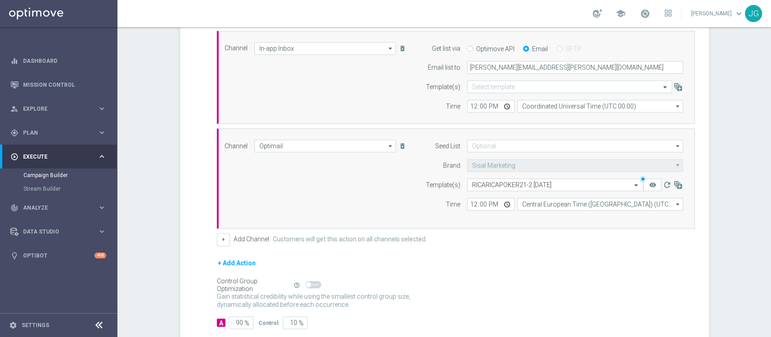
scroll to position [304, 0]
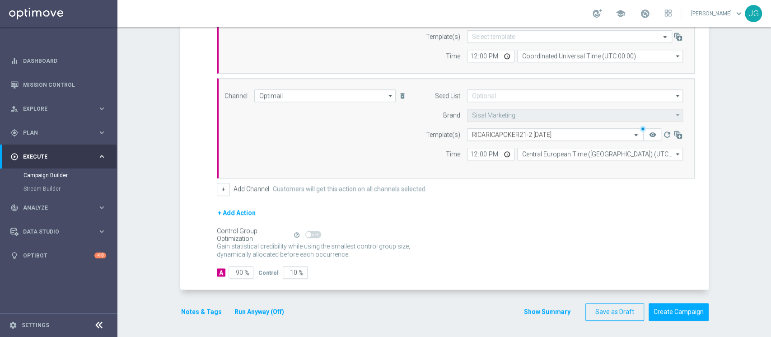
click at [193, 309] on button "Notes & Tags" at bounding box center [201, 311] width 42 height 11
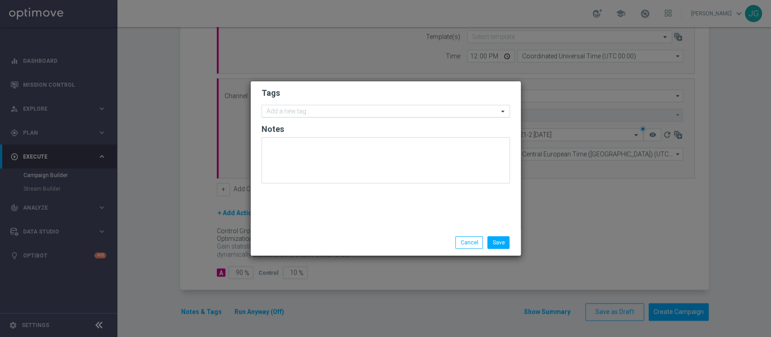
click at [300, 114] on input "text" at bounding box center [383, 112] width 232 height 8
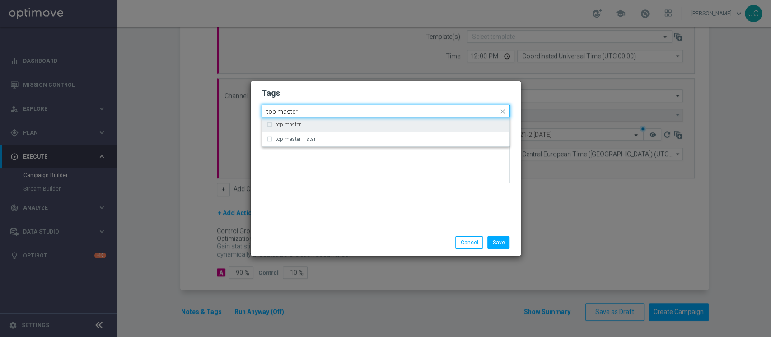
click at [287, 129] on div "top master" at bounding box center [386, 124] width 239 height 14
type input "top master"
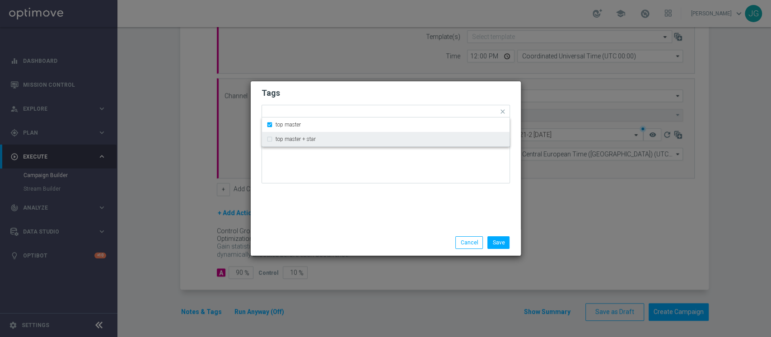
click at [337, 201] on div "Tags Quick find × top master top master top master + star Notes" at bounding box center [386, 155] width 270 height 148
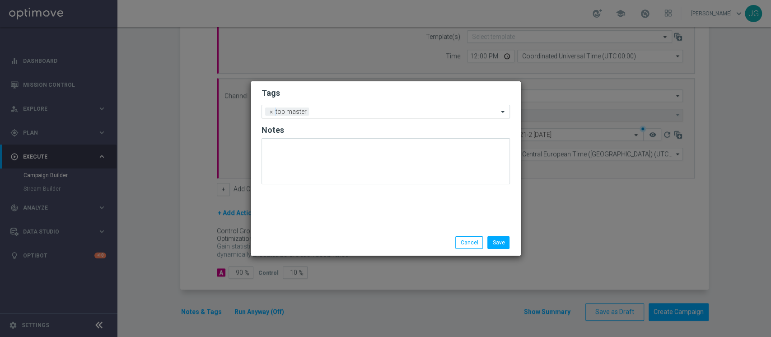
click at [360, 114] on input "text" at bounding box center [406, 112] width 186 height 8
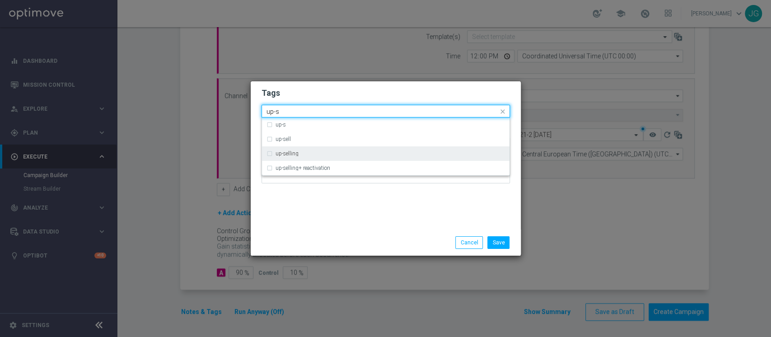
click at [309, 152] on div "up-selling" at bounding box center [390, 153] width 229 height 5
type input "up-s"
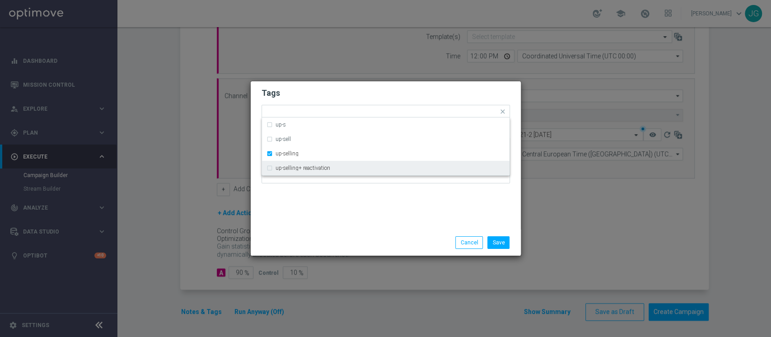
click at [329, 223] on div "Tags Quick find × top master × up-selling up-s up-sell up-selling up-selling+ r…" at bounding box center [386, 155] width 270 height 148
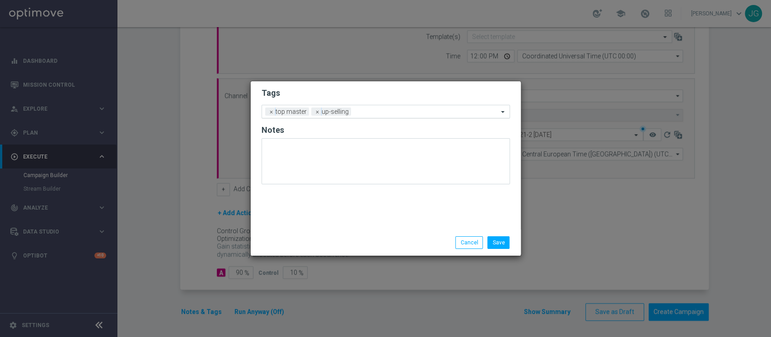
click at [384, 113] on input "text" at bounding box center [427, 112] width 144 height 8
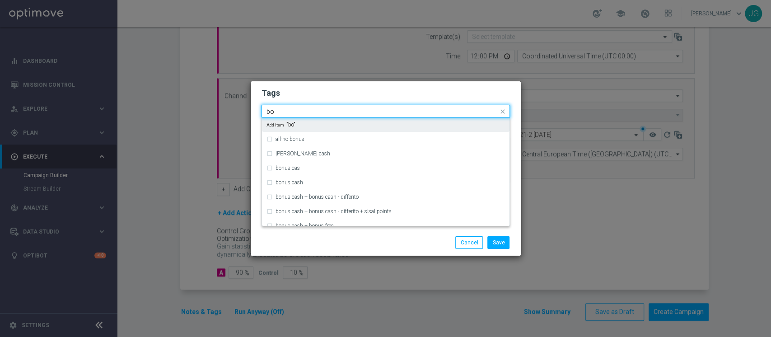
type input "b"
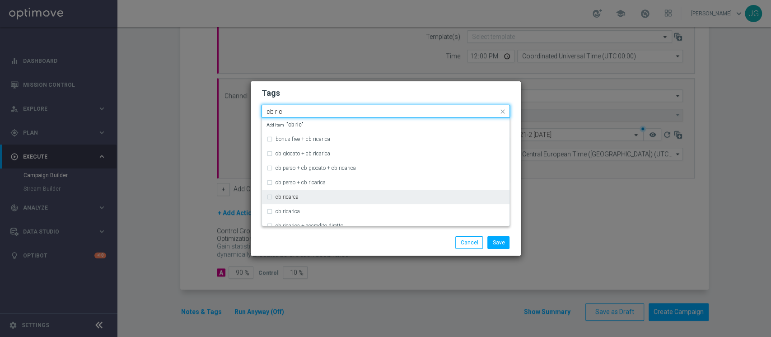
click at [320, 190] on div "cb ricarca" at bounding box center [386, 197] width 239 height 14
type input "cb ric"
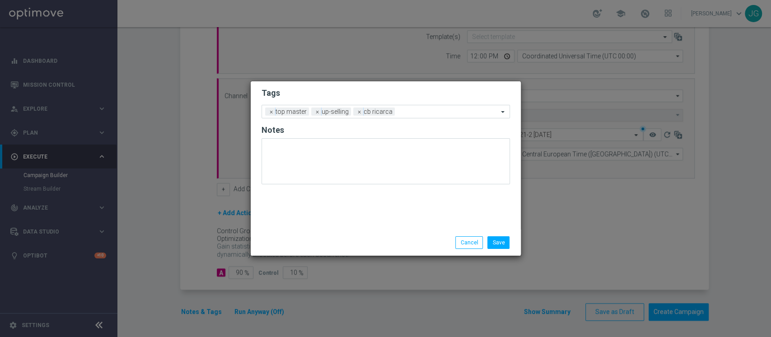
click at [337, 251] on div "Save Cancel" at bounding box center [386, 242] width 270 height 26
click at [417, 113] on input "text" at bounding box center [448, 112] width 100 height 8
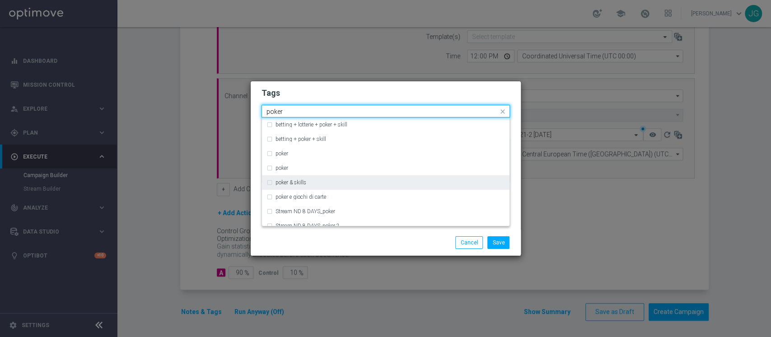
click at [332, 182] on div "poker & skills" at bounding box center [390, 182] width 229 height 5
type input "poker"
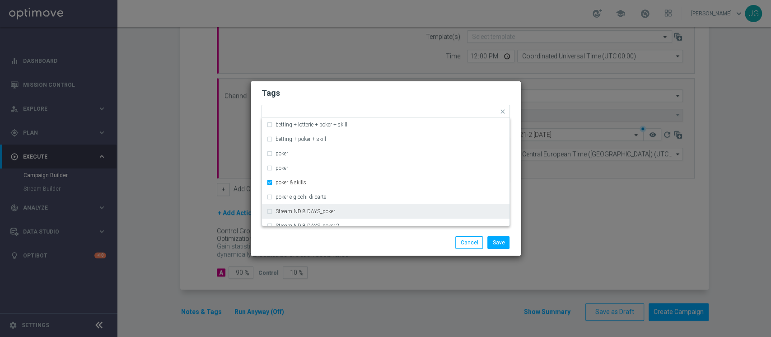
click at [369, 248] on div "Save Cancel" at bounding box center [429, 242] width 175 height 13
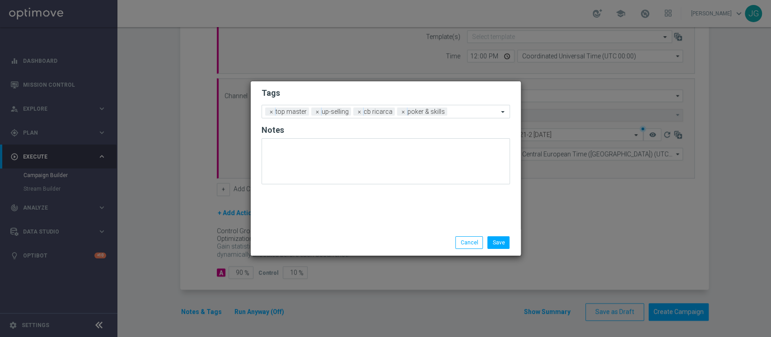
click at [470, 118] on form "Tags Add a new tag × top master × up-selling × cb ricarca × poker & skills Notes" at bounding box center [386, 138] width 248 height 106
click at [465, 108] on div "Add a new tag × top master × up-selling × cb ricarca × poker & skills" at bounding box center [380, 111] width 236 height 13
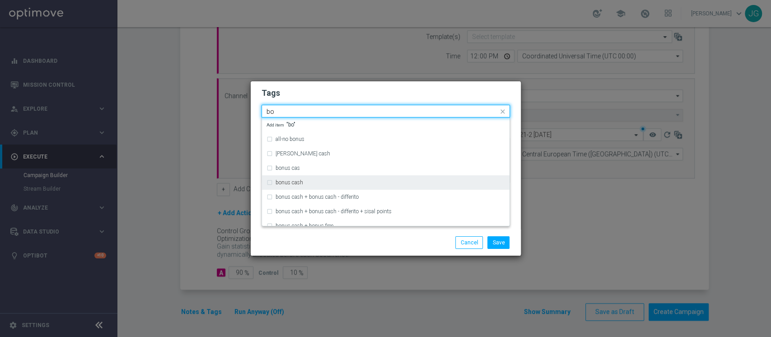
click at [347, 184] on div "bonus cash" at bounding box center [390, 182] width 229 height 5
type input "bo"
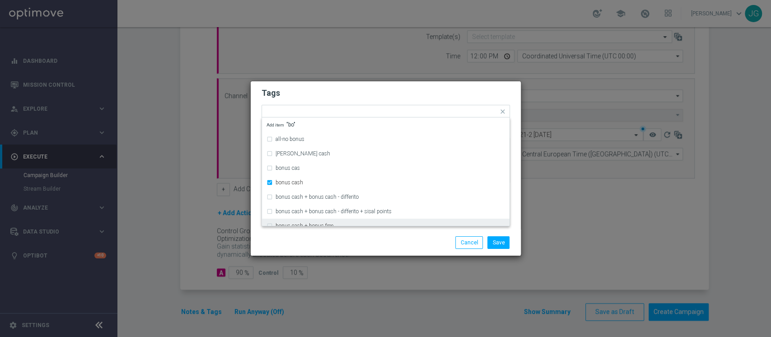
click at [371, 231] on div "Save Cancel" at bounding box center [386, 242] width 270 height 26
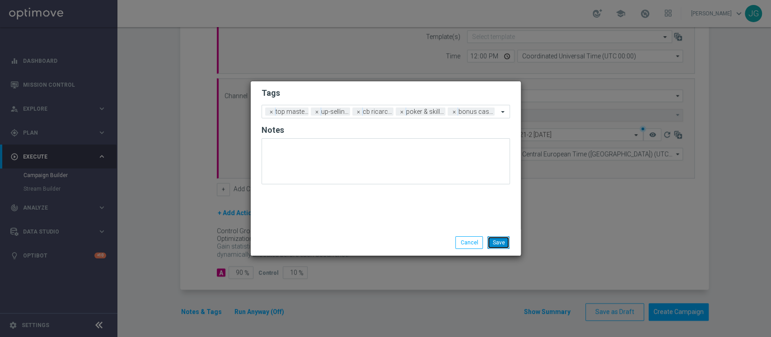
click at [504, 244] on button "Save" at bounding box center [498, 242] width 22 height 13
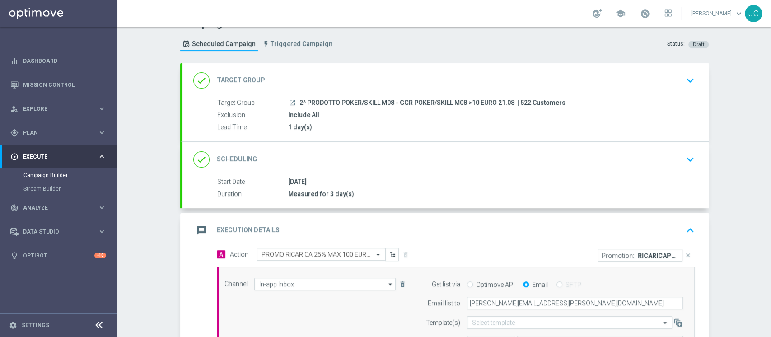
scroll to position [0, 0]
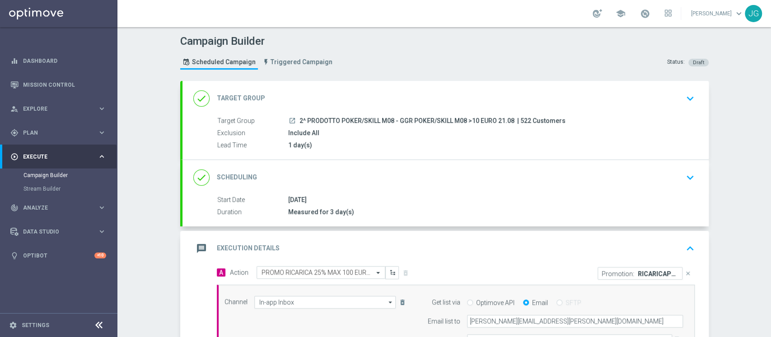
click at [491, 242] on div "message Execution Details keyboard_arrow_up" at bounding box center [445, 248] width 505 height 17
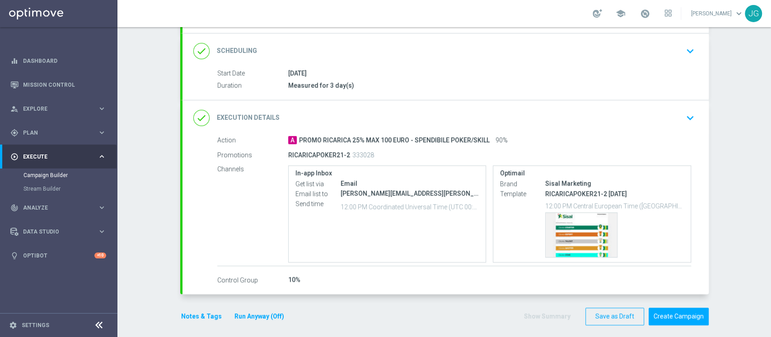
scroll to position [131, 0]
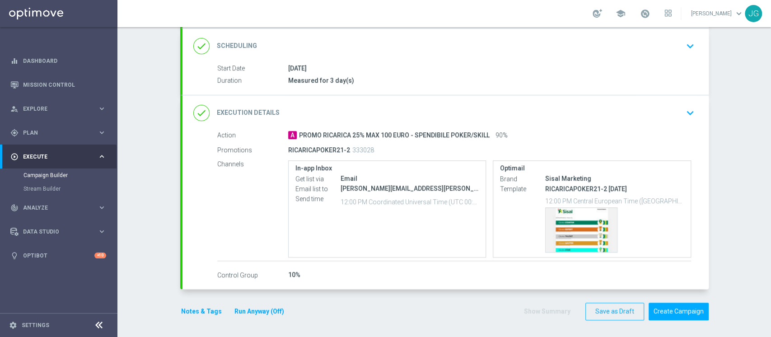
click at [683, 113] on icon "keyboard_arrow_down" at bounding box center [690, 113] width 14 height 14
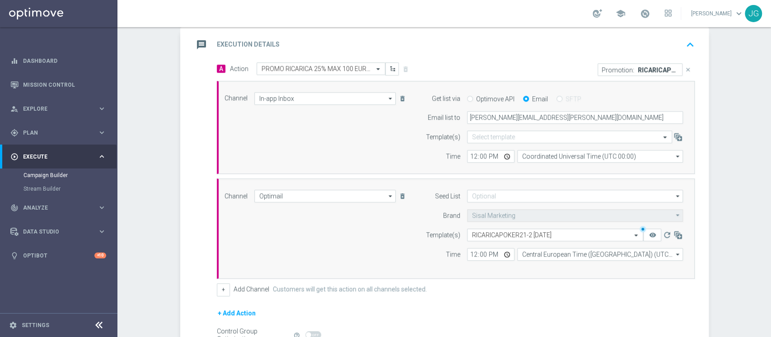
scroll to position [206, 0]
click at [503, 251] on input "12:00" at bounding box center [490, 252] width 47 height 13
type input "18:00"
click at [578, 47] on div "message Execution Details keyboard_arrow_up" at bounding box center [445, 42] width 505 height 17
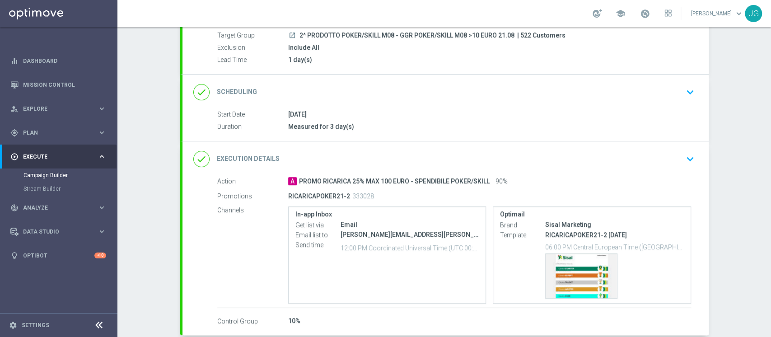
scroll to position [131, 0]
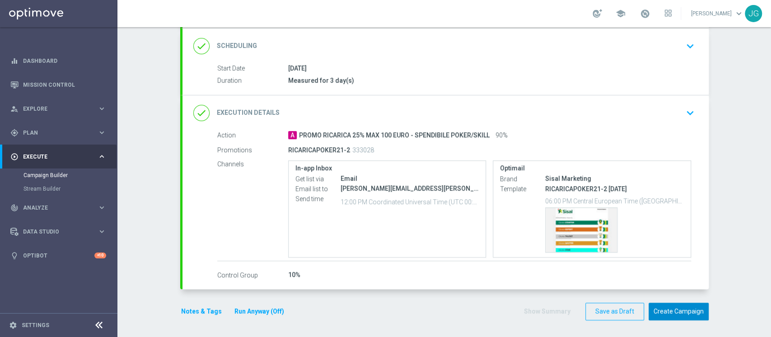
click at [687, 316] on button "Create Campaign" at bounding box center [679, 312] width 60 height 18
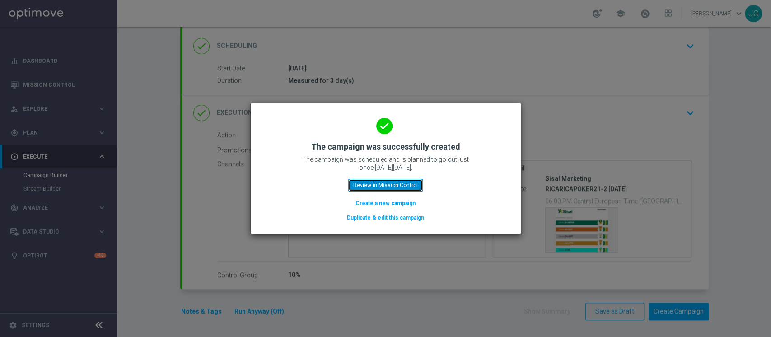
click at [391, 186] on button "Review in Mission Control" at bounding box center [385, 185] width 75 height 13
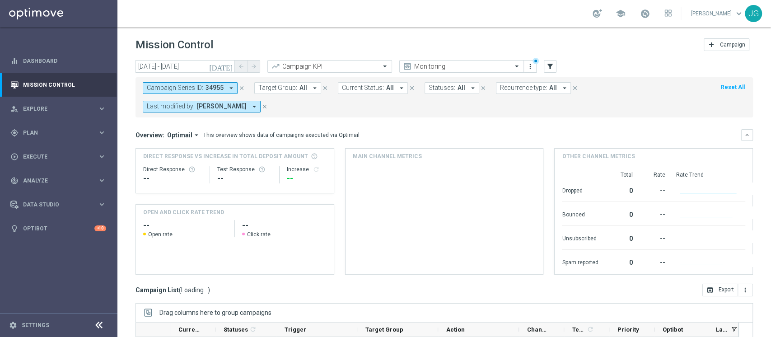
scroll to position [133, 0]
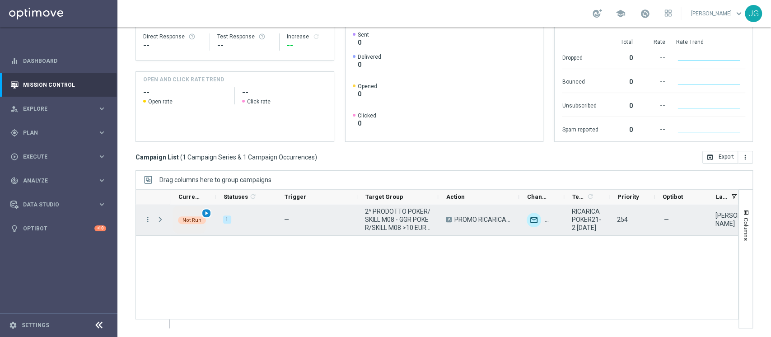
click at [208, 209] on div "play_arrow" at bounding box center [206, 213] width 10 height 10
click at [159, 220] on span "Press SPACE to select this row." at bounding box center [160, 219] width 8 height 7
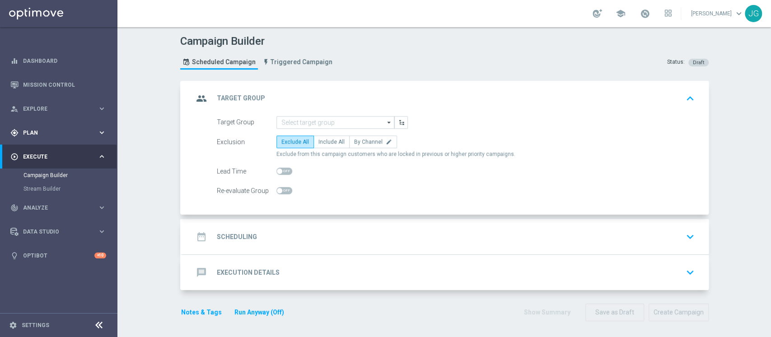
click at [48, 127] on div "gps_fixed Plan keyboard_arrow_right" at bounding box center [58, 133] width 117 height 24
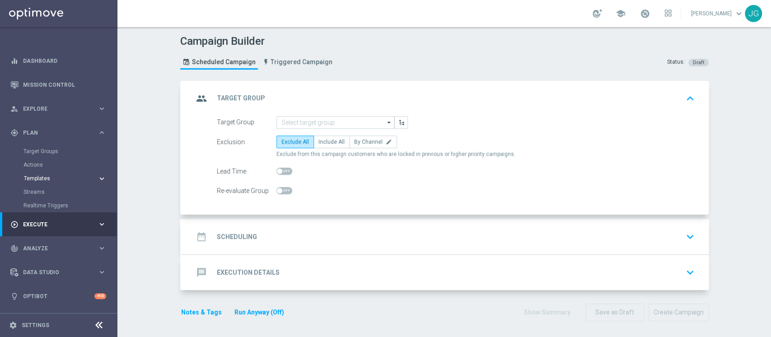
click at [60, 179] on span "Templates" at bounding box center [56, 178] width 65 height 5
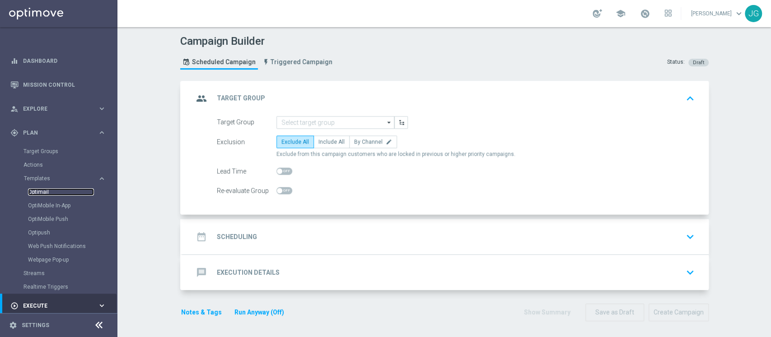
click at [33, 188] on link "Optimail" at bounding box center [61, 191] width 66 height 7
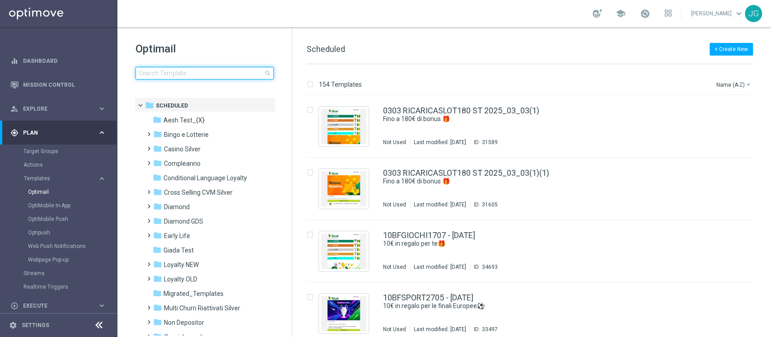
click at [187, 77] on input at bounding box center [205, 73] width 138 height 13
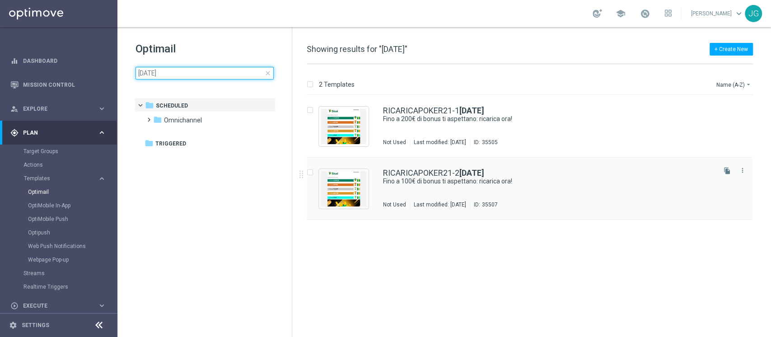
type input "[DATE]"
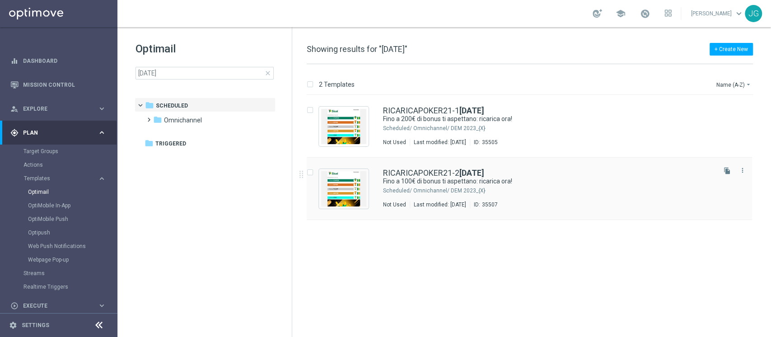
click at [622, 188] on div "Omnichannel/ DEM 2023_{X}" at bounding box center [563, 190] width 301 height 7
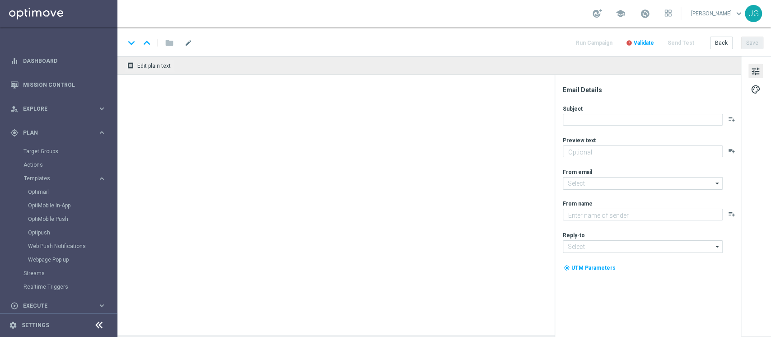
type textarea "Non perderti la promozione!✨"
type input "[EMAIL_ADDRESS][DOMAIN_NAME]"
type textarea "Sisal"
type input "[EMAIL_ADDRESS][DOMAIN_NAME]"
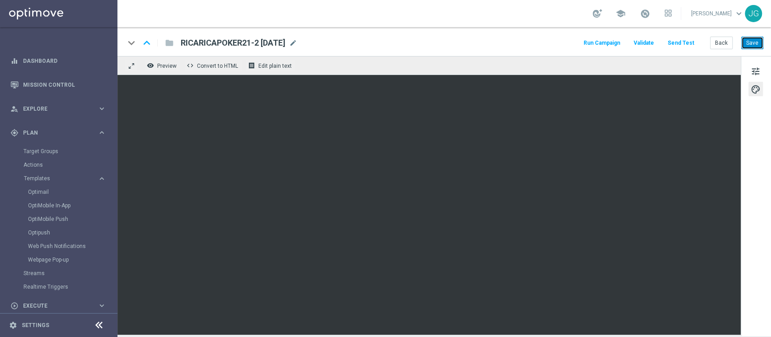
click at [752, 45] on button "Save" at bounding box center [752, 43] width 22 height 13
